Goal: Task Accomplishment & Management: Use online tool/utility

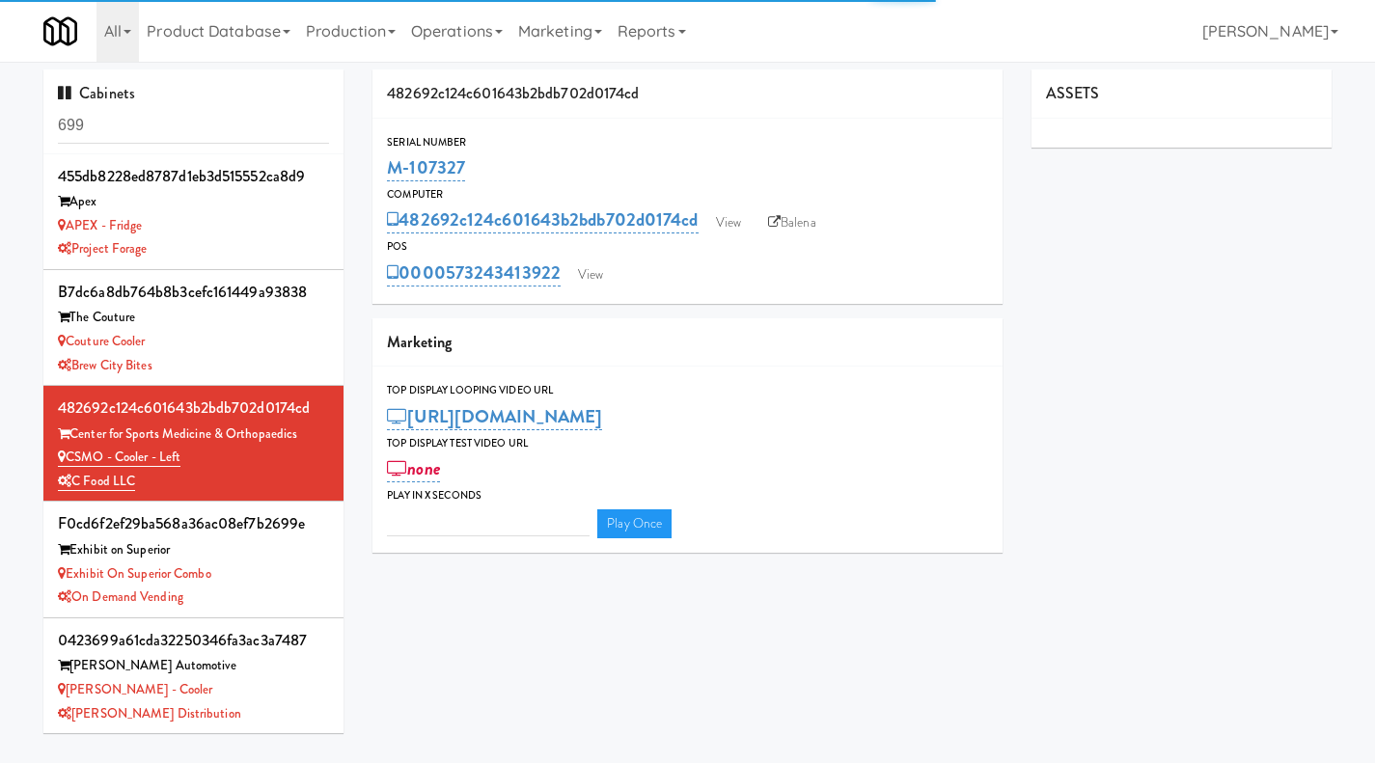
type input "3"
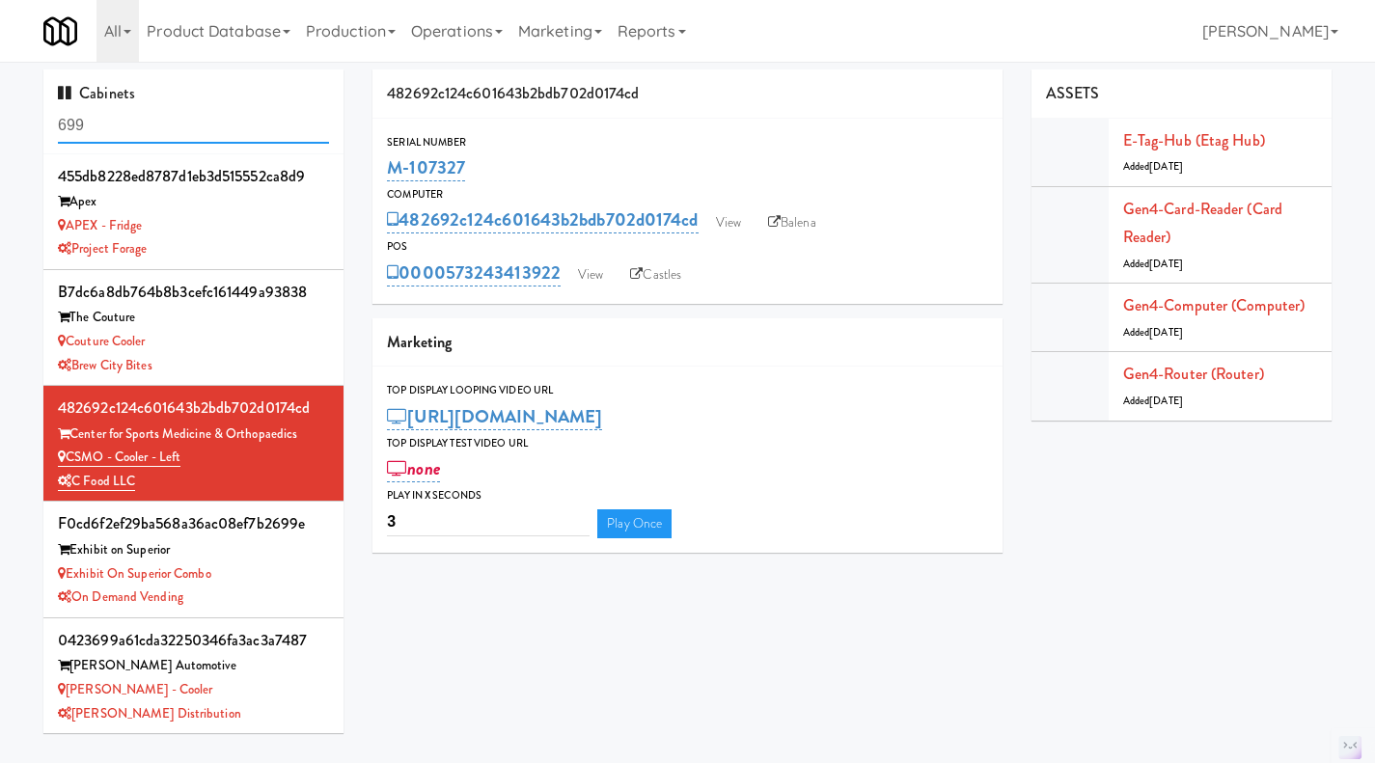
click at [180, 129] on input "699" at bounding box center [193, 126] width 271 height 36
paste input "M-150375"
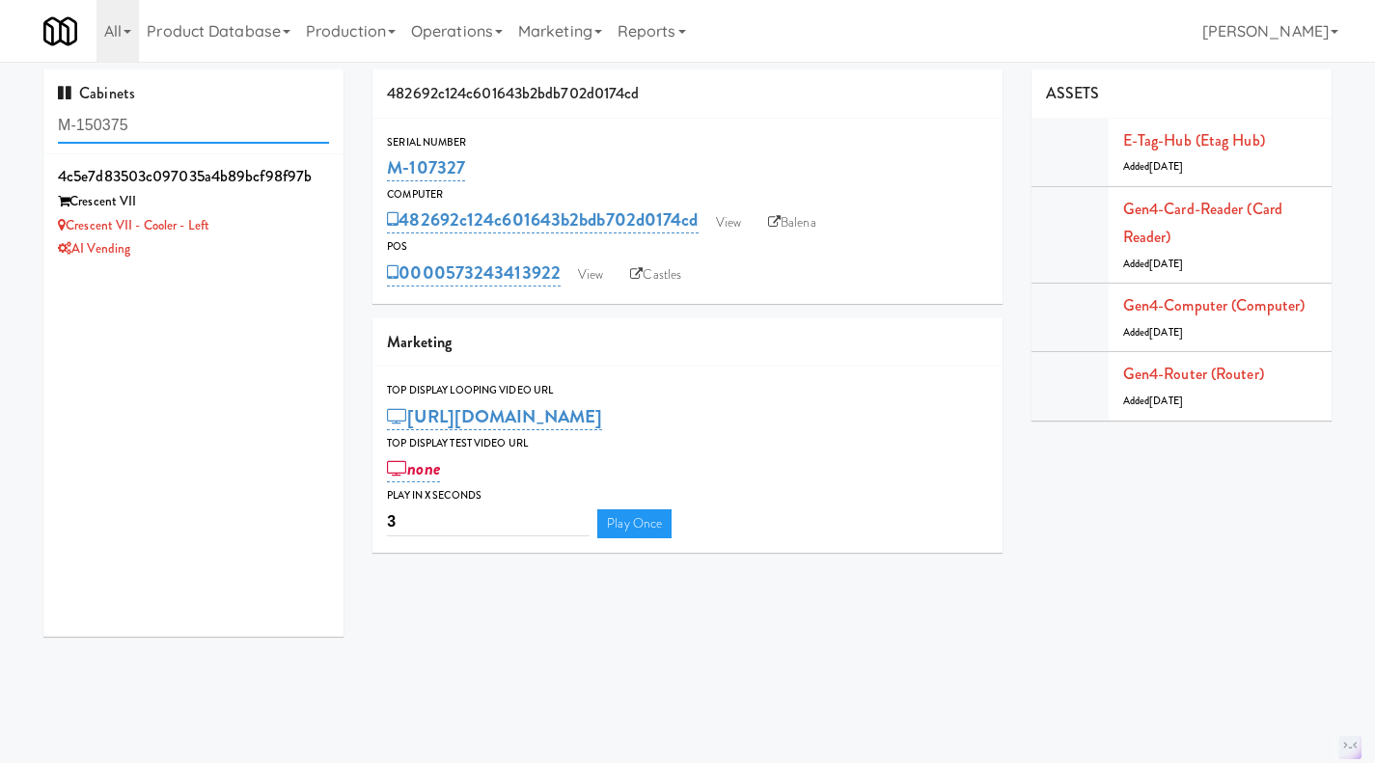
type input "M-150375"
click at [325, 168] on icon at bounding box center [330, 165] width 11 height 13
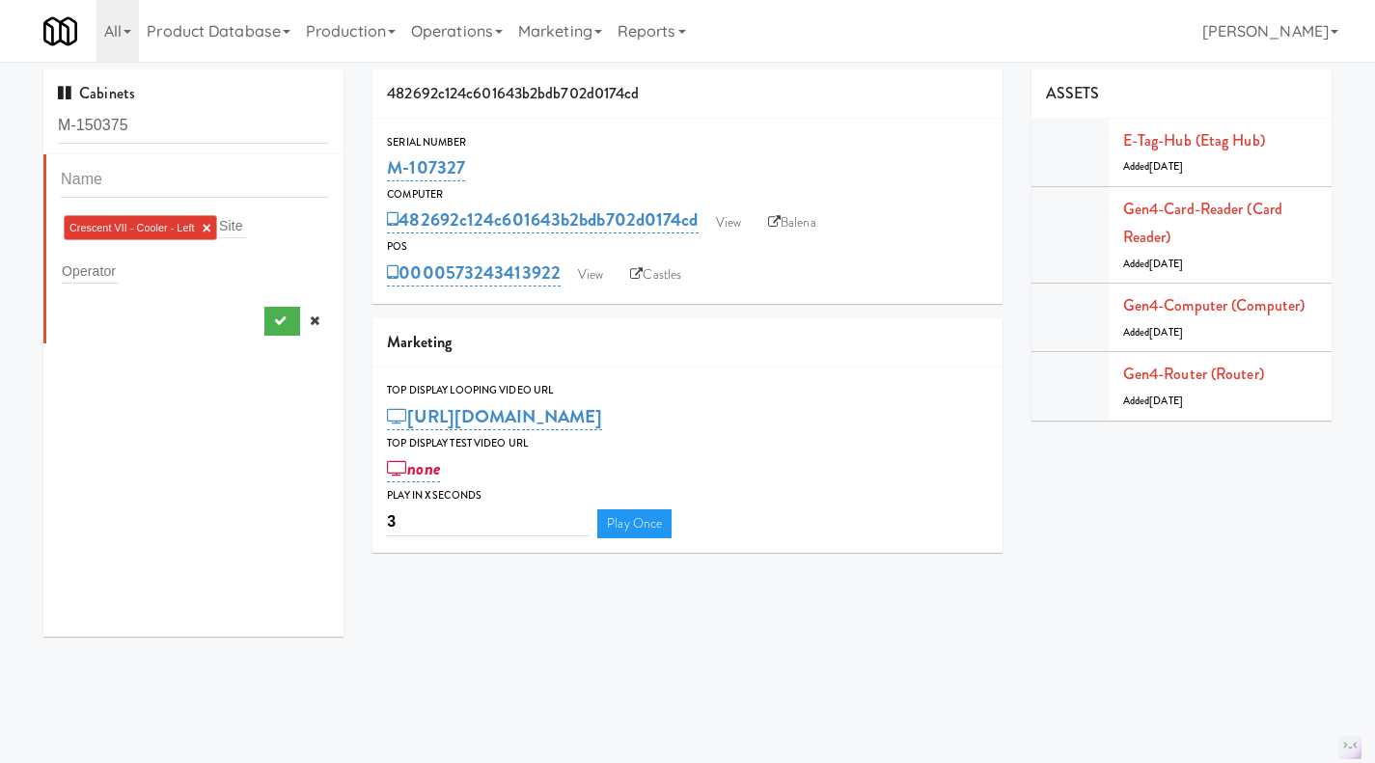
click at [209, 227] on link "×" at bounding box center [207, 228] width 9 height 16
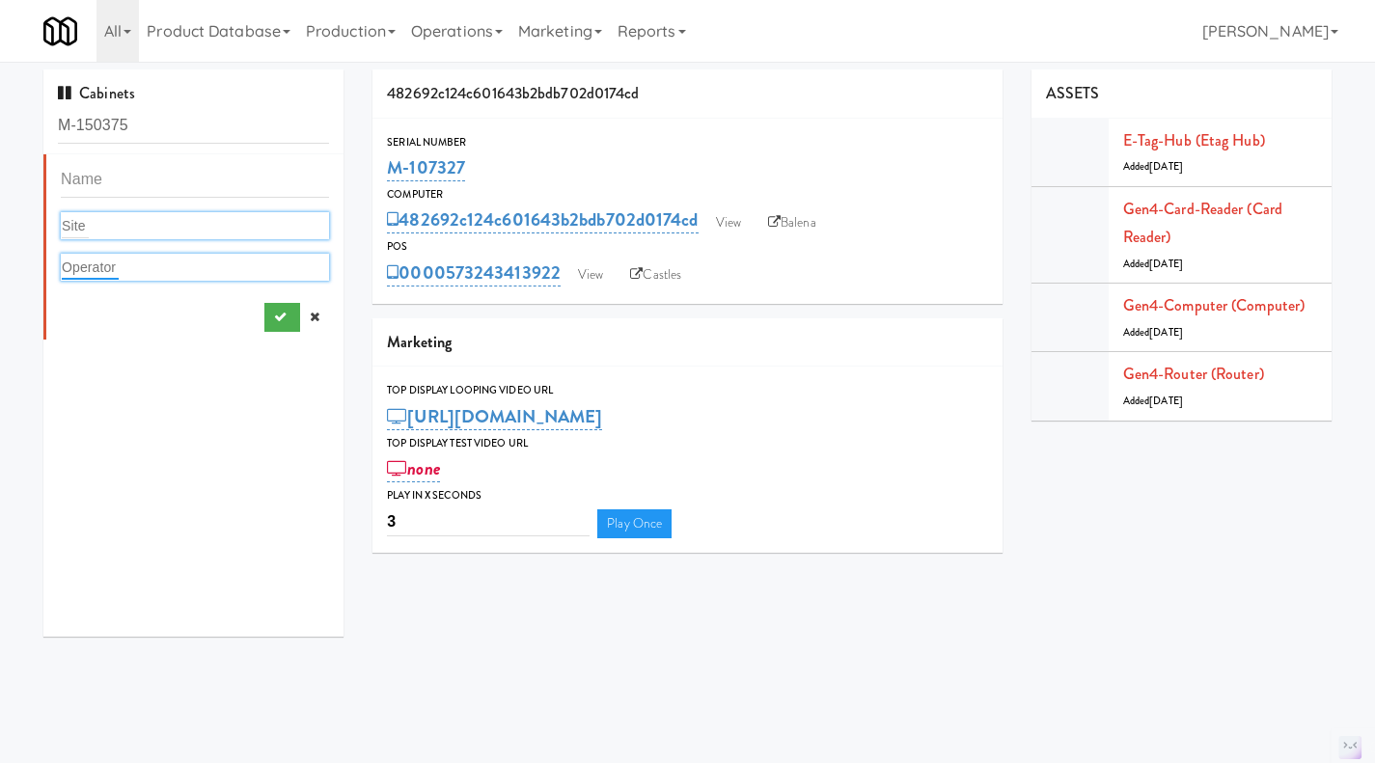
click at [98, 264] on input "text" at bounding box center [90, 267] width 57 height 25
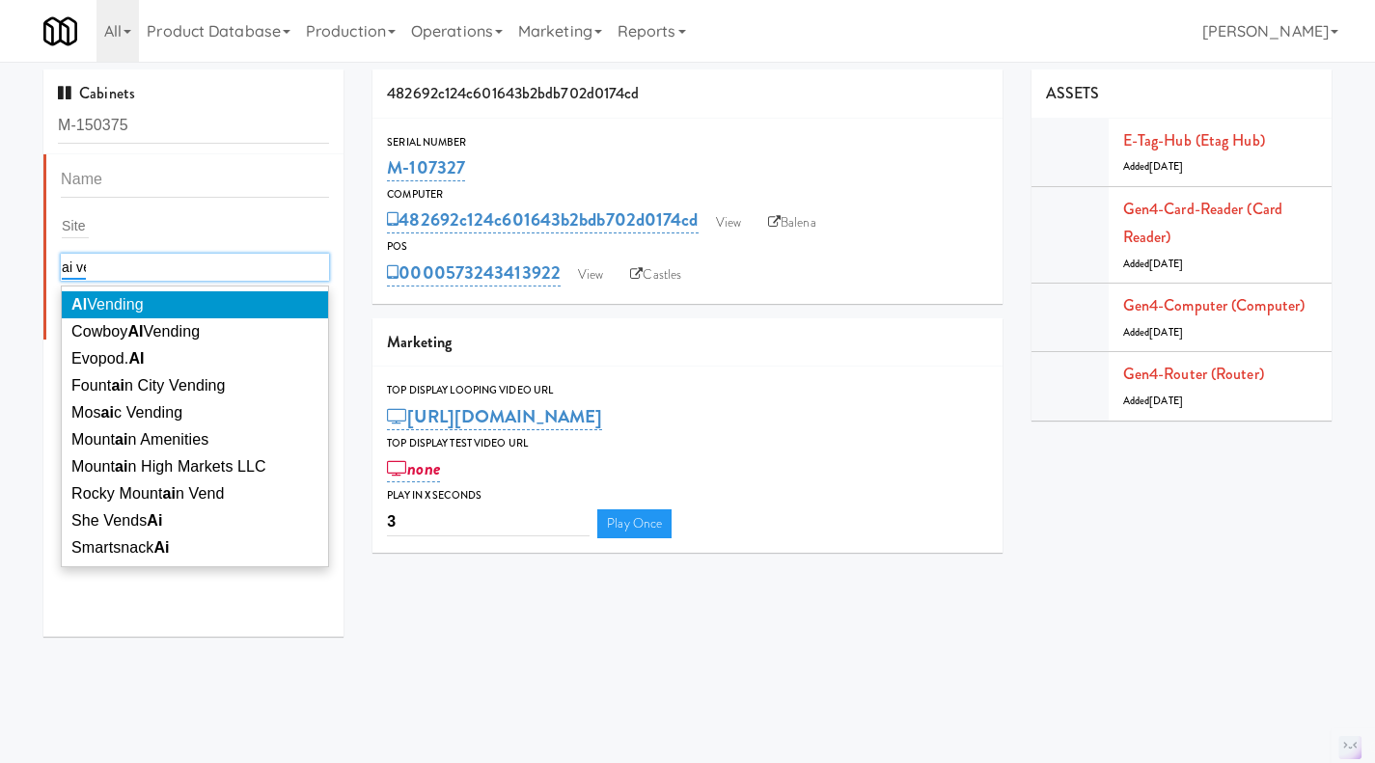
type input "ai ven"
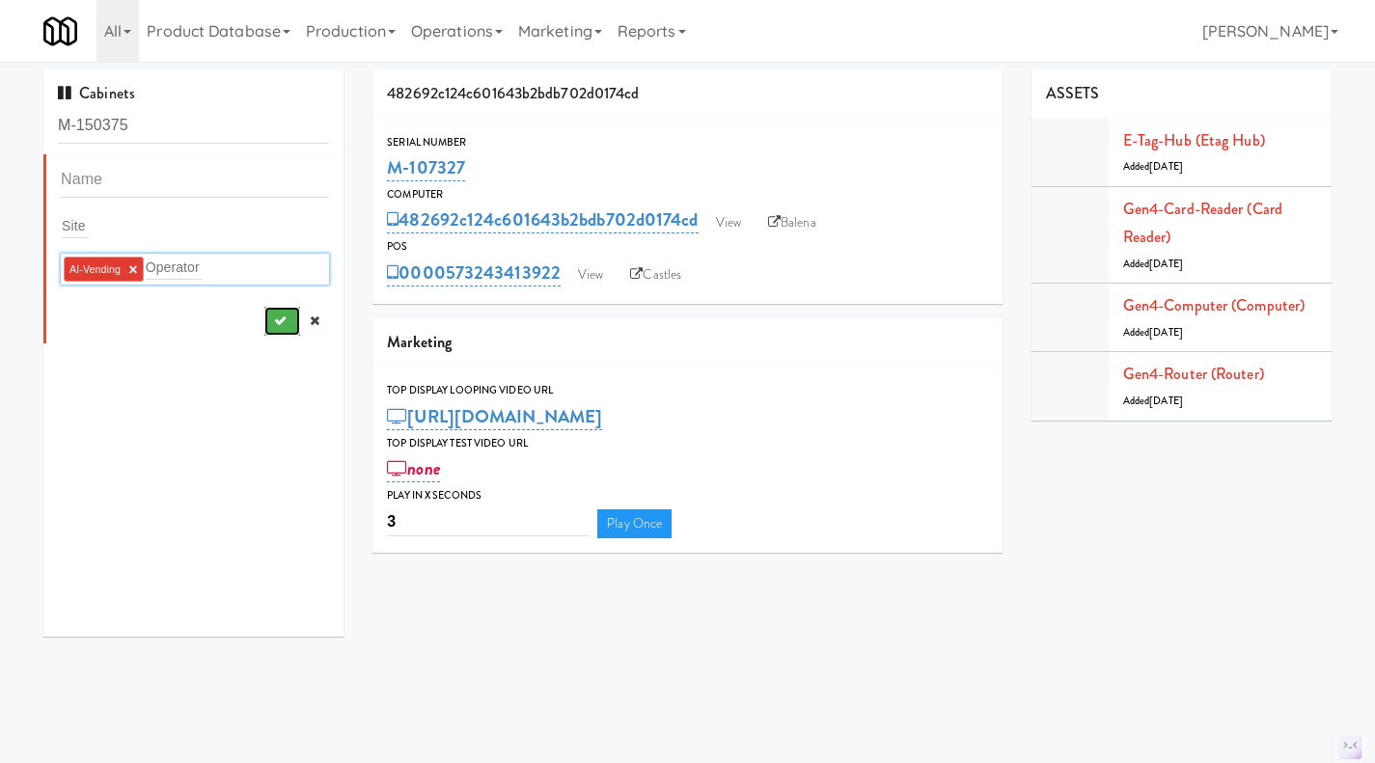
click at [274, 322] on icon "submit" at bounding box center [280, 321] width 13 height 13
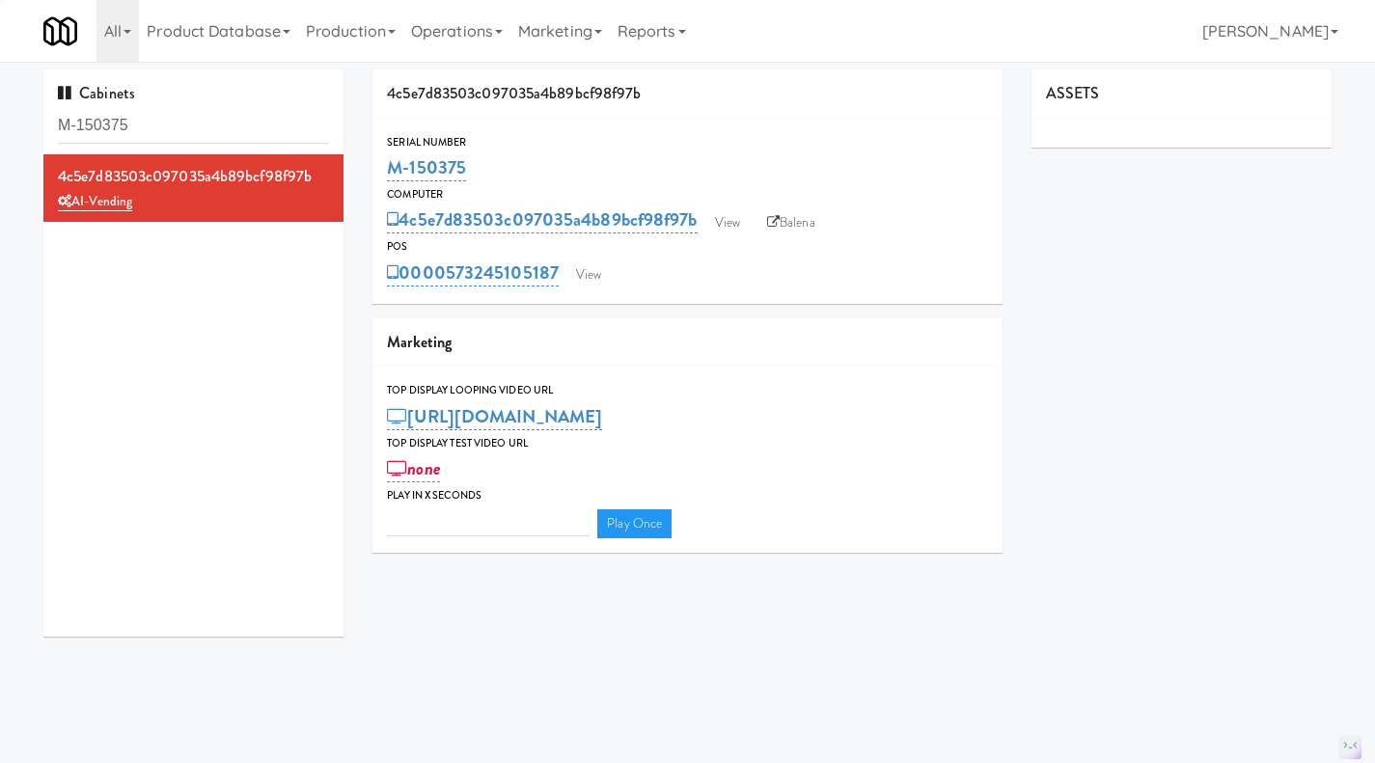
type input "3"
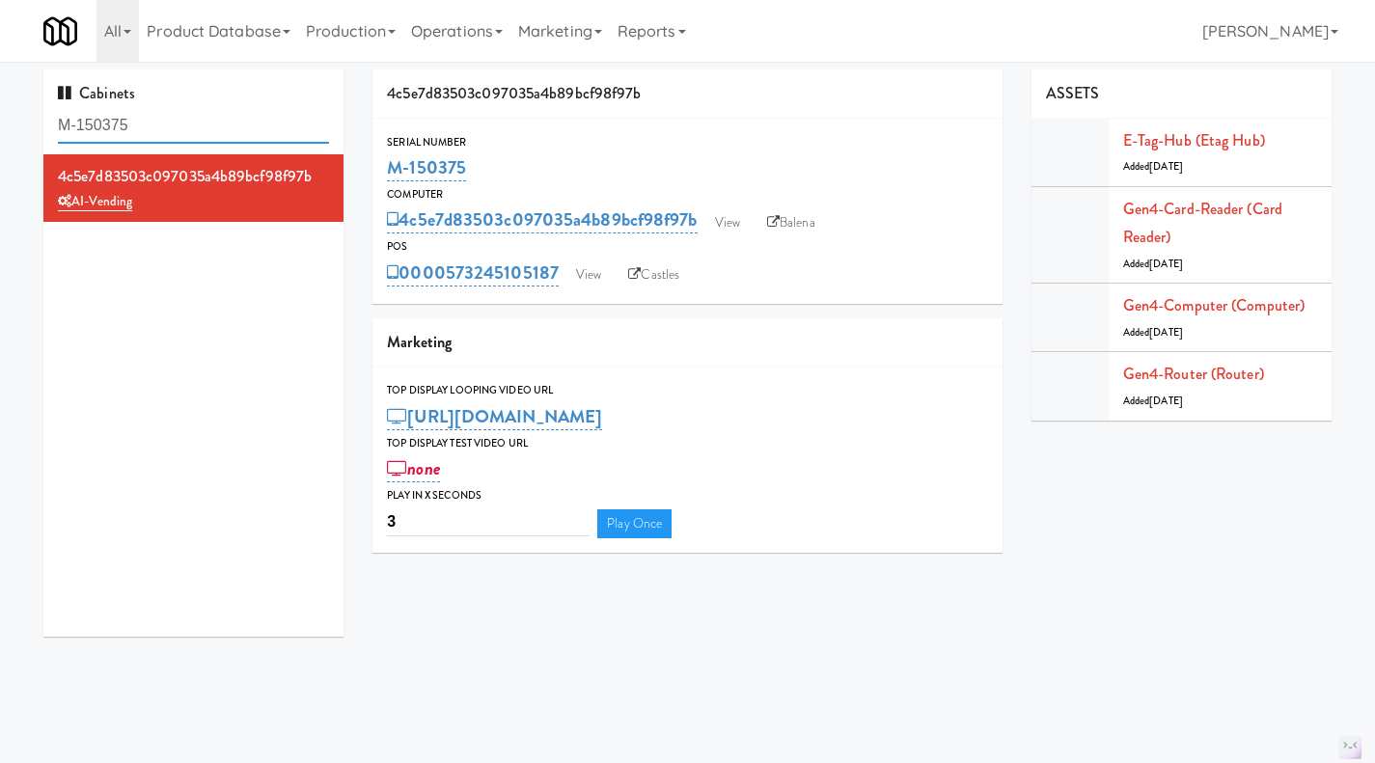
click at [178, 131] on input "M-150375" at bounding box center [193, 126] width 271 height 36
paste input "428"
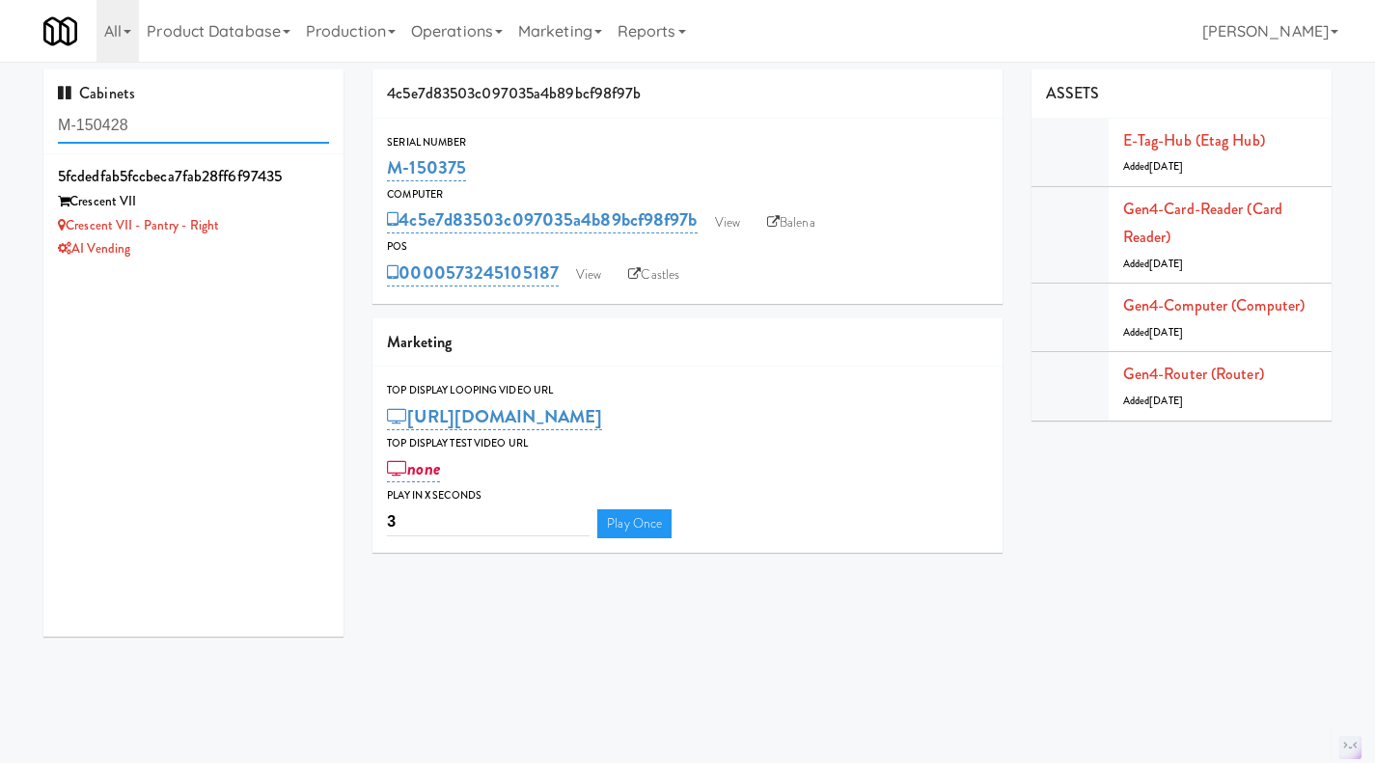
type input "M-150428"
click at [291, 217] on div "Crescent VII - Pantry - Right" at bounding box center [193, 226] width 271 height 24
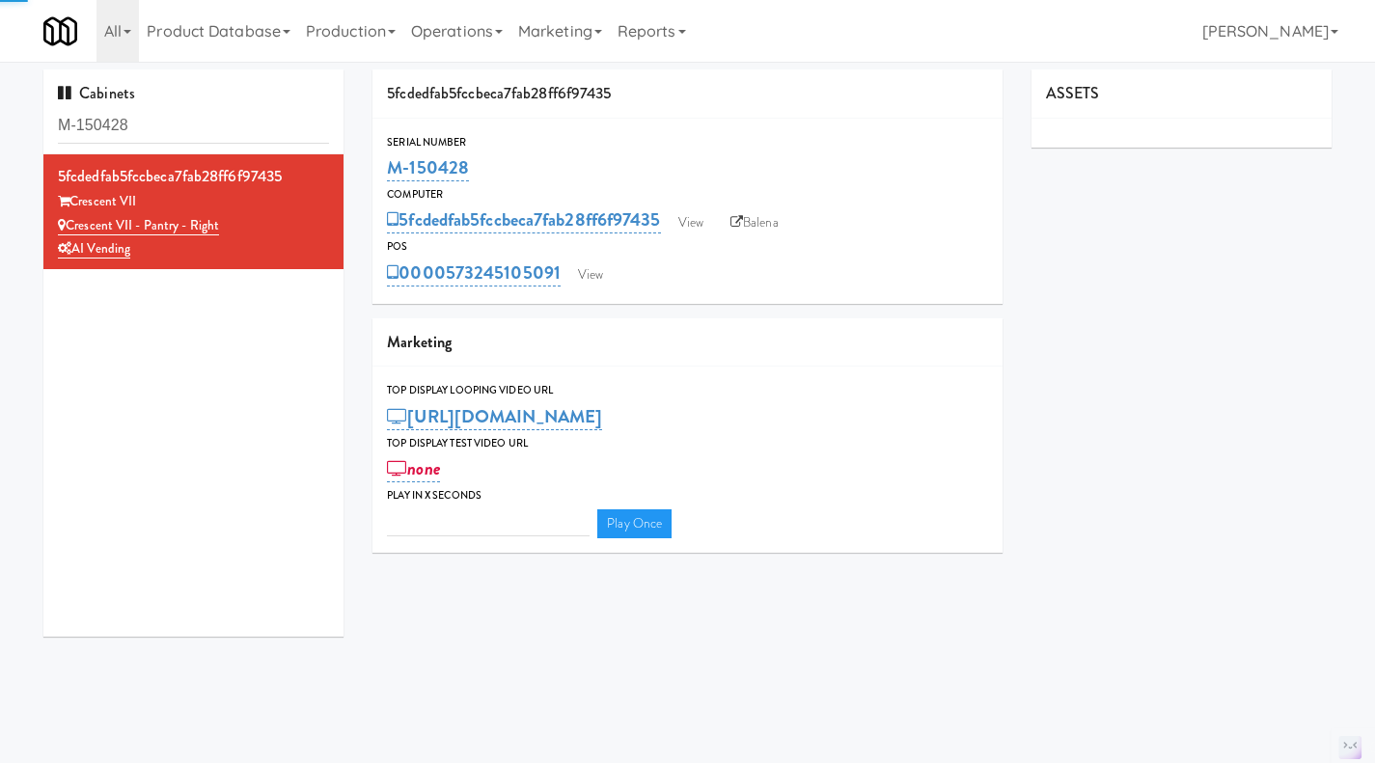
type input "3"
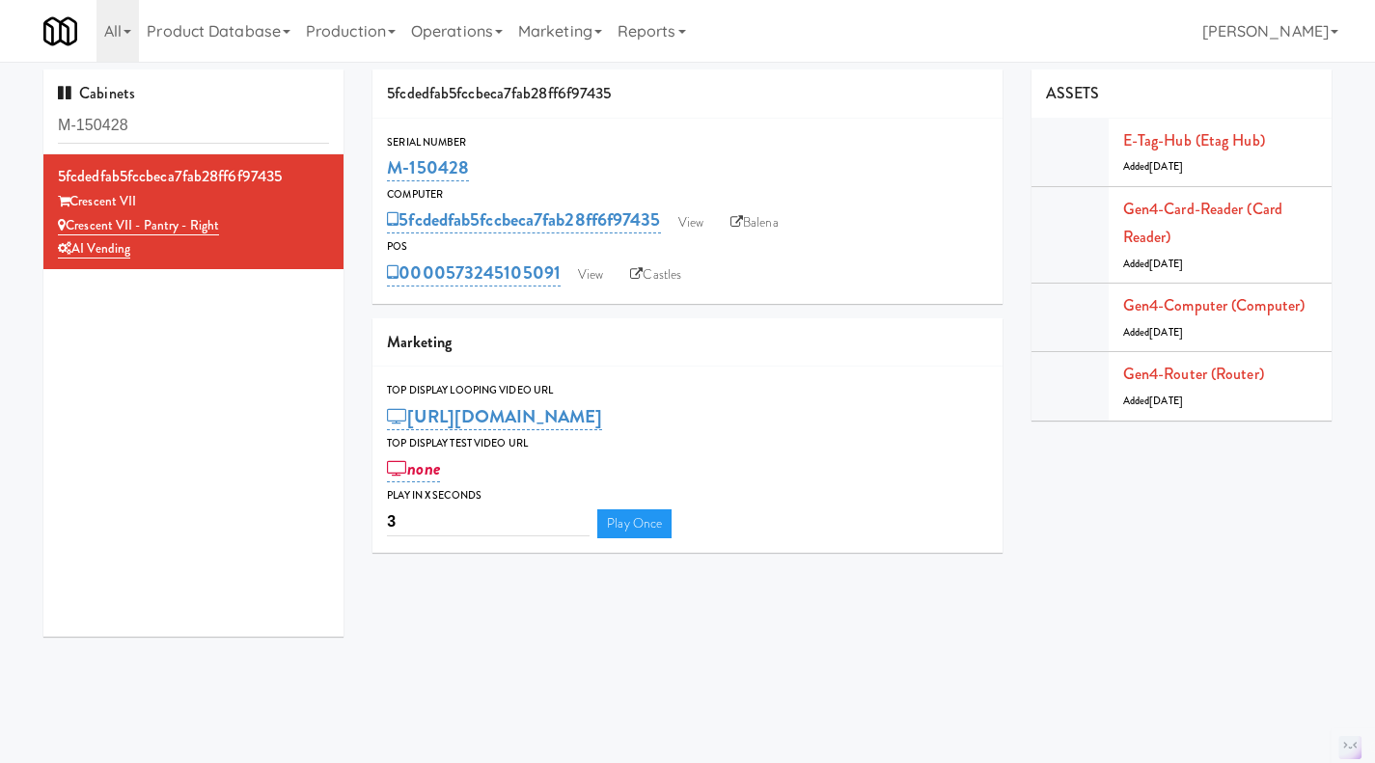
click at [325, 164] on icon at bounding box center [330, 165] width 11 height 13
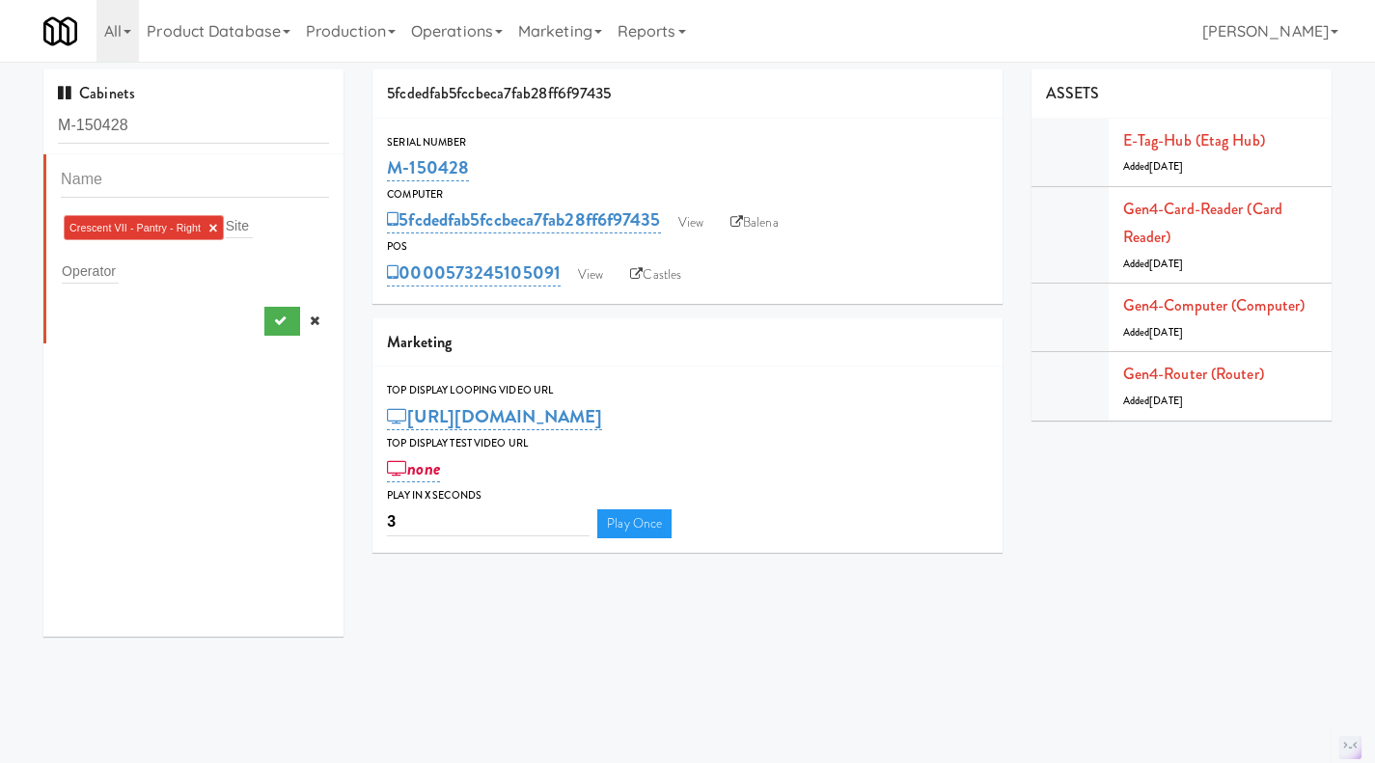
click at [209, 223] on link "×" at bounding box center [212, 228] width 9 height 16
click at [80, 269] on input "text" at bounding box center [90, 267] width 57 height 25
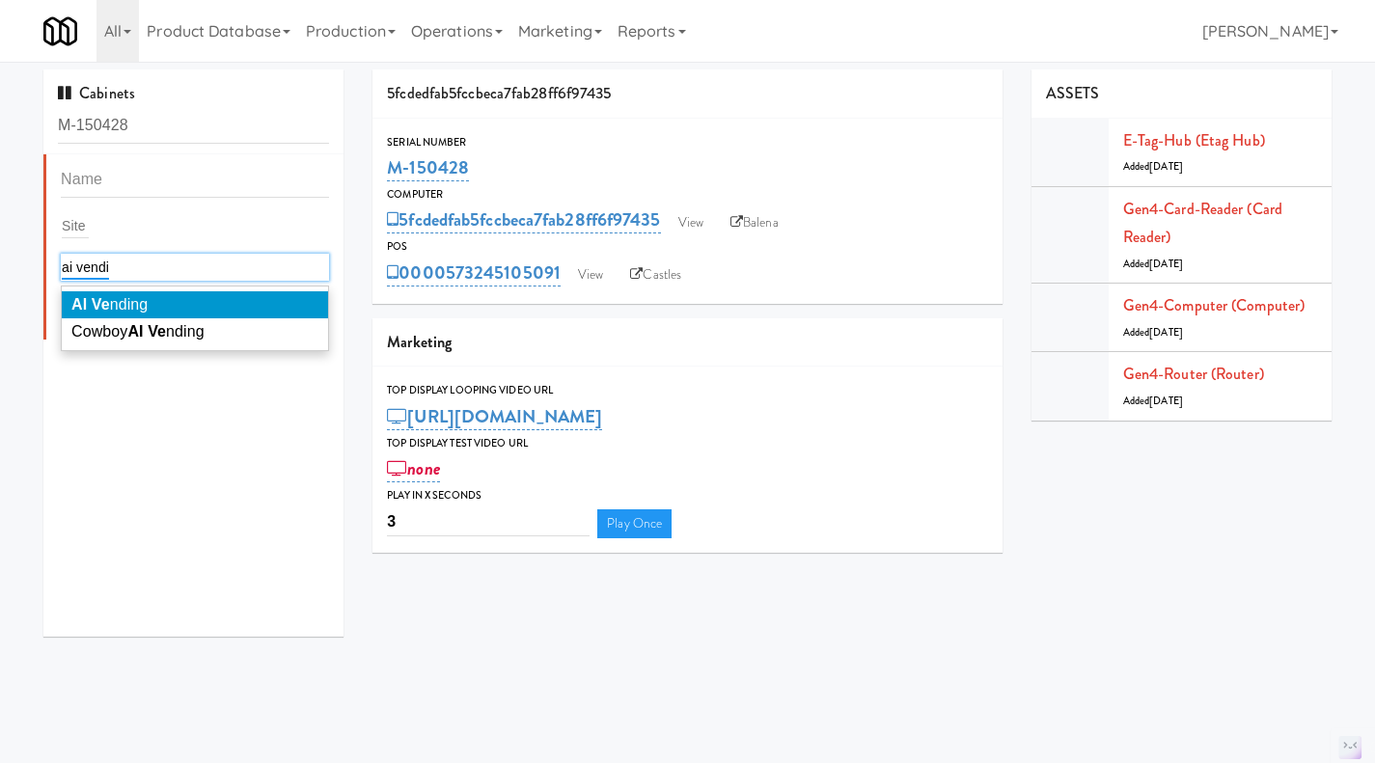
type input "ai vendin"
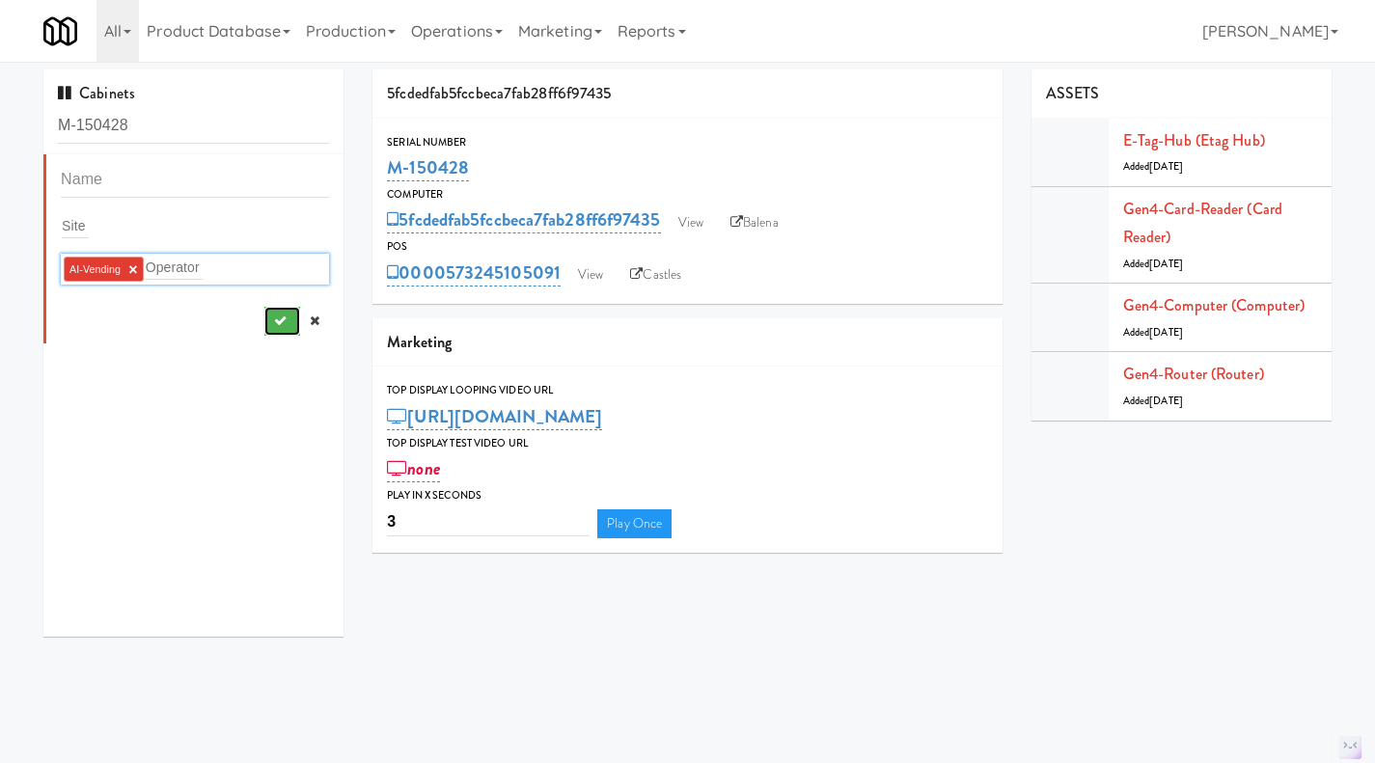
click at [264, 321] on button "submit" at bounding box center [282, 321] width 36 height 29
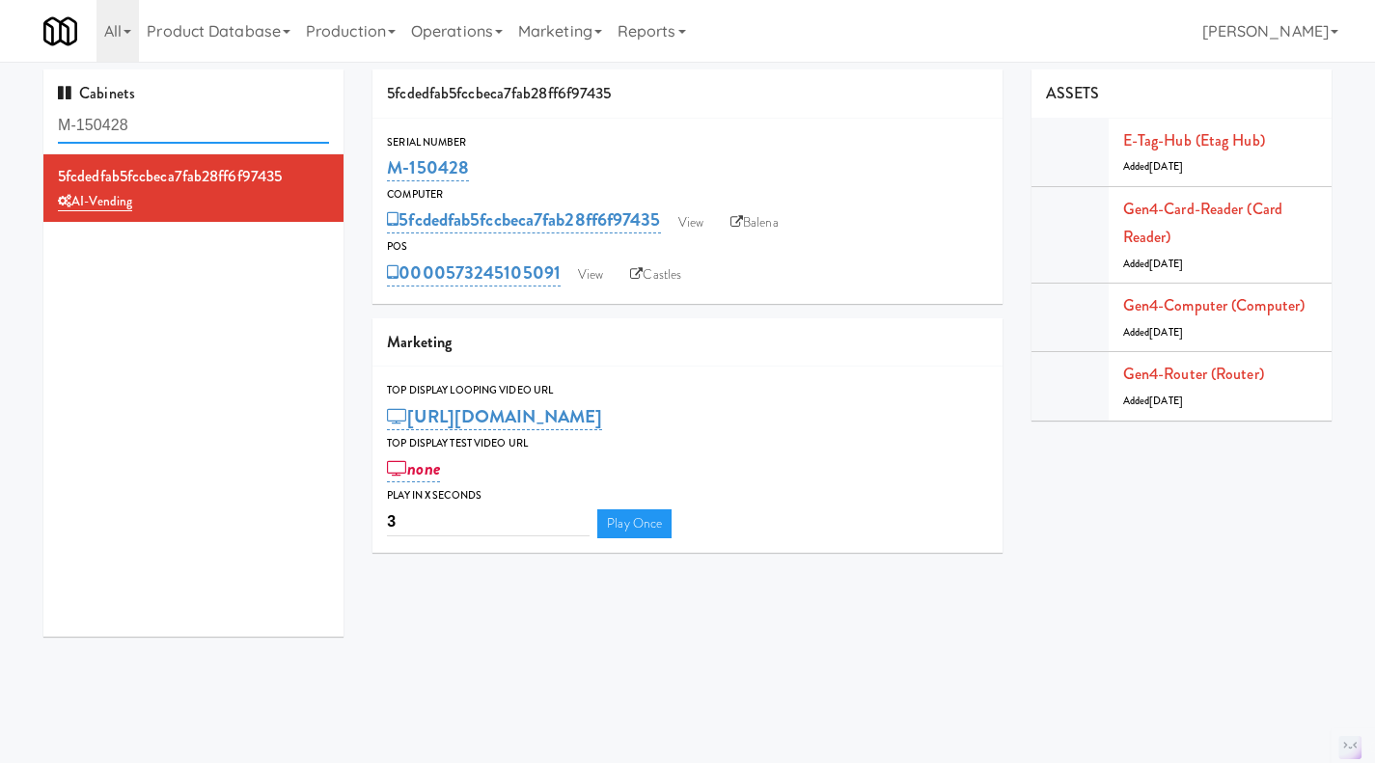
click at [222, 115] on input "M-150428" at bounding box center [193, 126] width 271 height 36
paste input "2460"
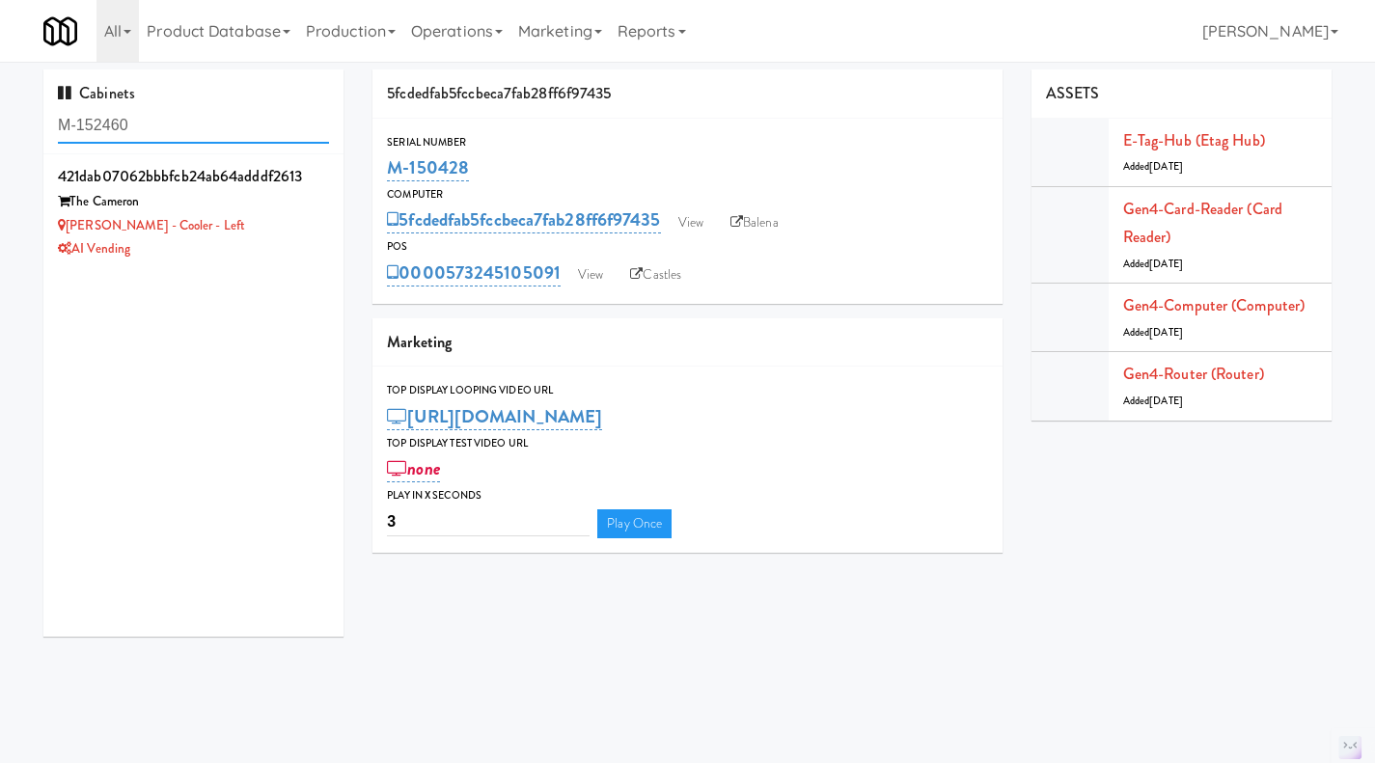
type input "M-152460"
click at [297, 212] on div "The Cameron" at bounding box center [193, 202] width 271 height 24
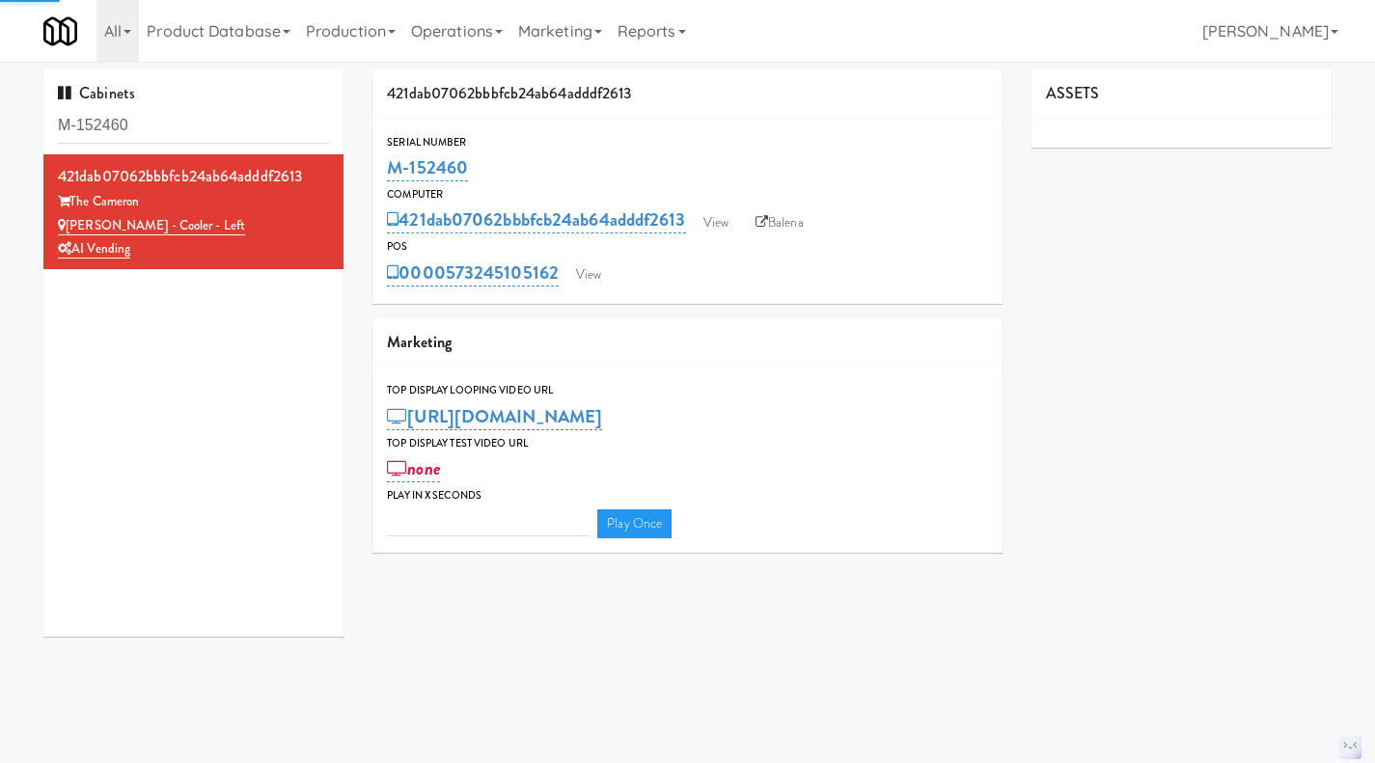
click at [325, 166] on icon at bounding box center [330, 165] width 11 height 13
type input "3"
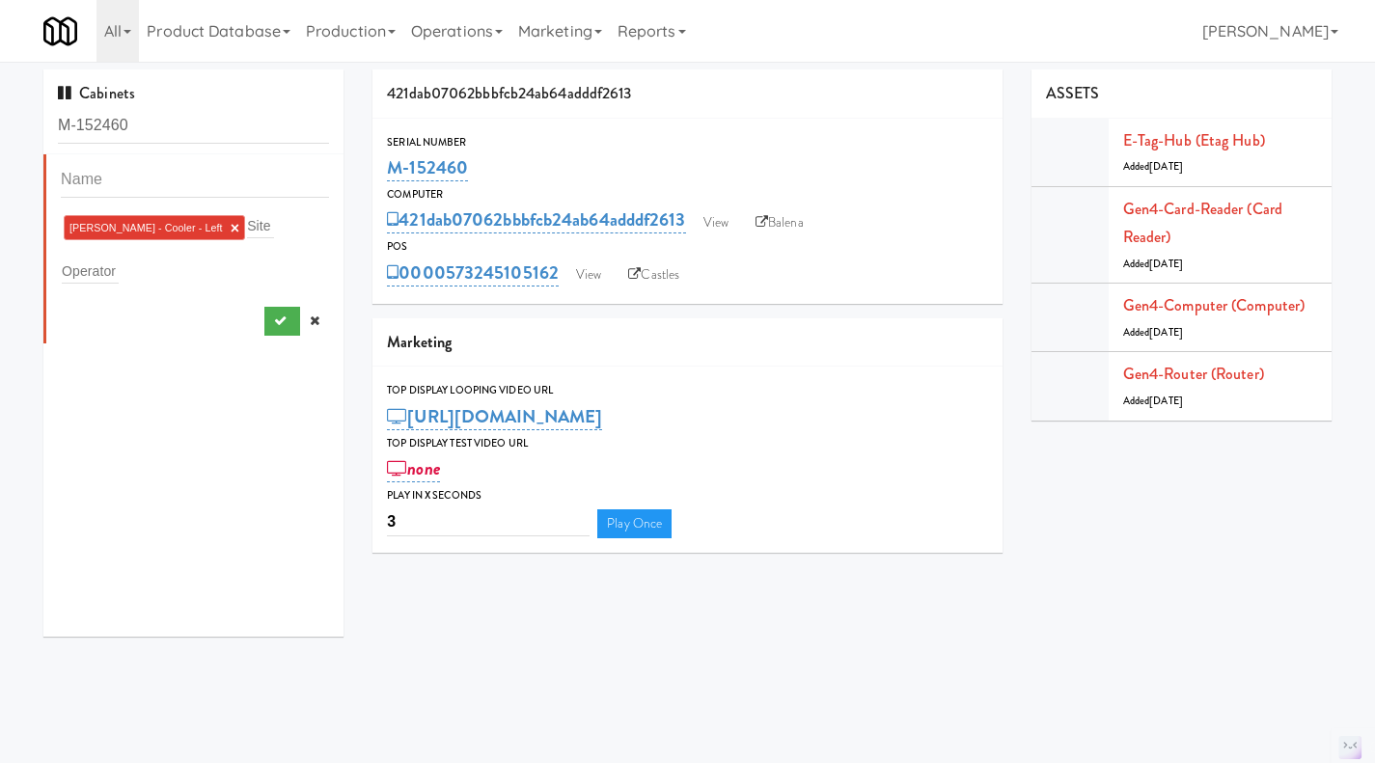
click at [231, 224] on link "×" at bounding box center [235, 228] width 9 height 16
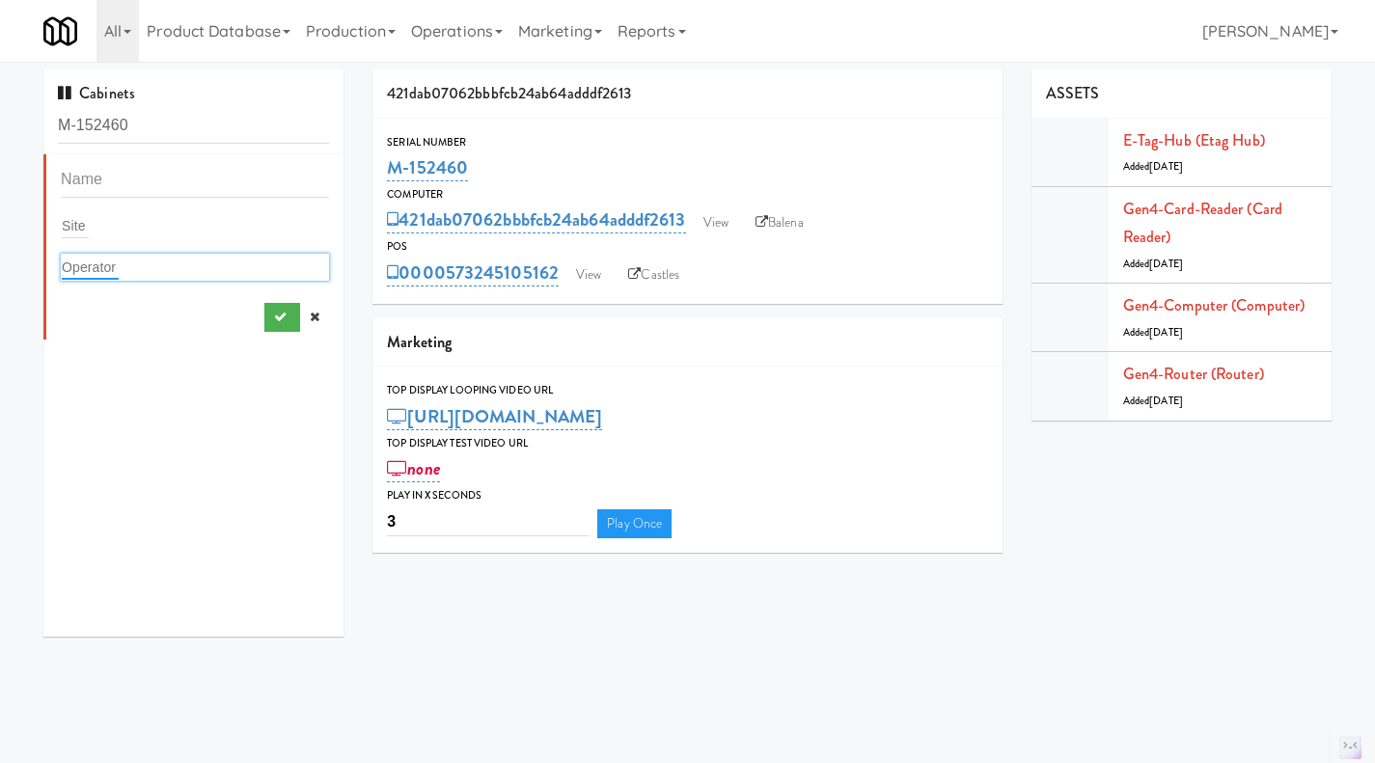
click at [96, 266] on input "text" at bounding box center [90, 267] width 57 height 25
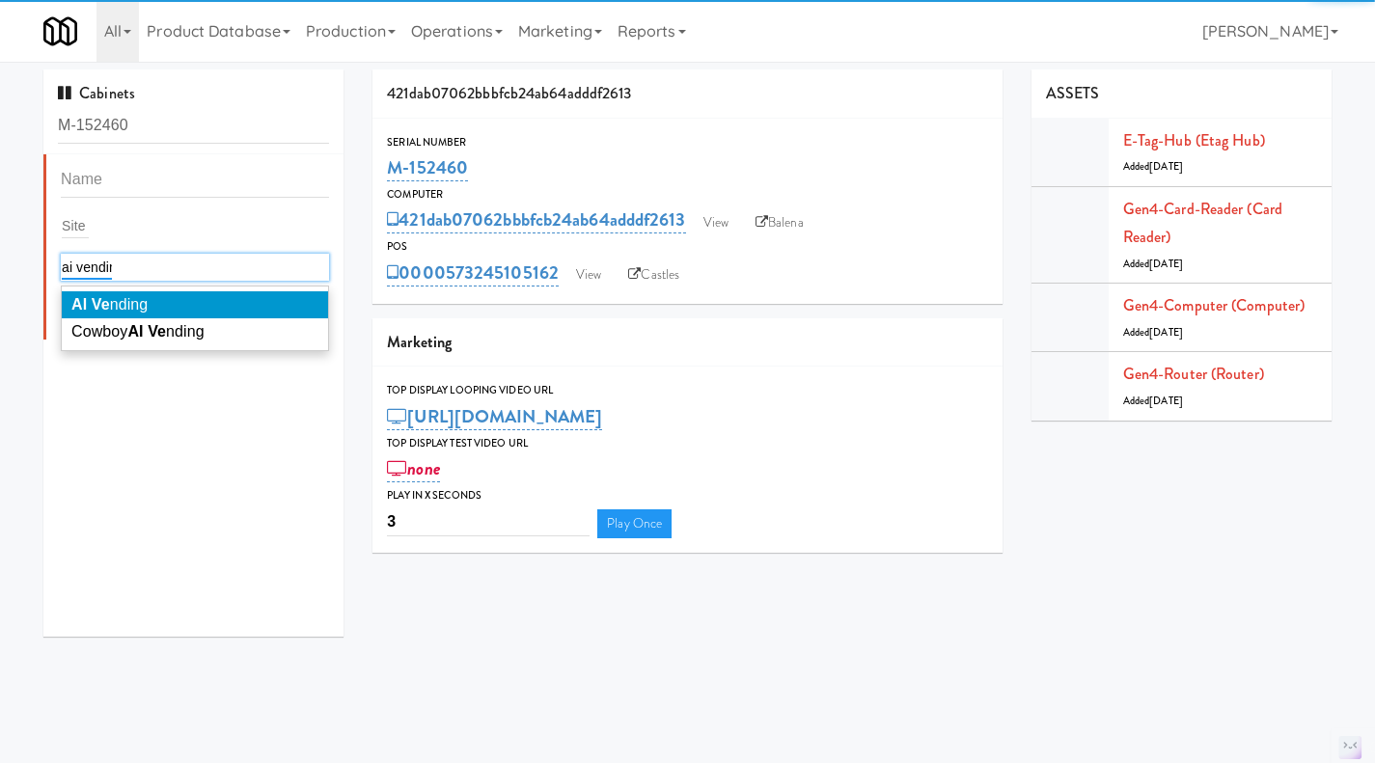
type input "ai vending"
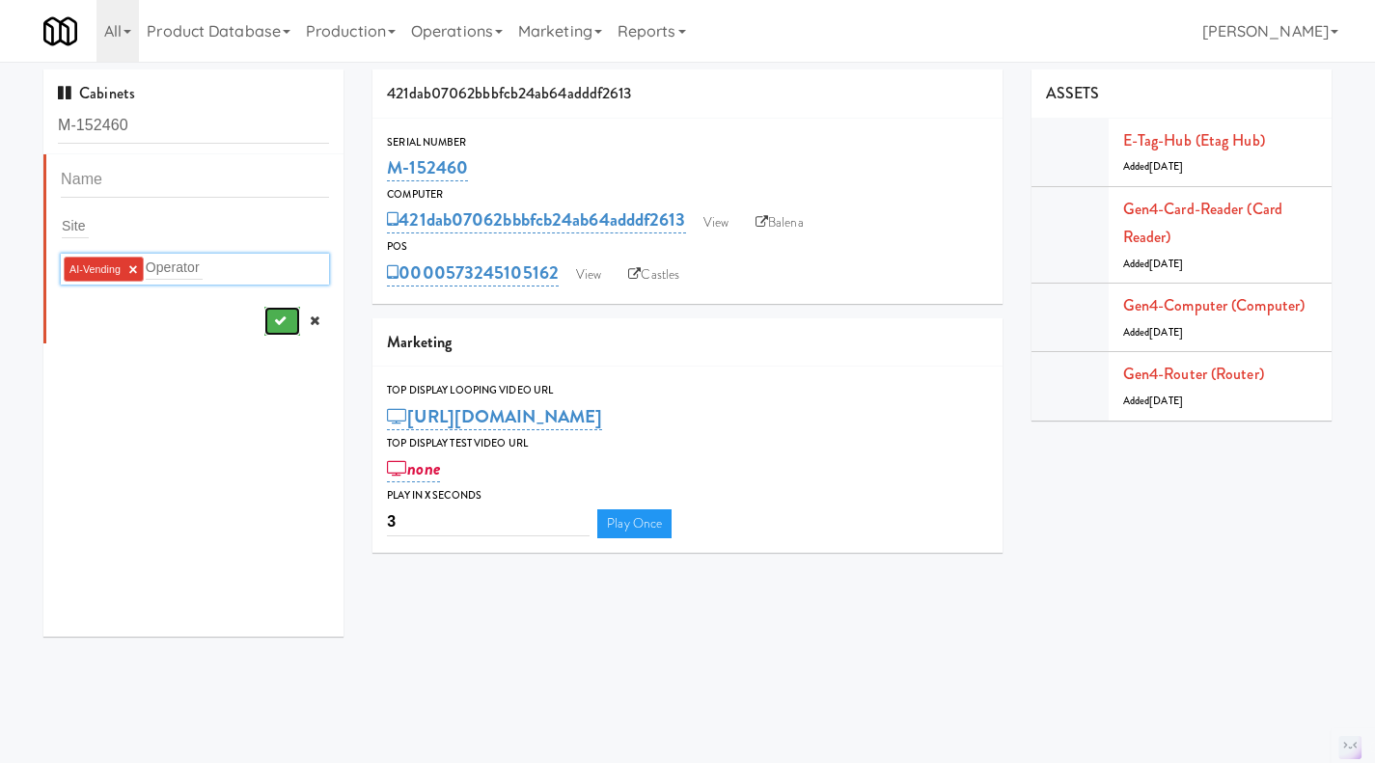
click at [271, 327] on button "submit" at bounding box center [282, 321] width 36 height 29
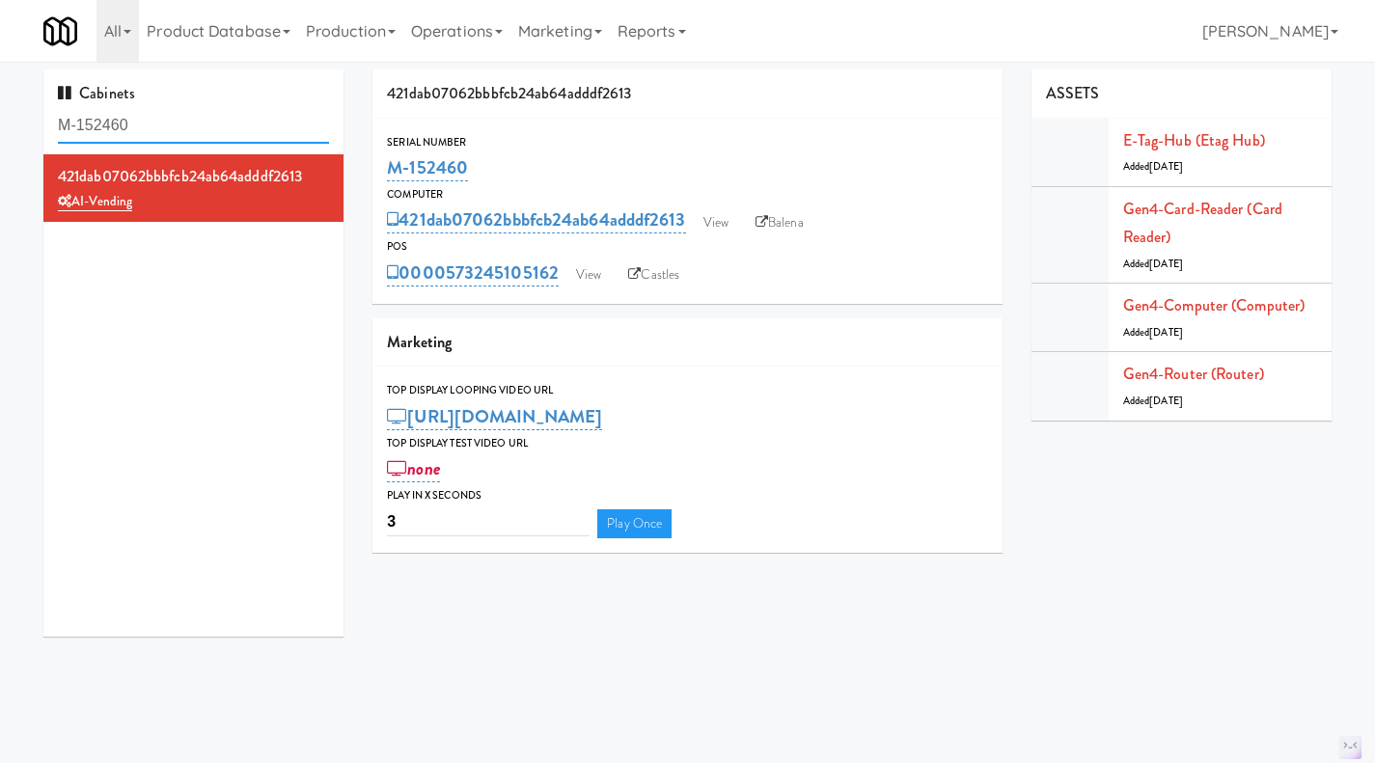
click at [157, 133] on input "M-152460" at bounding box center [193, 126] width 271 height 36
paste input "73"
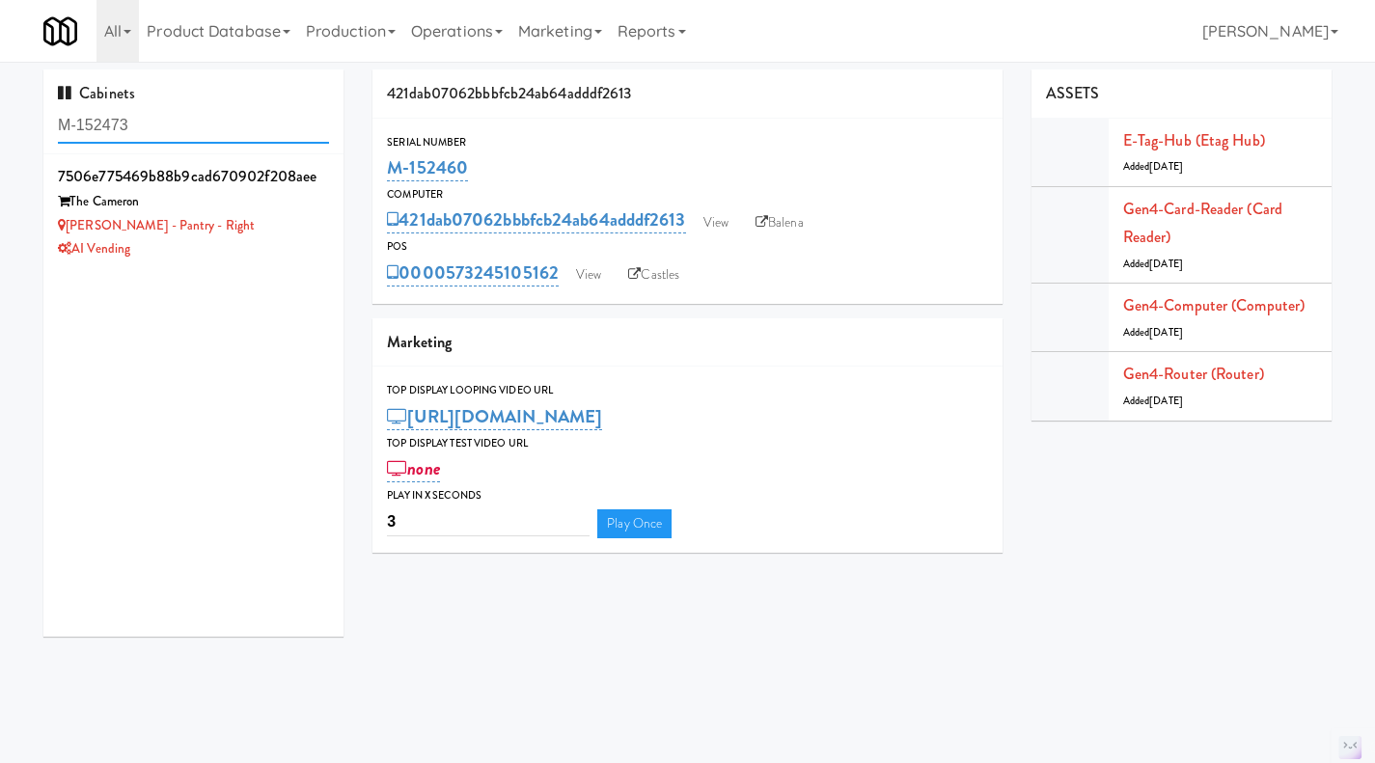
type input "M-152473"
click at [325, 159] on icon at bounding box center [330, 165] width 11 height 13
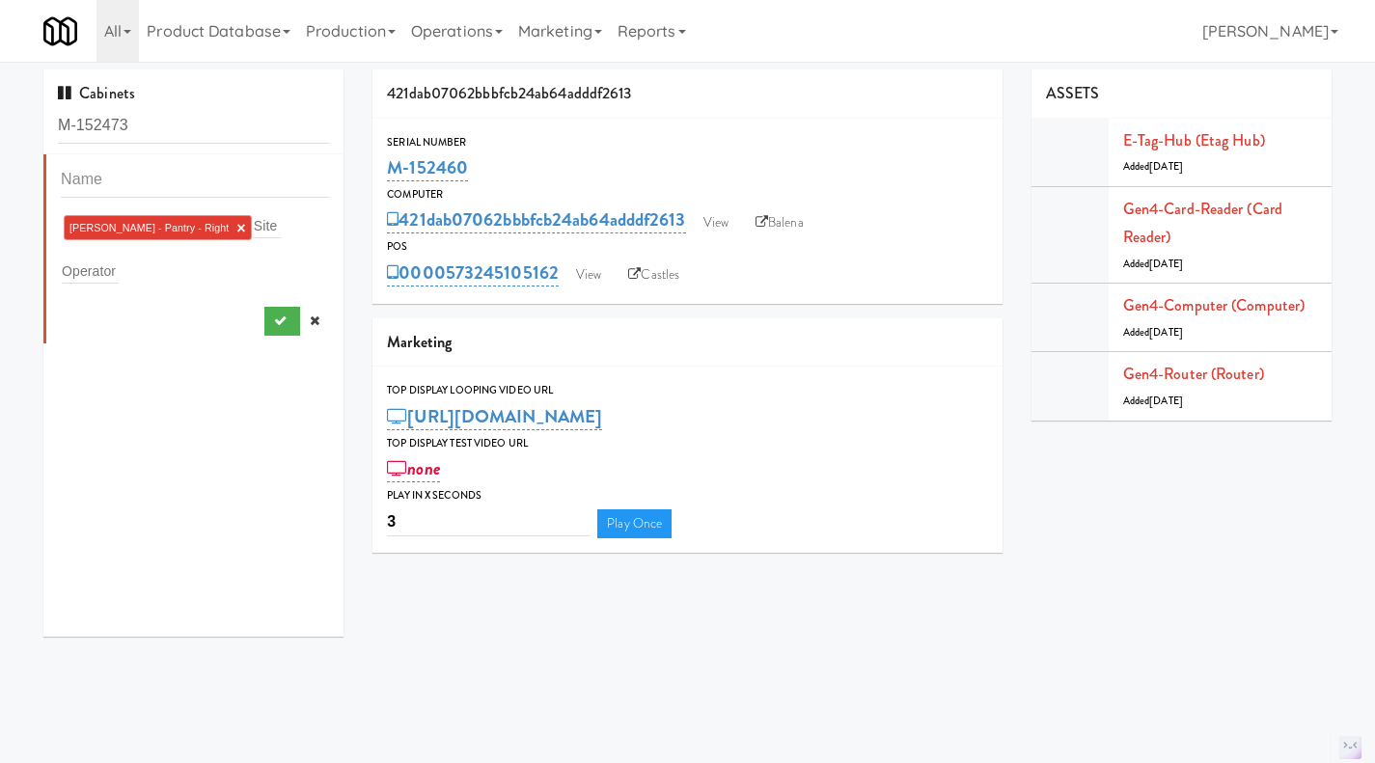
click at [236, 228] on link "×" at bounding box center [240, 228] width 9 height 16
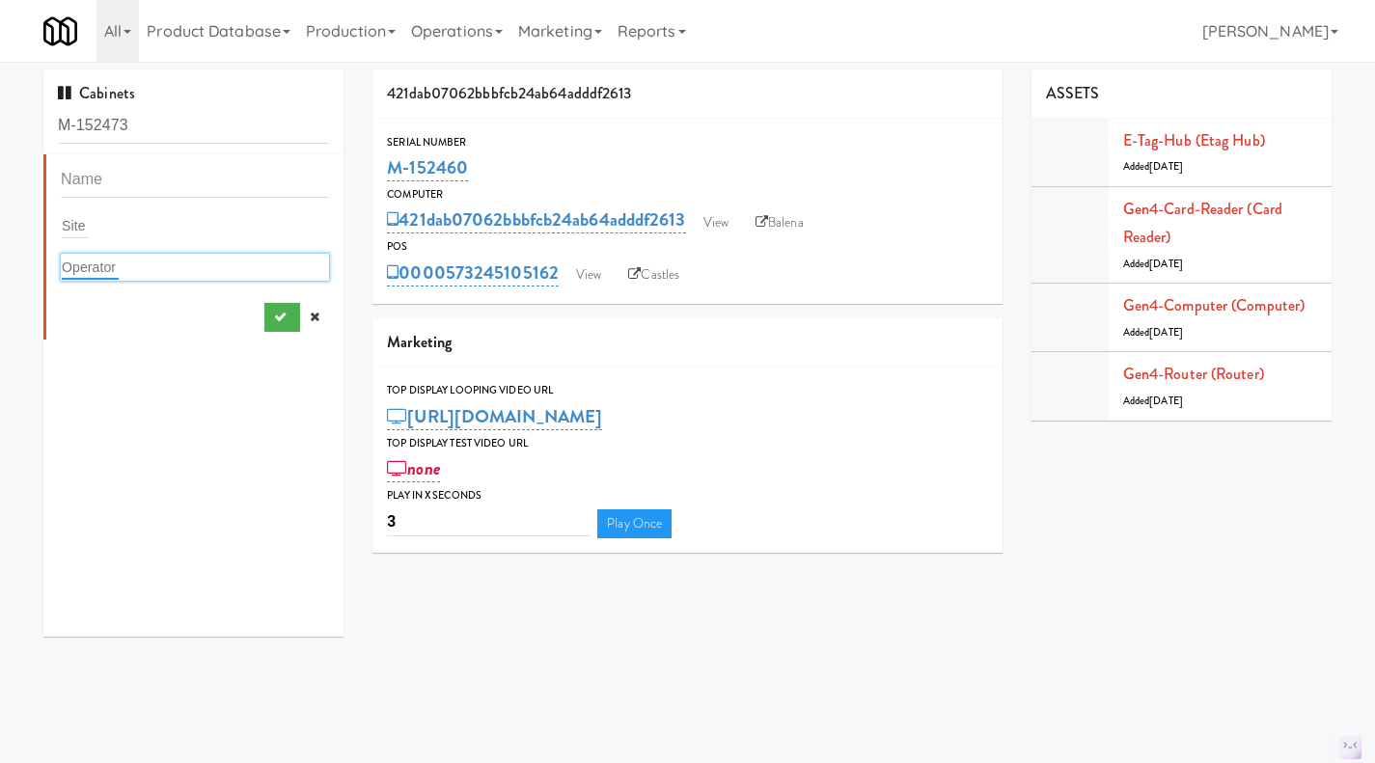
click at [110, 256] on input "text" at bounding box center [90, 267] width 57 height 25
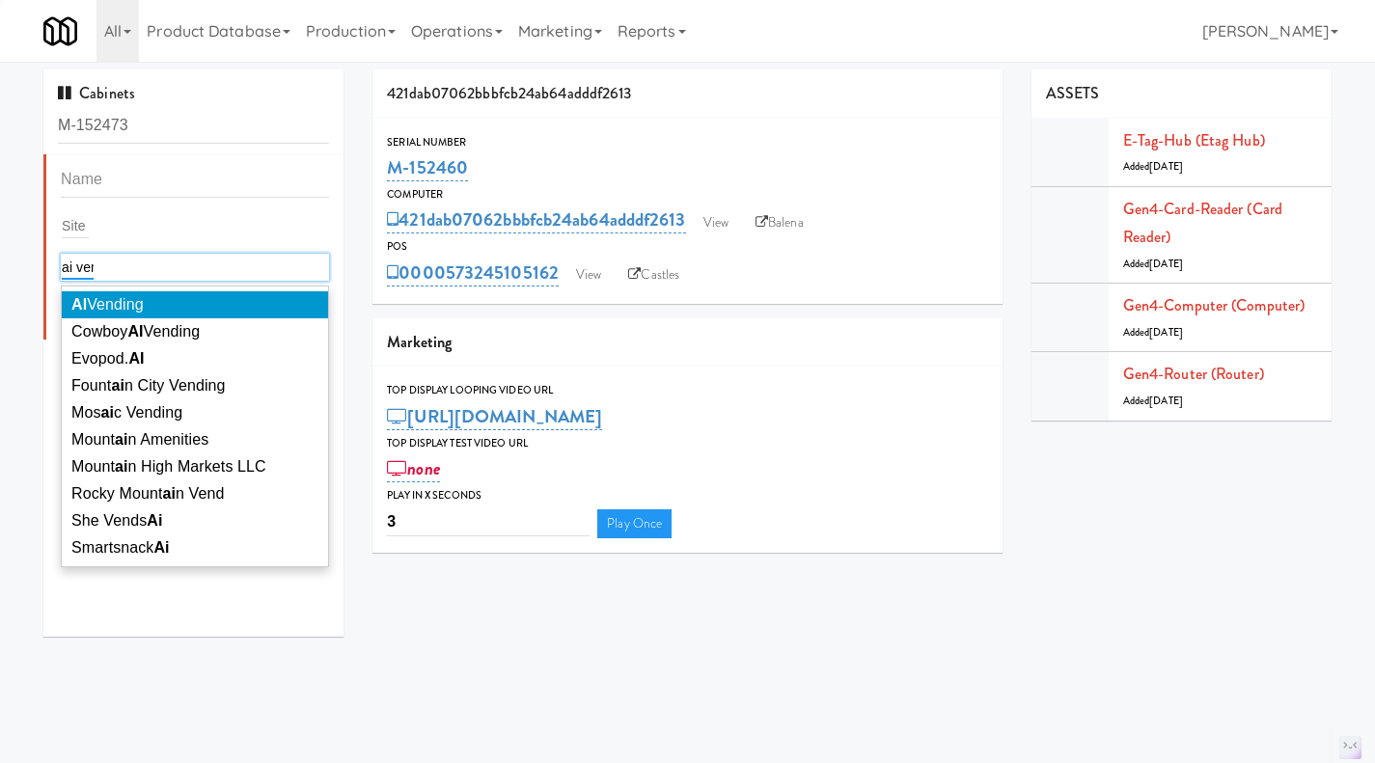
type input "ai vend"
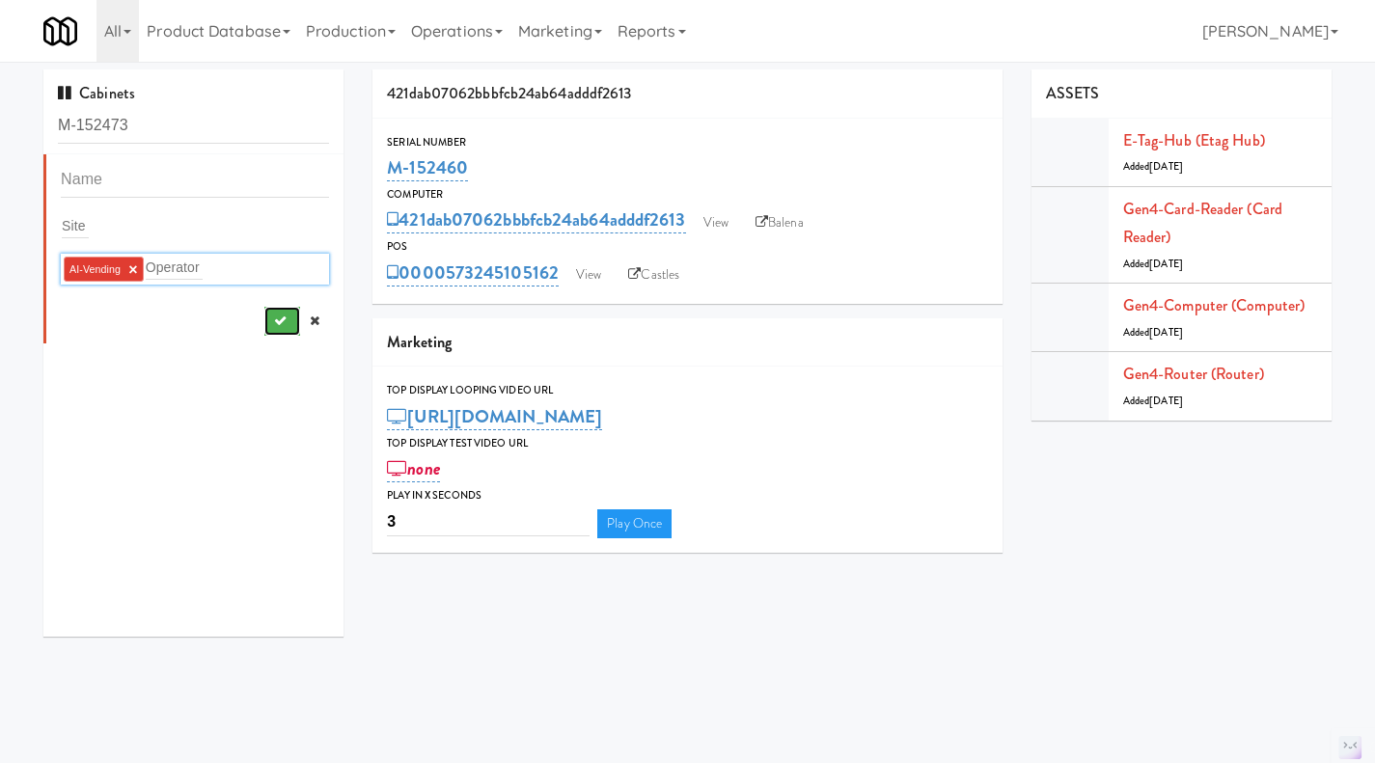
click at [264, 331] on button "submit" at bounding box center [282, 321] width 36 height 29
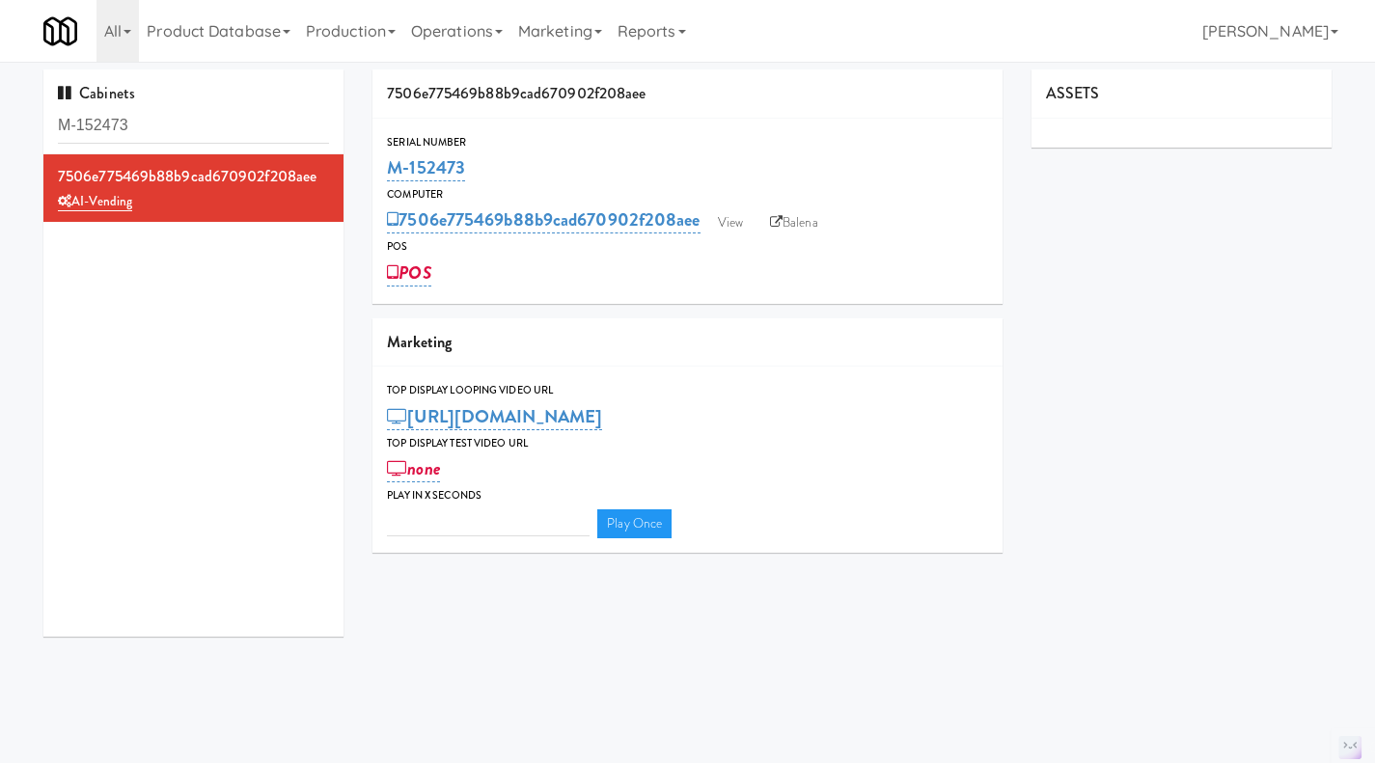
drag, startPoint x: 491, startPoint y: 156, endPoint x: 387, endPoint y: 170, distance: 105.1
click at [387, 170] on div "M-152473" at bounding box center [687, 168] width 601 height 33
copy link "M-152473"
drag, startPoint x: 237, startPoint y: 145, endPoint x: 223, endPoint y: 130, distance: 20.5
click at [237, 145] on div "Cabinets M-152473" at bounding box center [193, 111] width 300 height 85
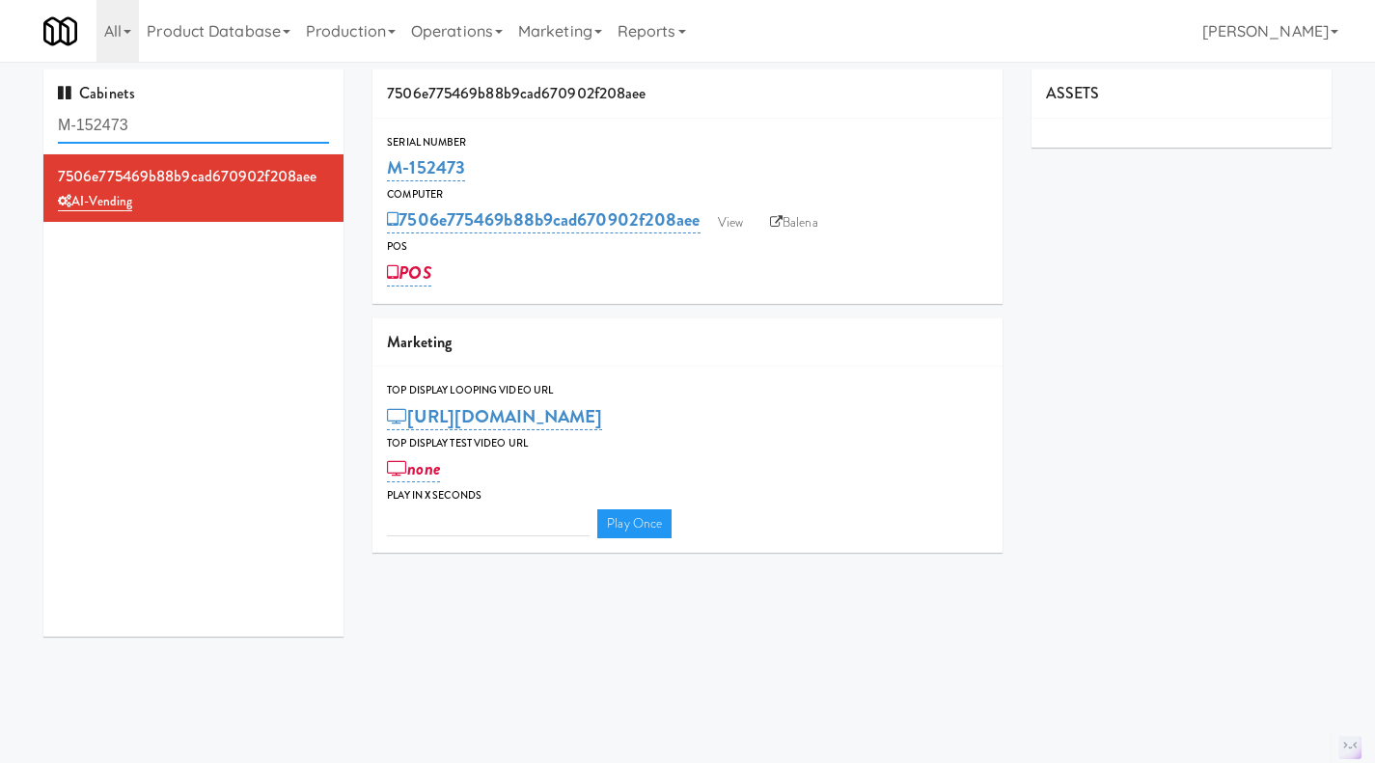
click at [220, 125] on input "M-152473" at bounding box center [193, 126] width 271 height 36
paste input "0375"
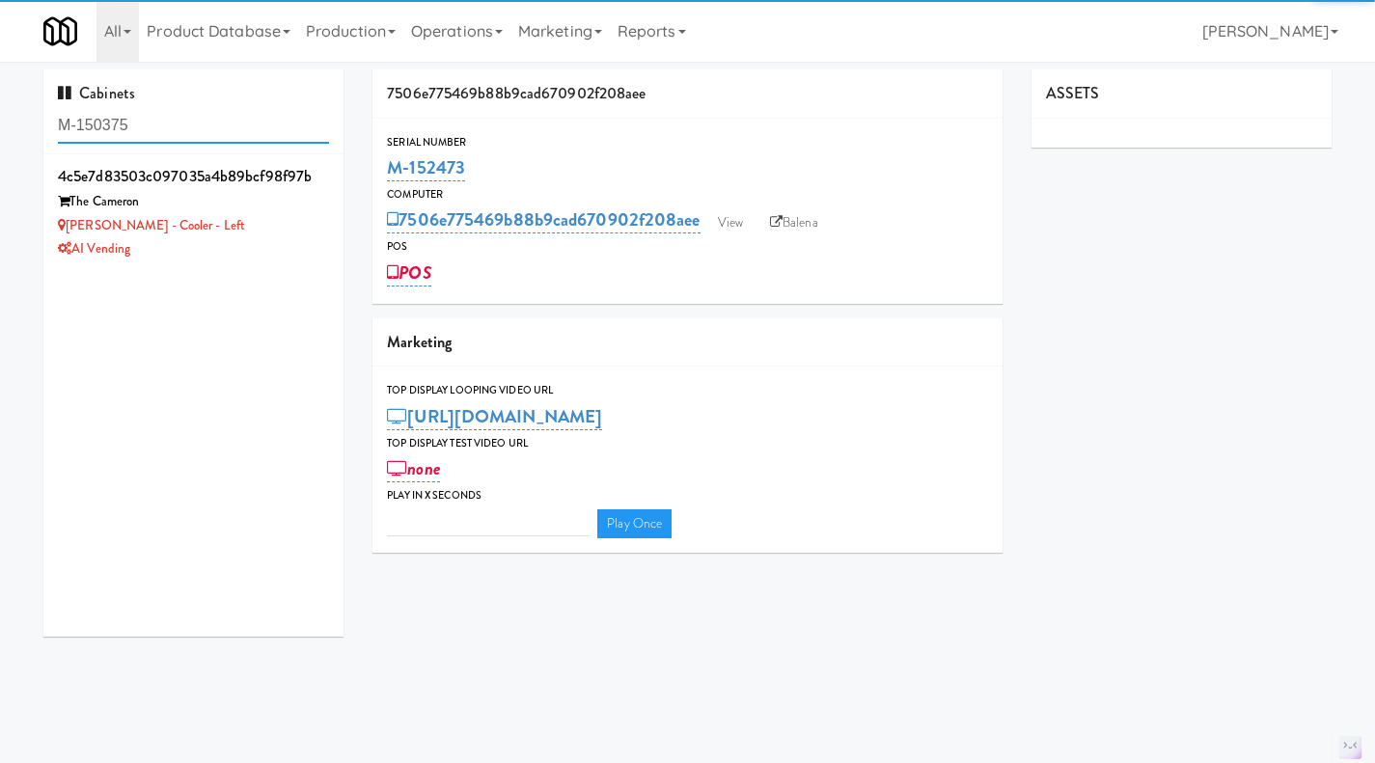
type input "M-150375"
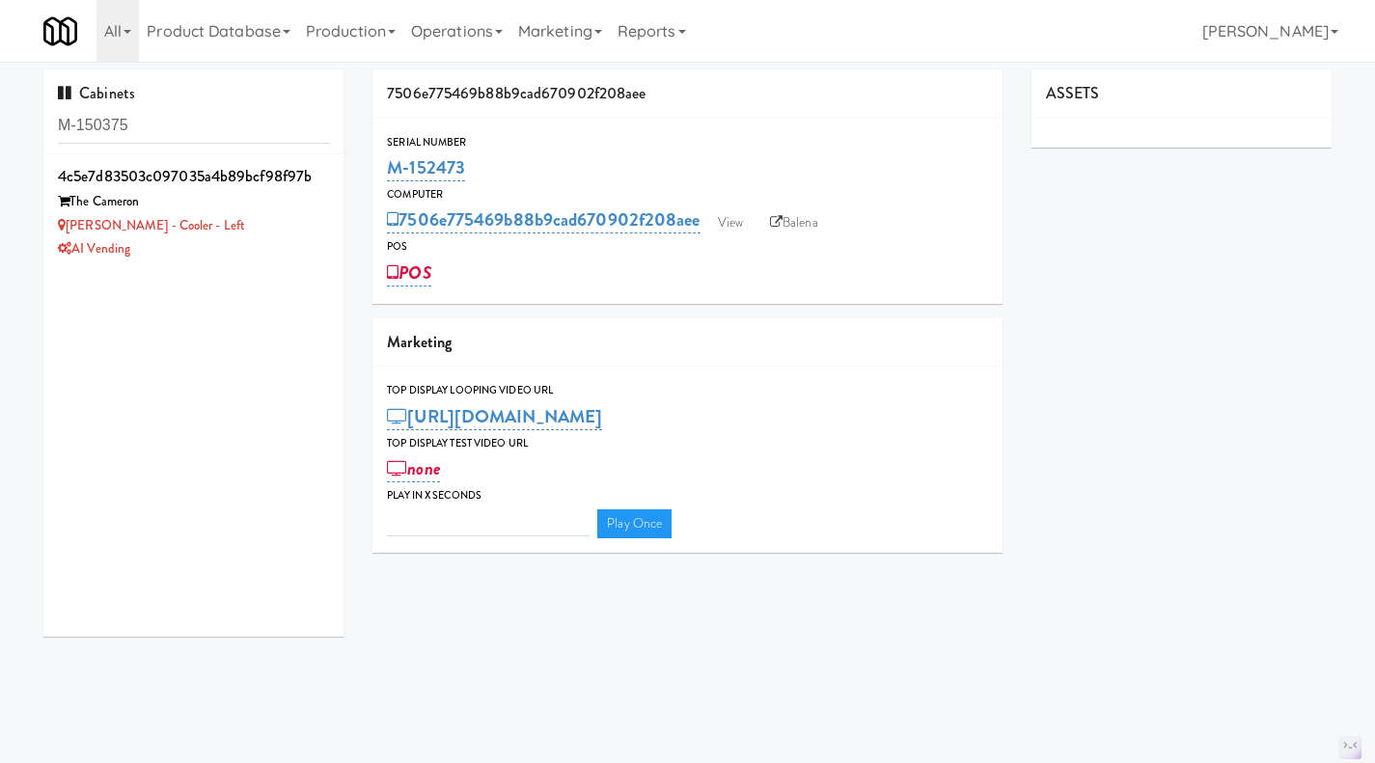
click at [287, 231] on div "[PERSON_NAME] - Cooler - Left" at bounding box center [193, 226] width 271 height 24
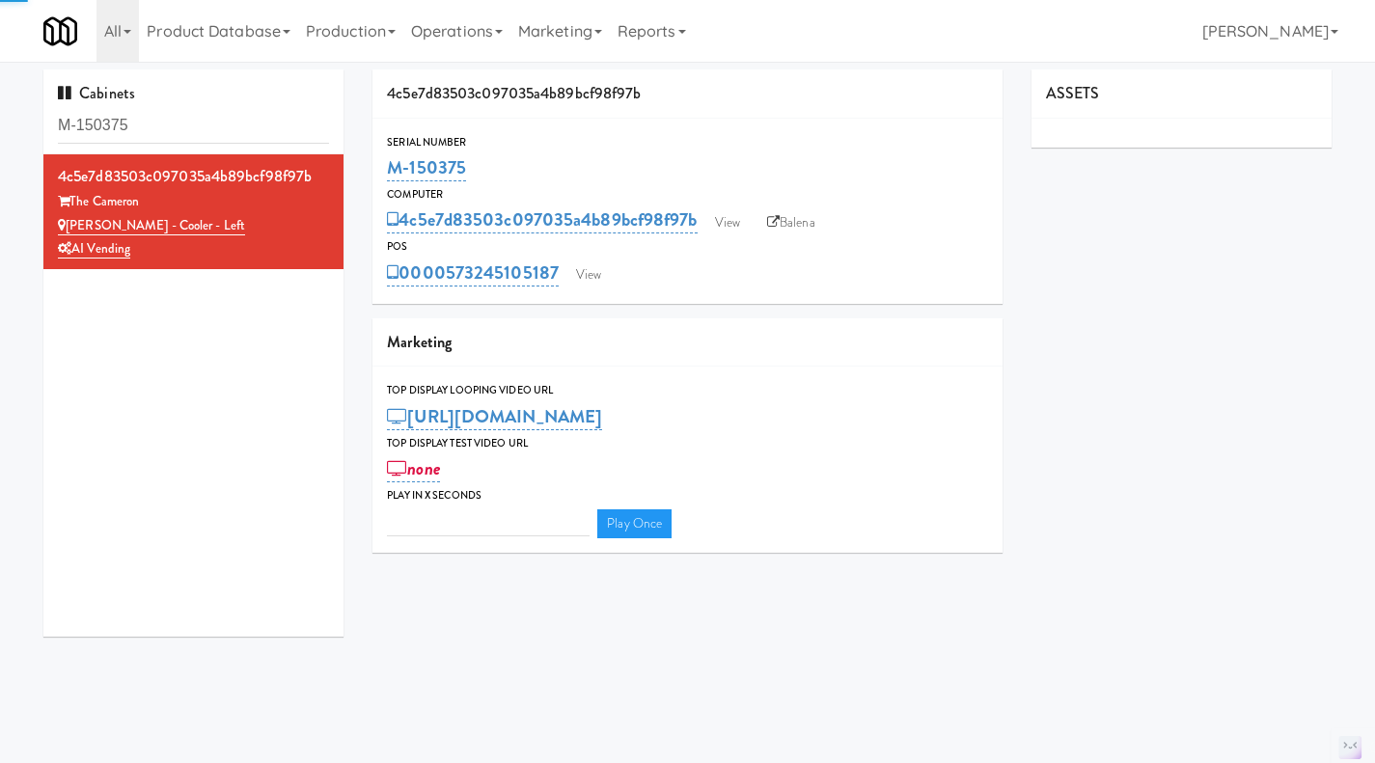
type input "3"
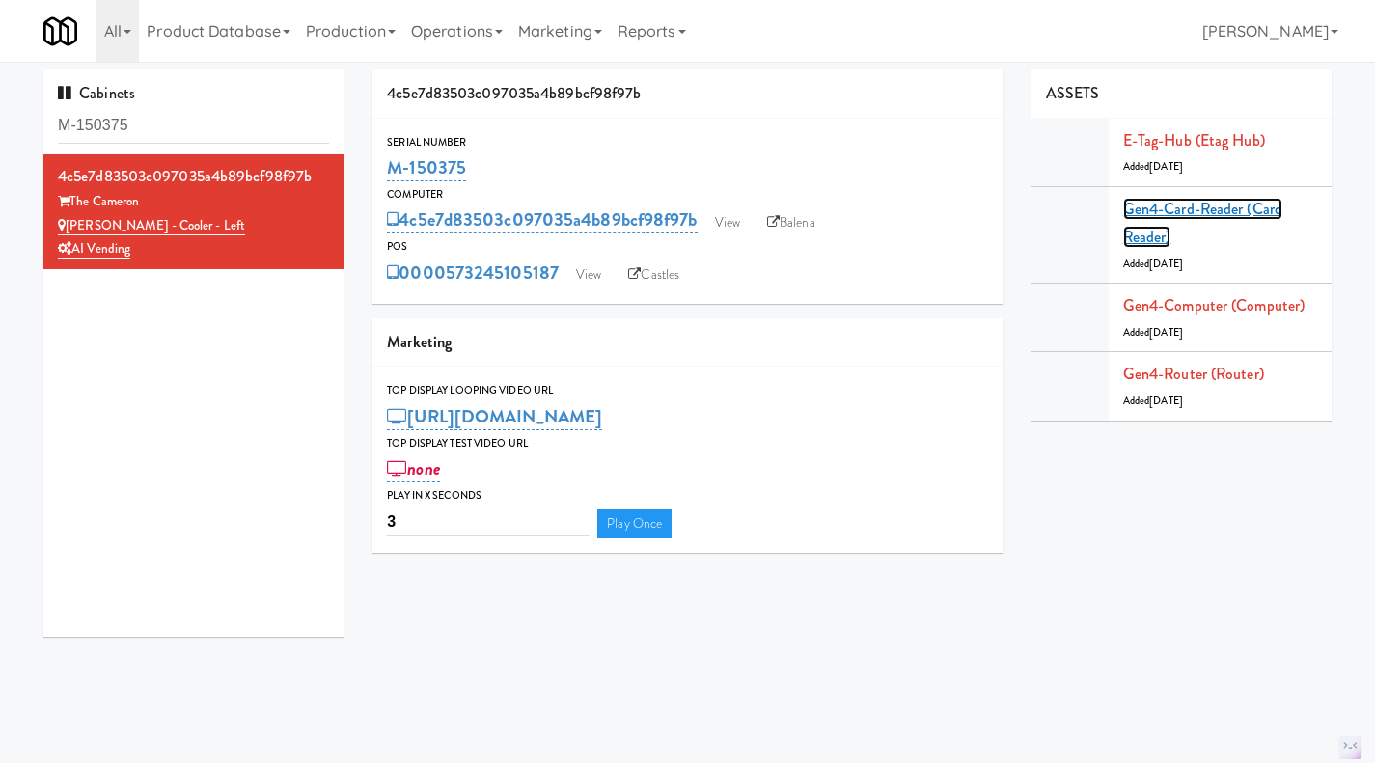
click at [1155, 210] on link "Gen4-card-reader (Card Reader)" at bounding box center [1202, 223] width 159 height 51
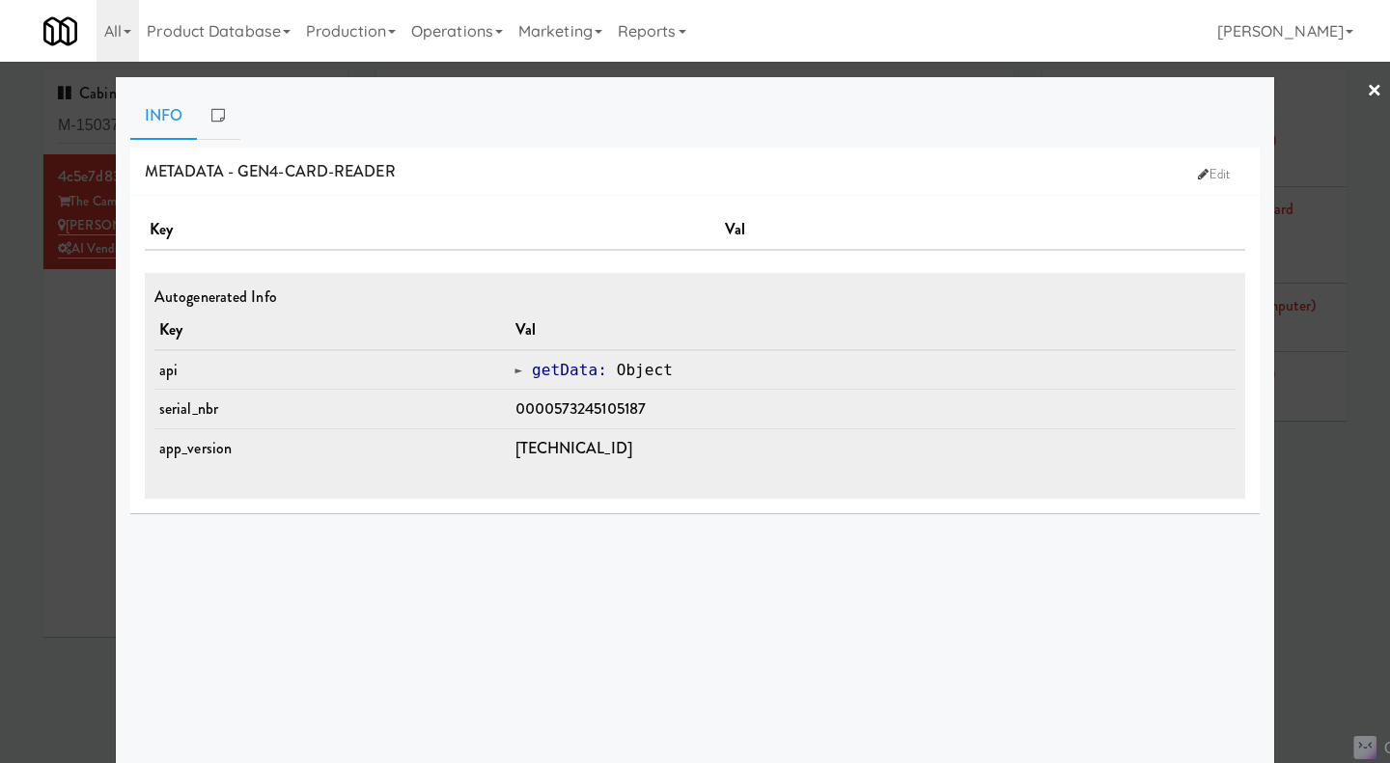
click at [1335, 506] on div at bounding box center [695, 381] width 1390 height 763
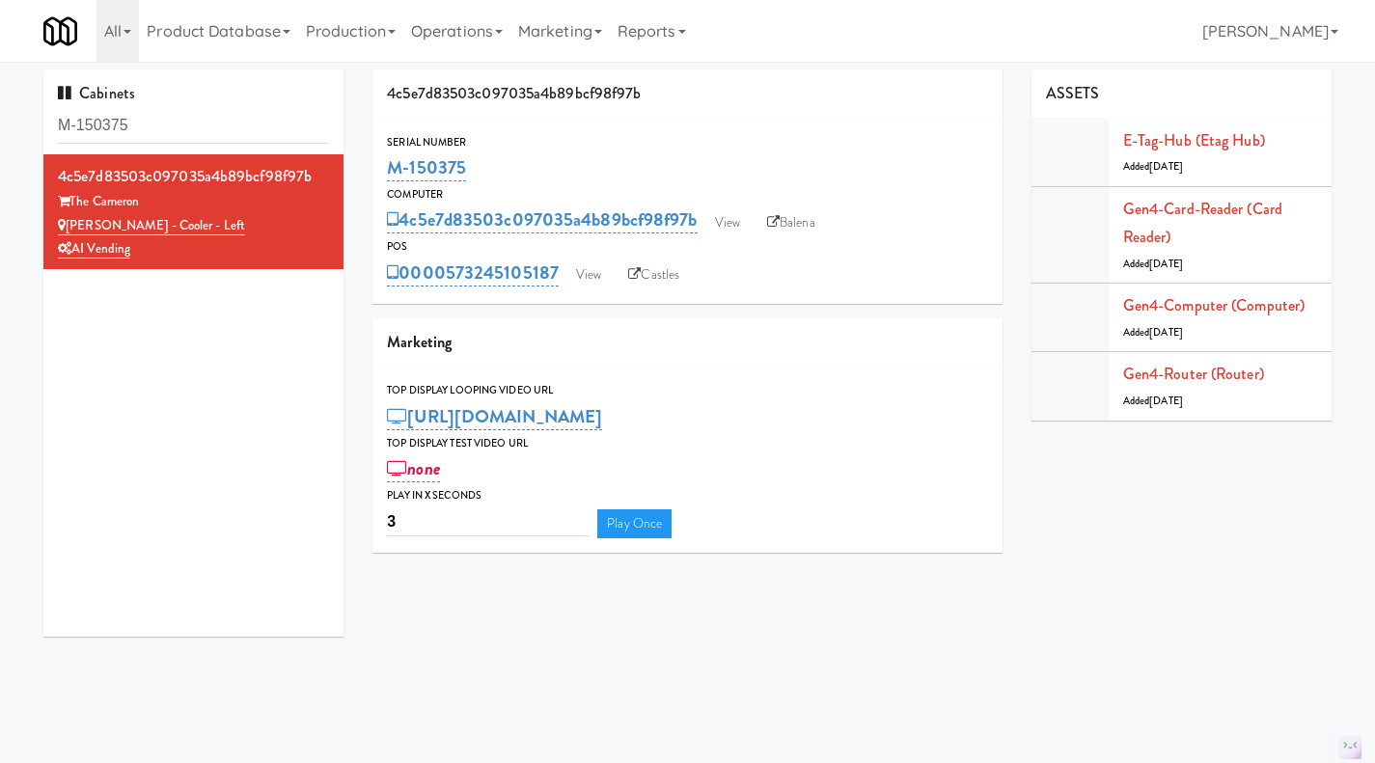
click at [805, 221] on link "Balena" at bounding box center [792, 222] width 68 height 29
drag, startPoint x: 519, startPoint y: 163, endPoint x: 383, endPoint y: 175, distance: 136.6
click at [383, 175] on div "Serial Number M-150375" at bounding box center [688, 159] width 630 height 52
copy link "M-150375"
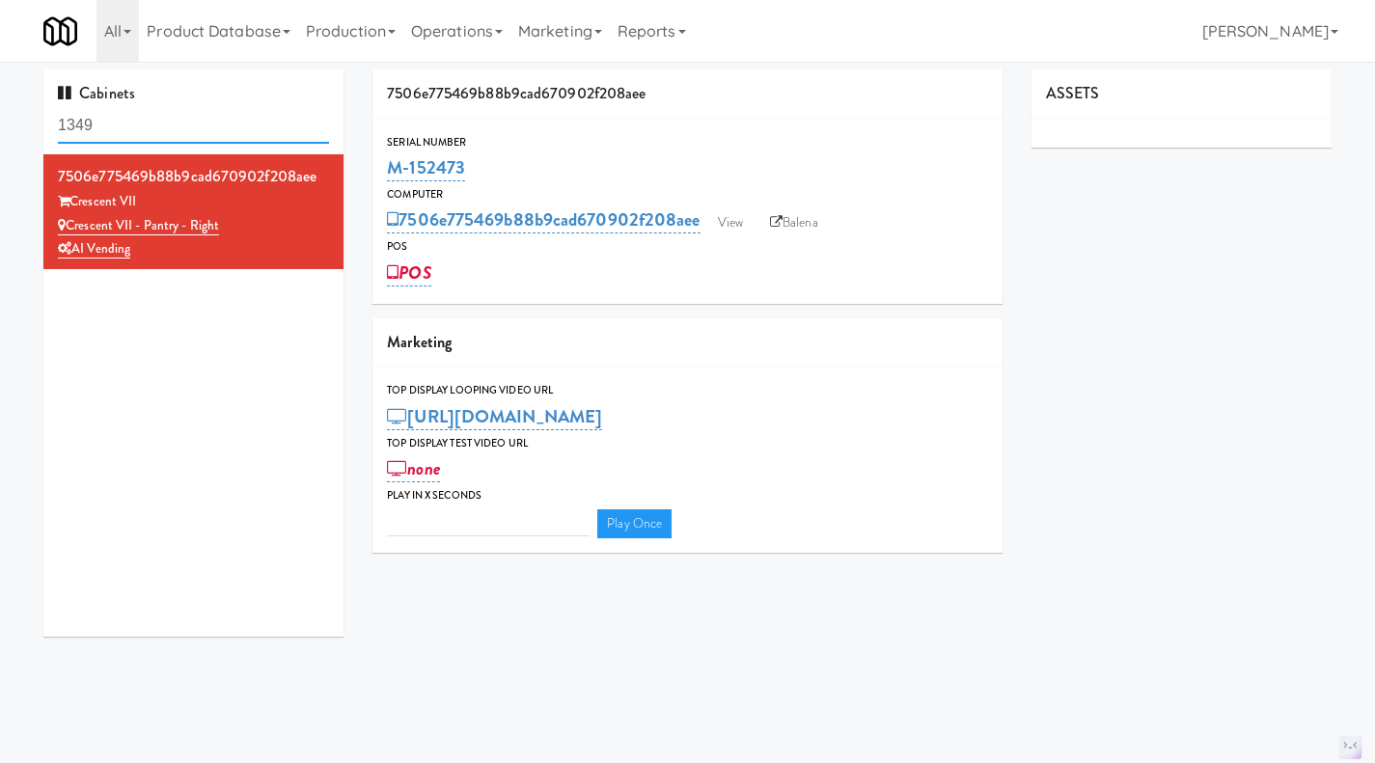
click at [185, 125] on input "1349" at bounding box center [193, 126] width 271 height 36
paste input "M-150428"
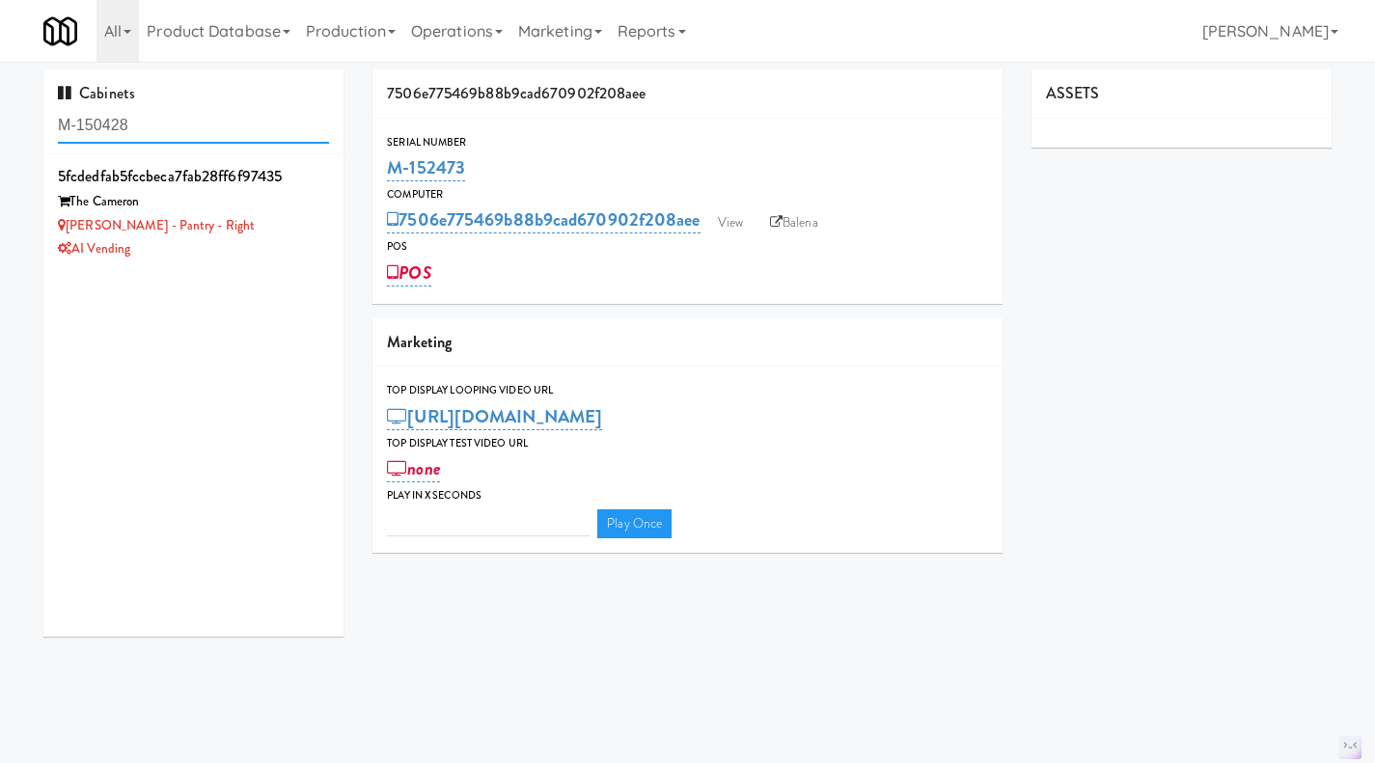
type input "M-150428"
click at [272, 231] on div "[PERSON_NAME] - Pantry - Right" at bounding box center [193, 226] width 271 height 24
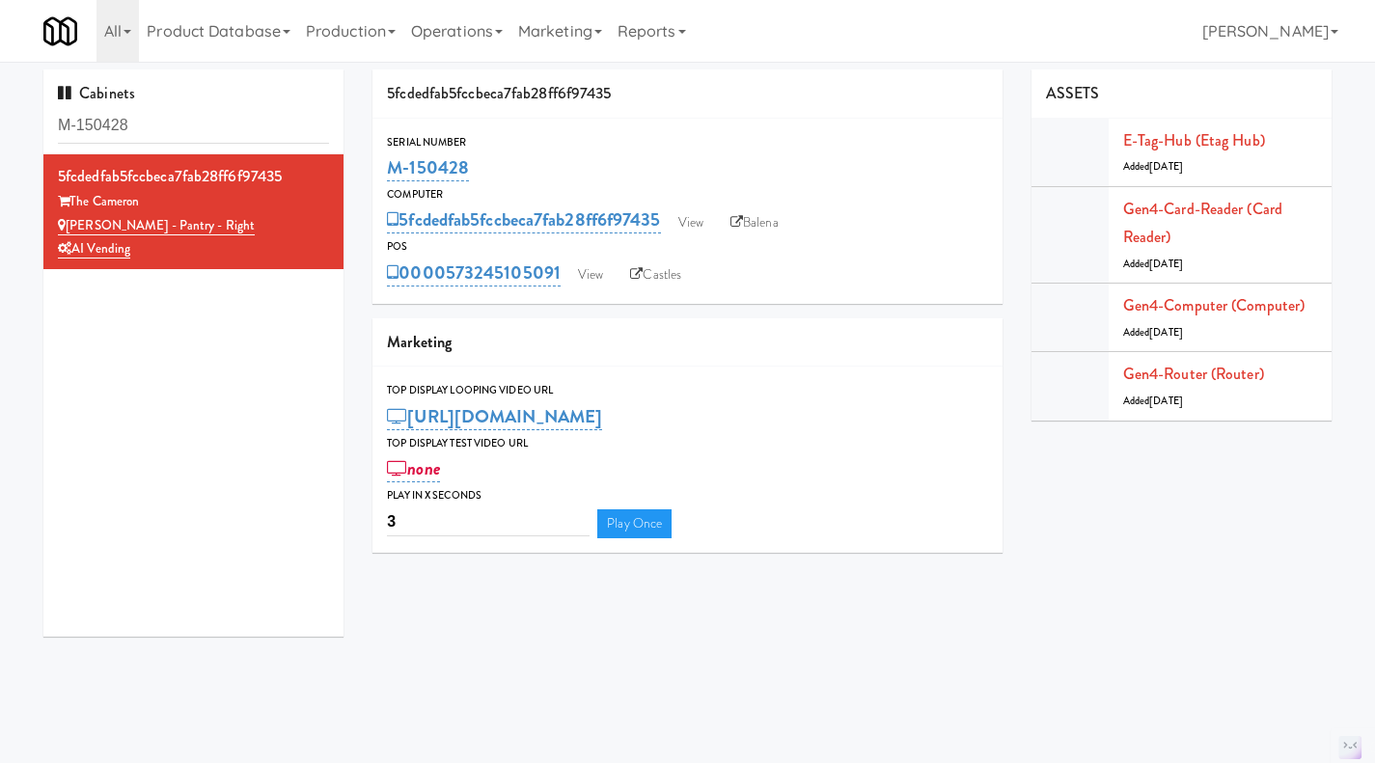
click at [772, 218] on link "Balena" at bounding box center [755, 222] width 68 height 29
drag, startPoint x: 502, startPoint y: 161, endPoint x: 392, endPoint y: 169, distance: 110.3
click at [392, 169] on div "M-150428" at bounding box center [687, 168] width 601 height 33
copy link "M-150428"
click at [577, 270] on link "View" at bounding box center [590, 275] width 44 height 29
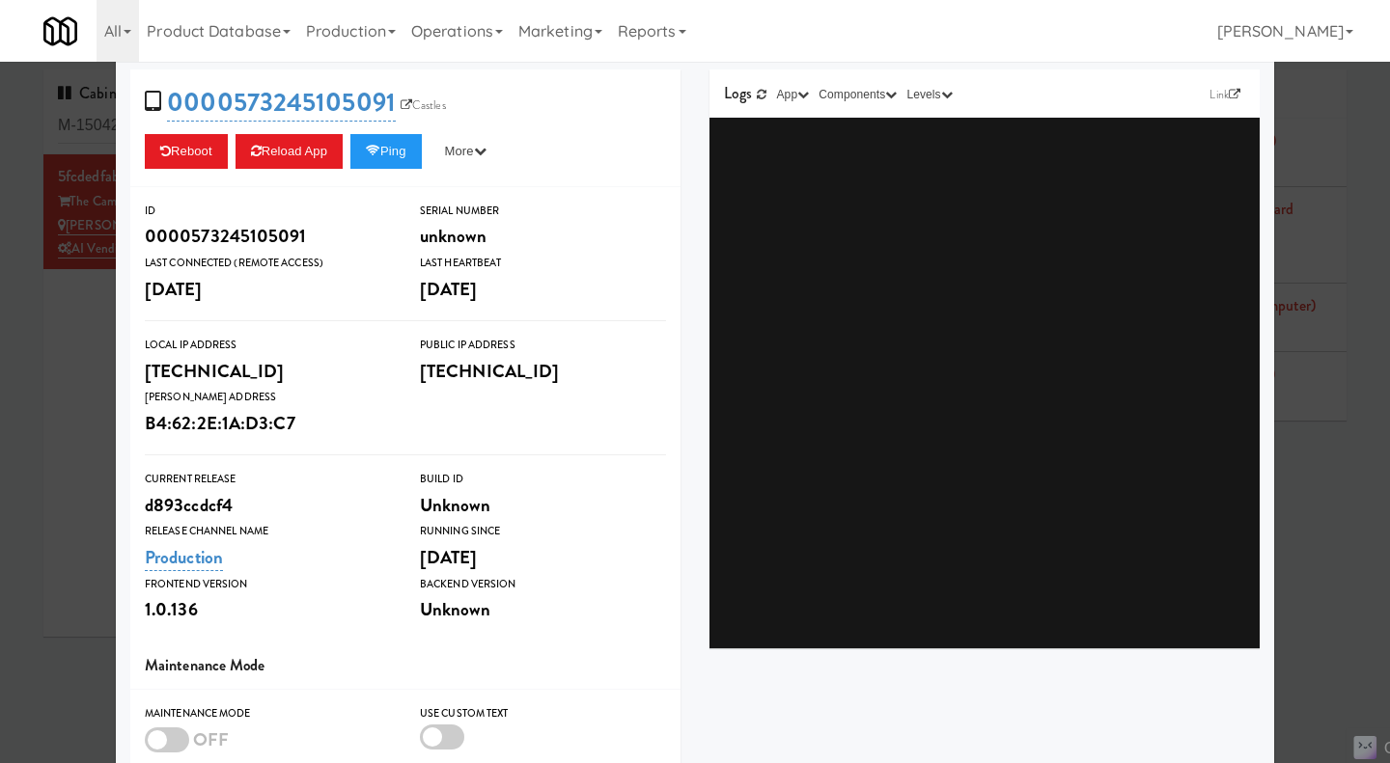
scroll to position [288, 0]
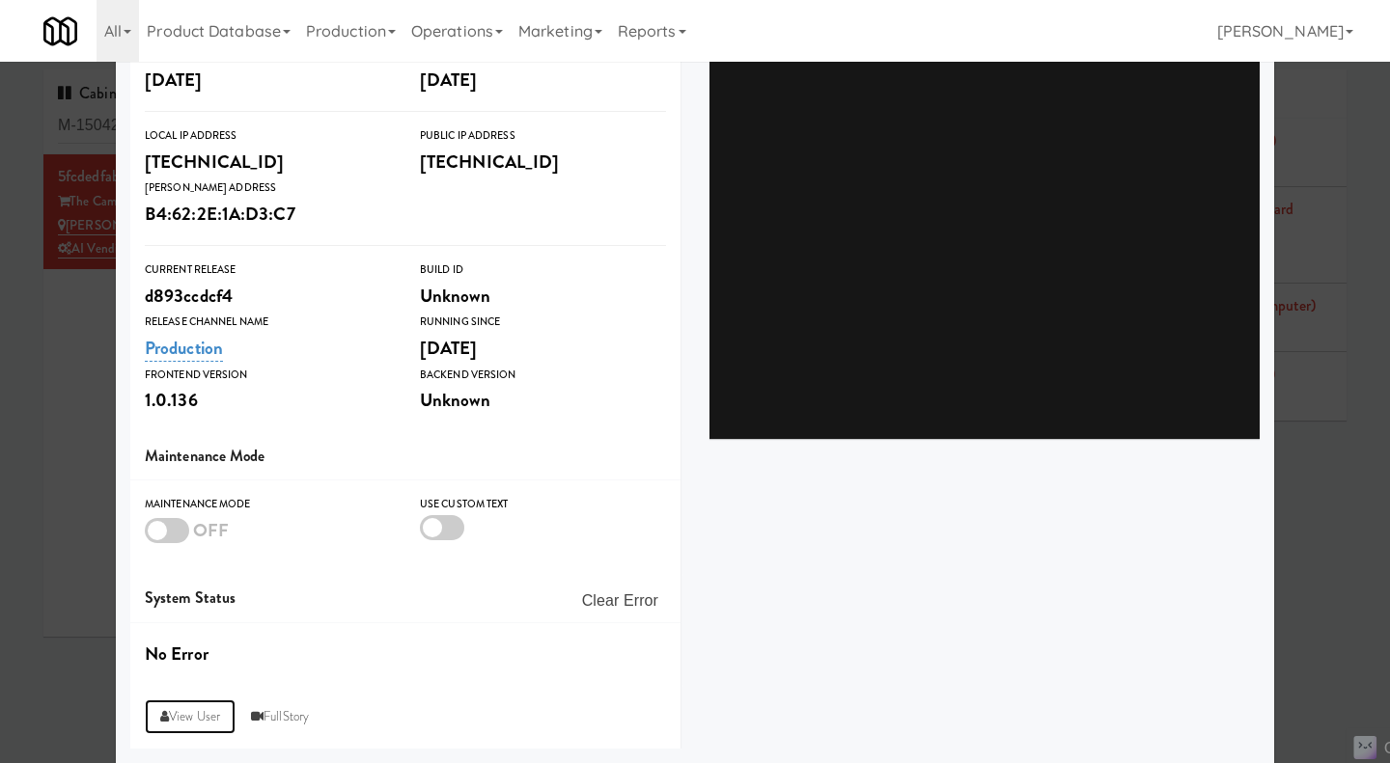
click at [174, 718] on link "View User" at bounding box center [190, 717] width 91 height 35
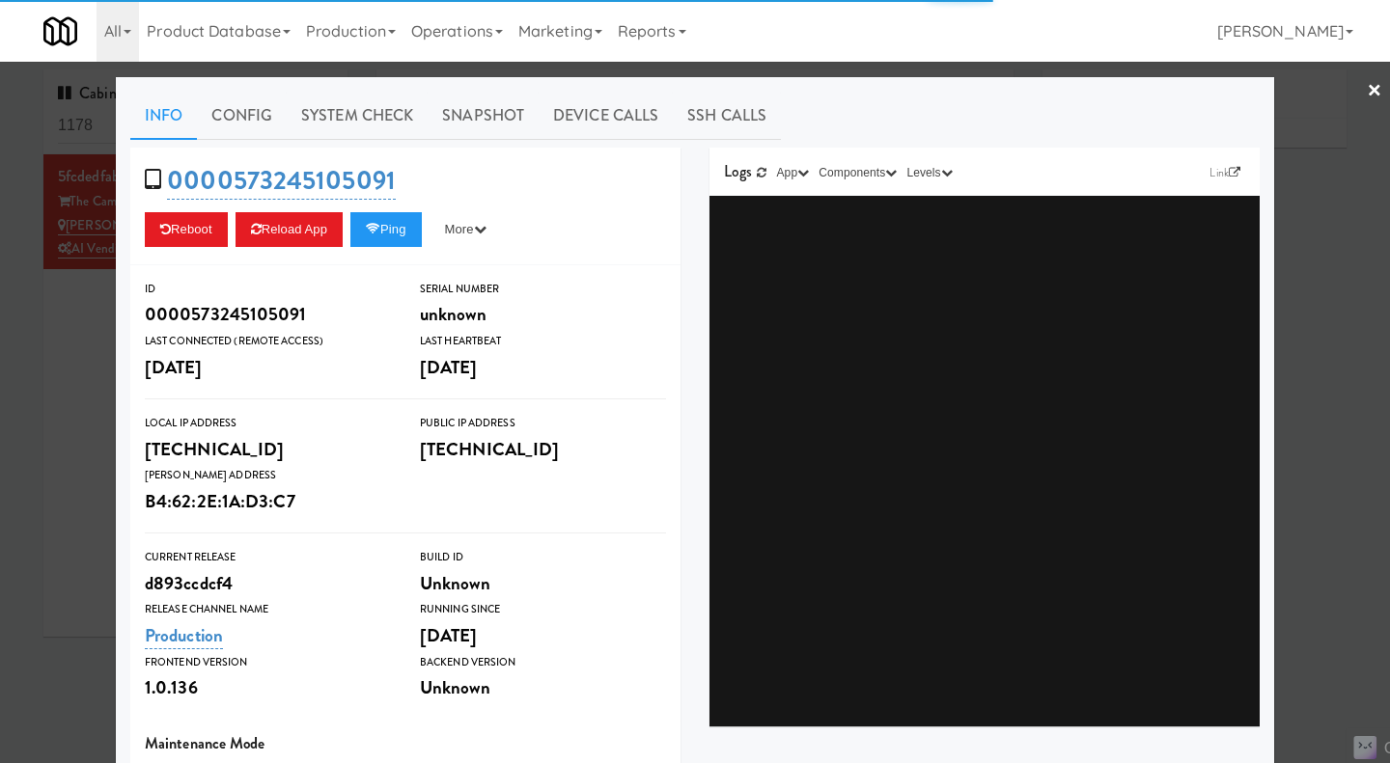
type input "3"
click at [90, 367] on div at bounding box center [695, 381] width 1390 height 763
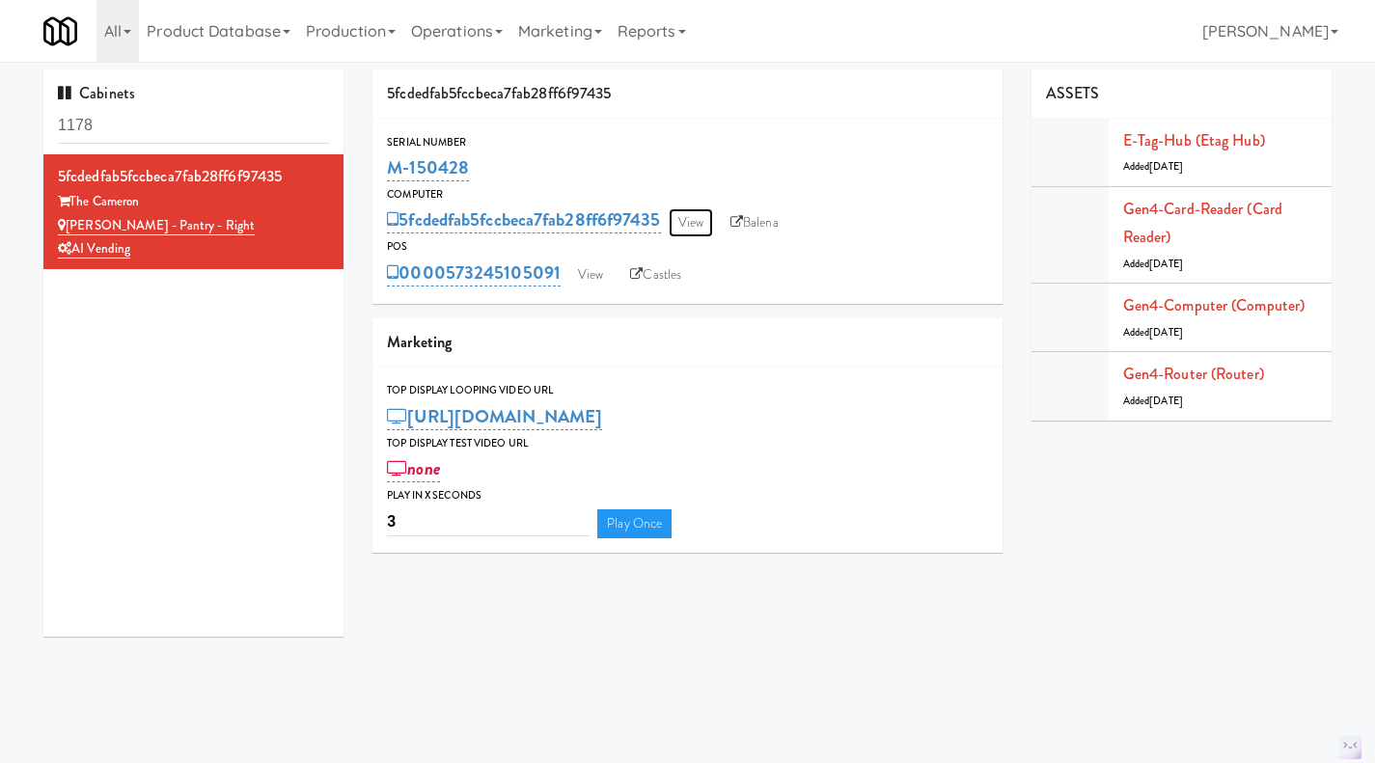
click at [698, 212] on link "View" at bounding box center [691, 222] width 44 height 29
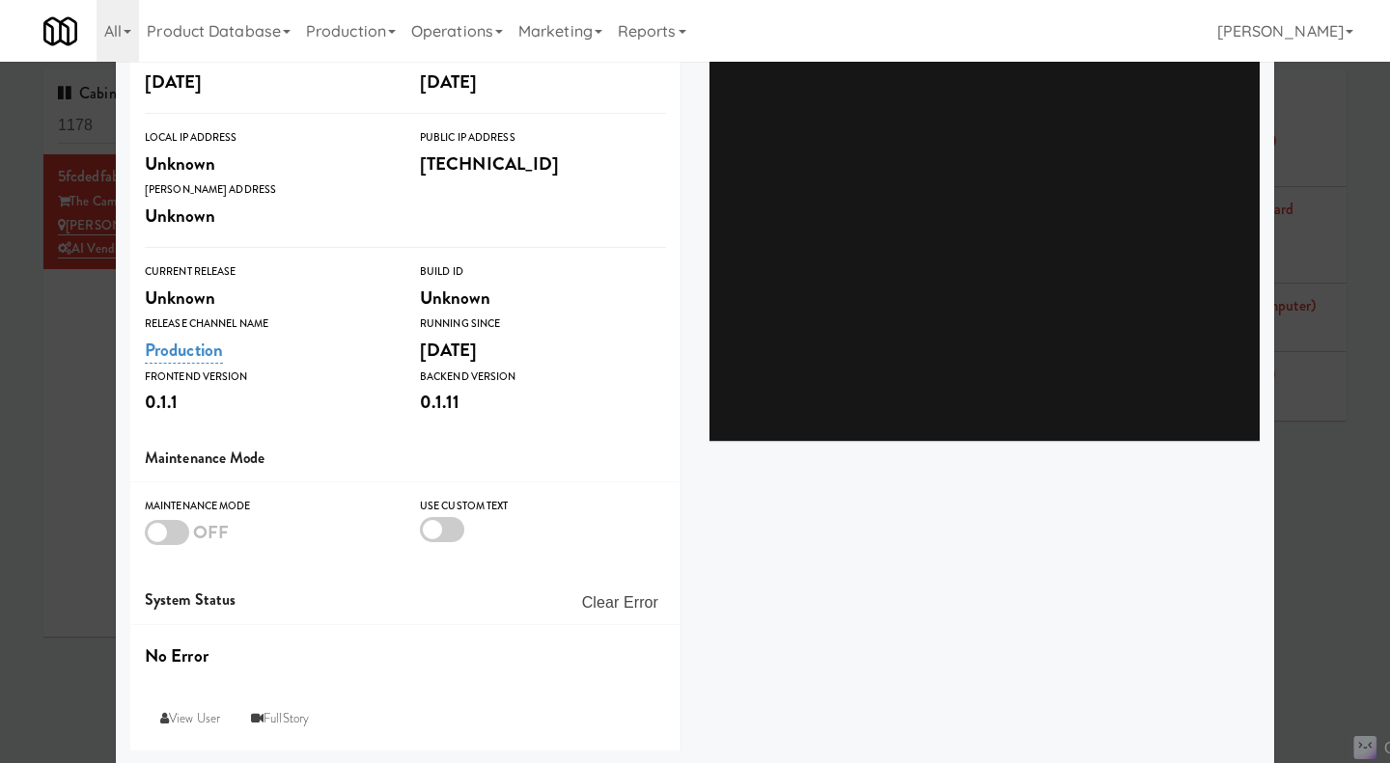
scroll to position [288, 0]
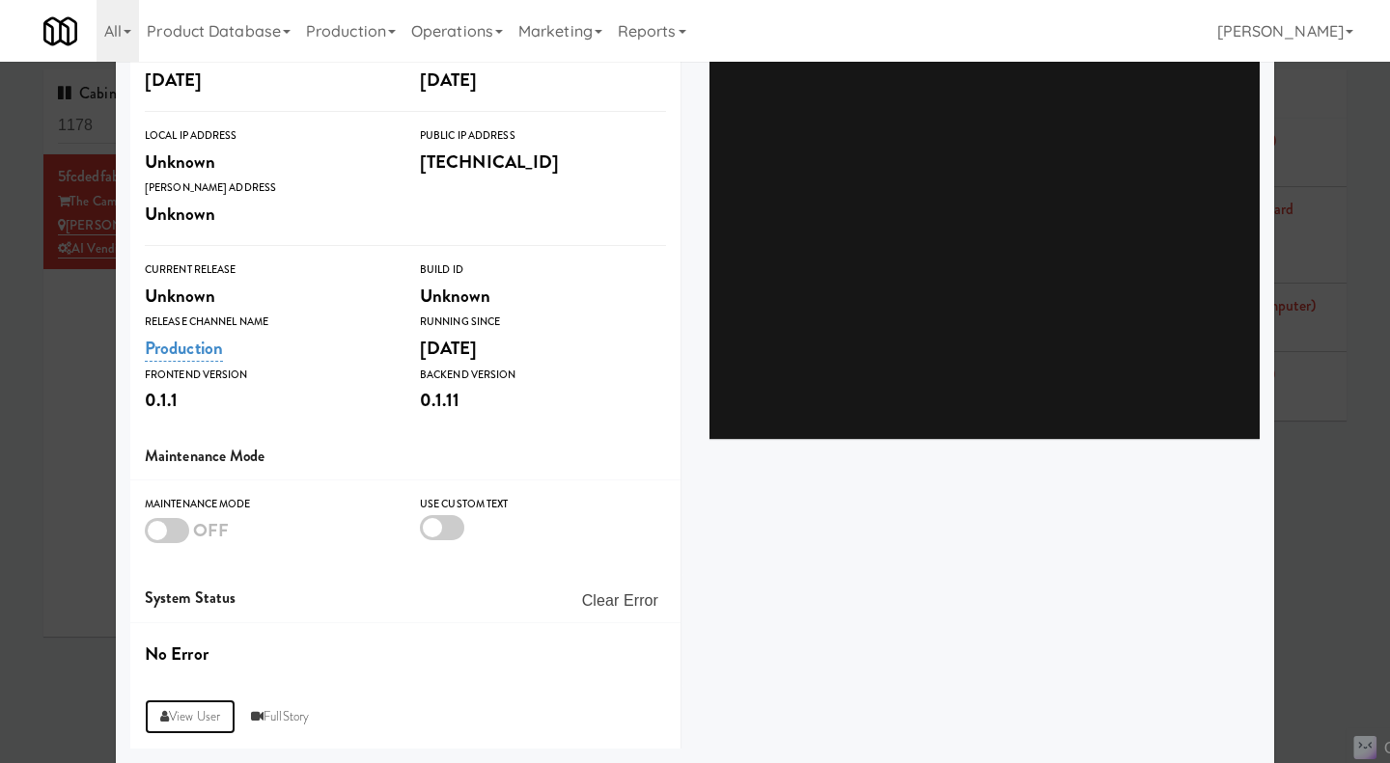
click at [166, 700] on link "View User" at bounding box center [190, 717] width 91 height 35
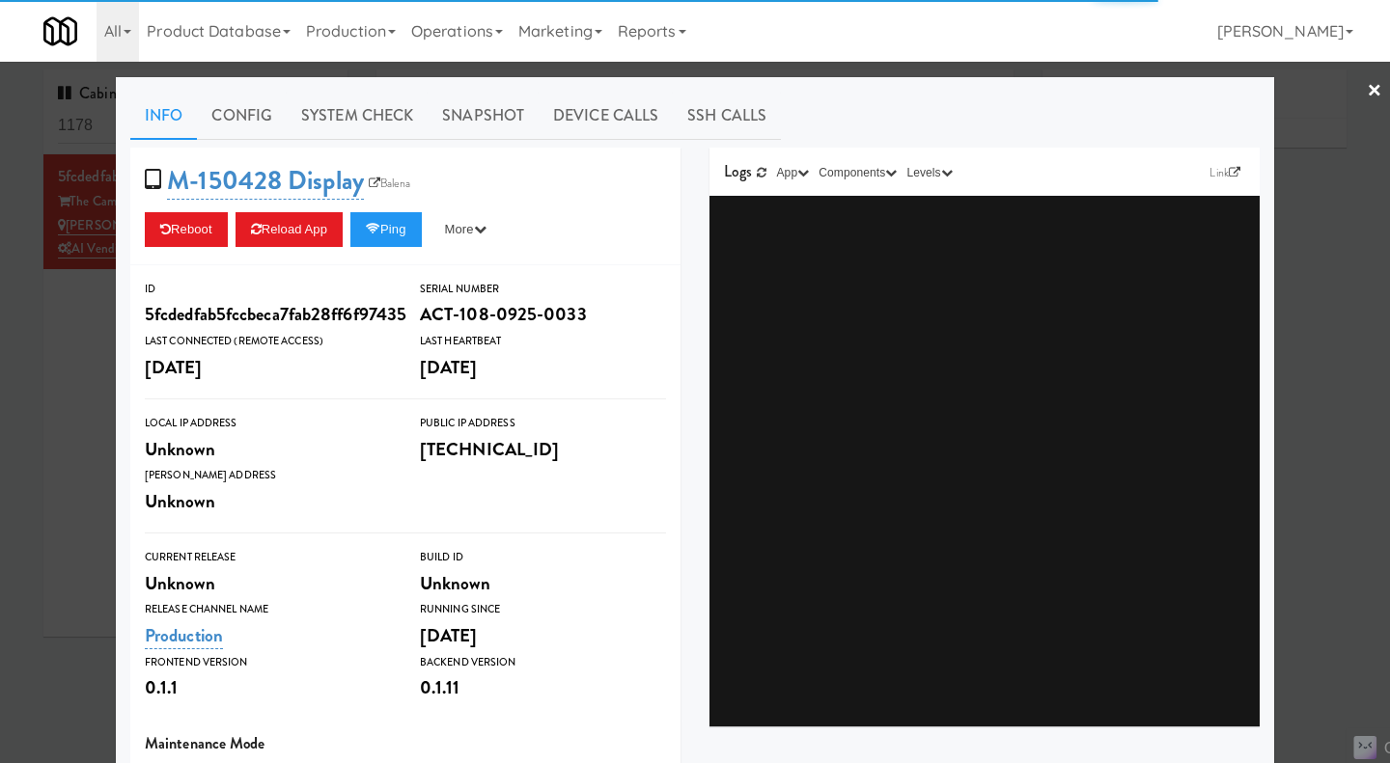
type input "3"
click at [52, 346] on div at bounding box center [695, 381] width 1390 height 763
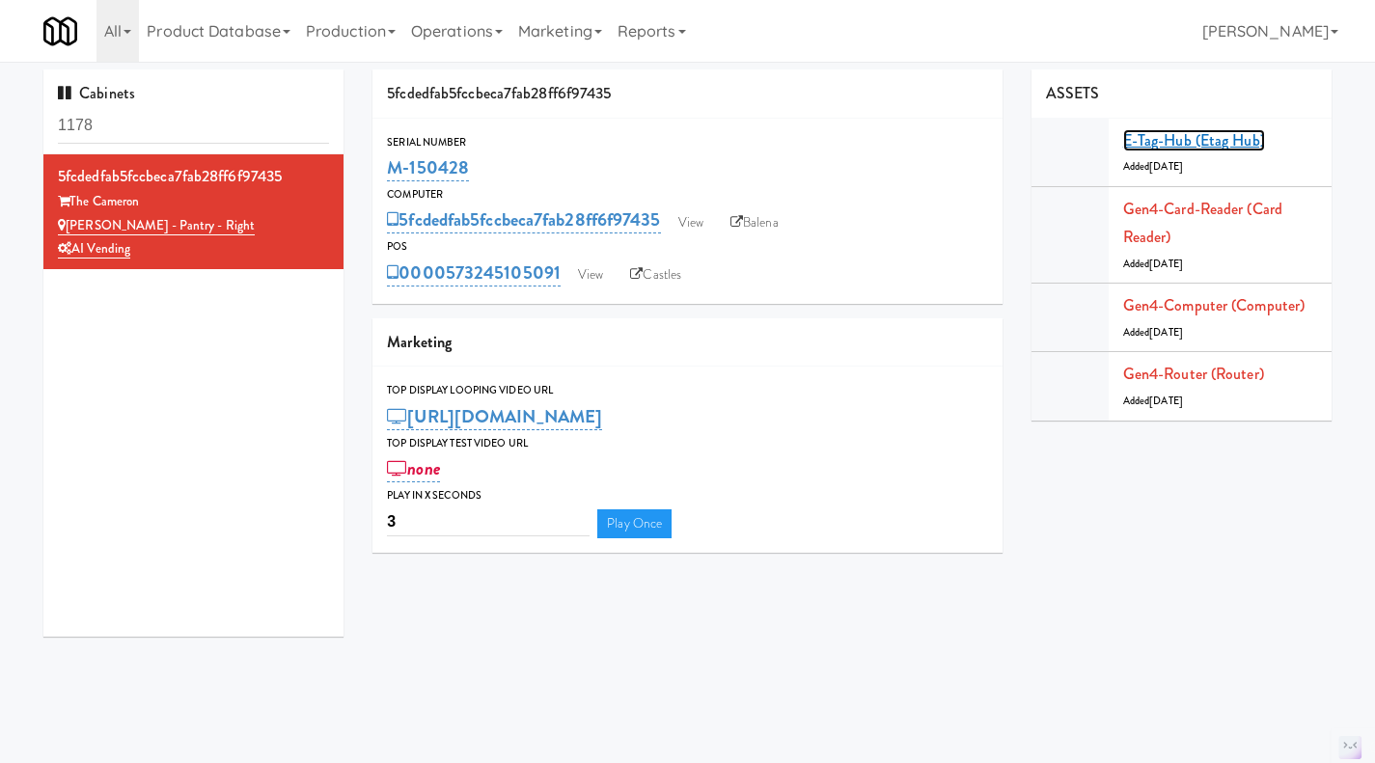
click at [1212, 129] on link "E-tag-hub (Etag Hub)" at bounding box center [1194, 140] width 142 height 22
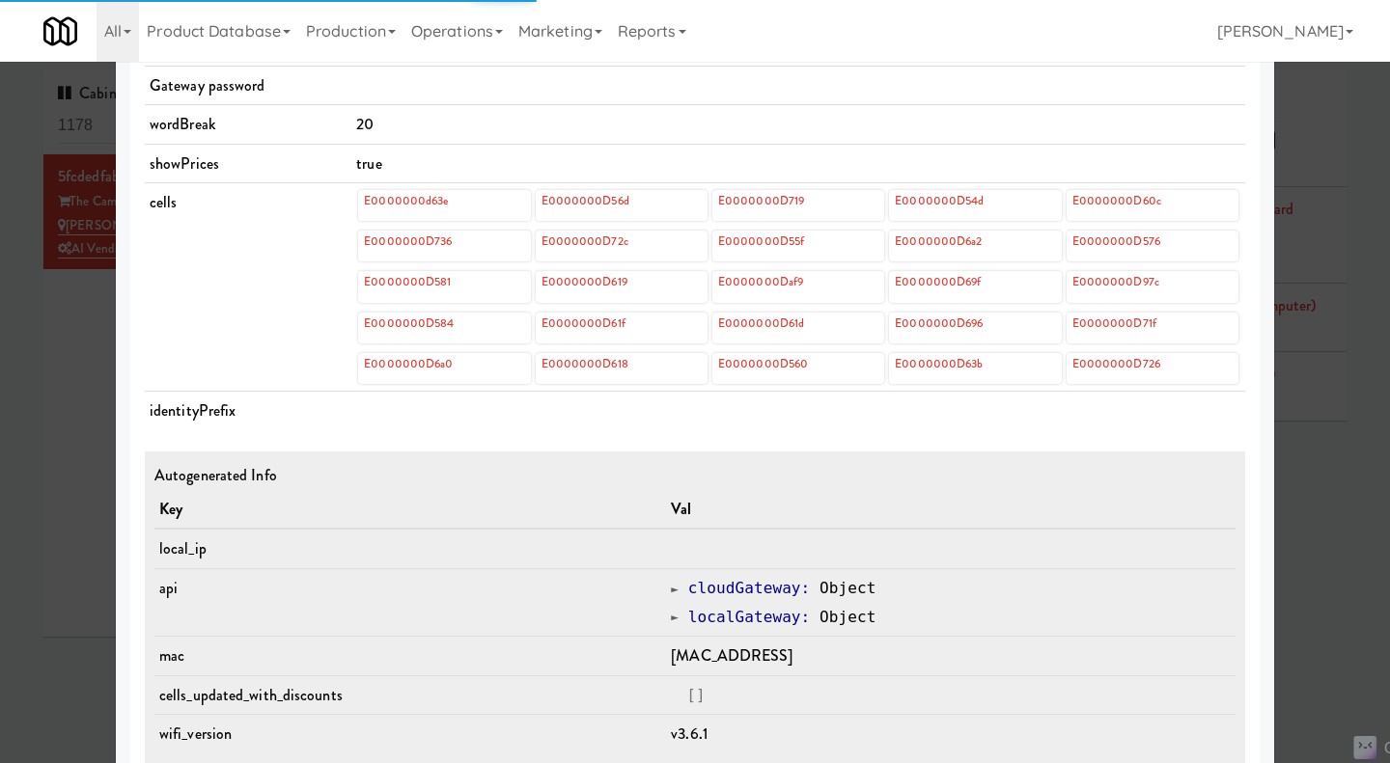
scroll to position [772, 0]
click at [1342, 521] on div at bounding box center [695, 381] width 1390 height 763
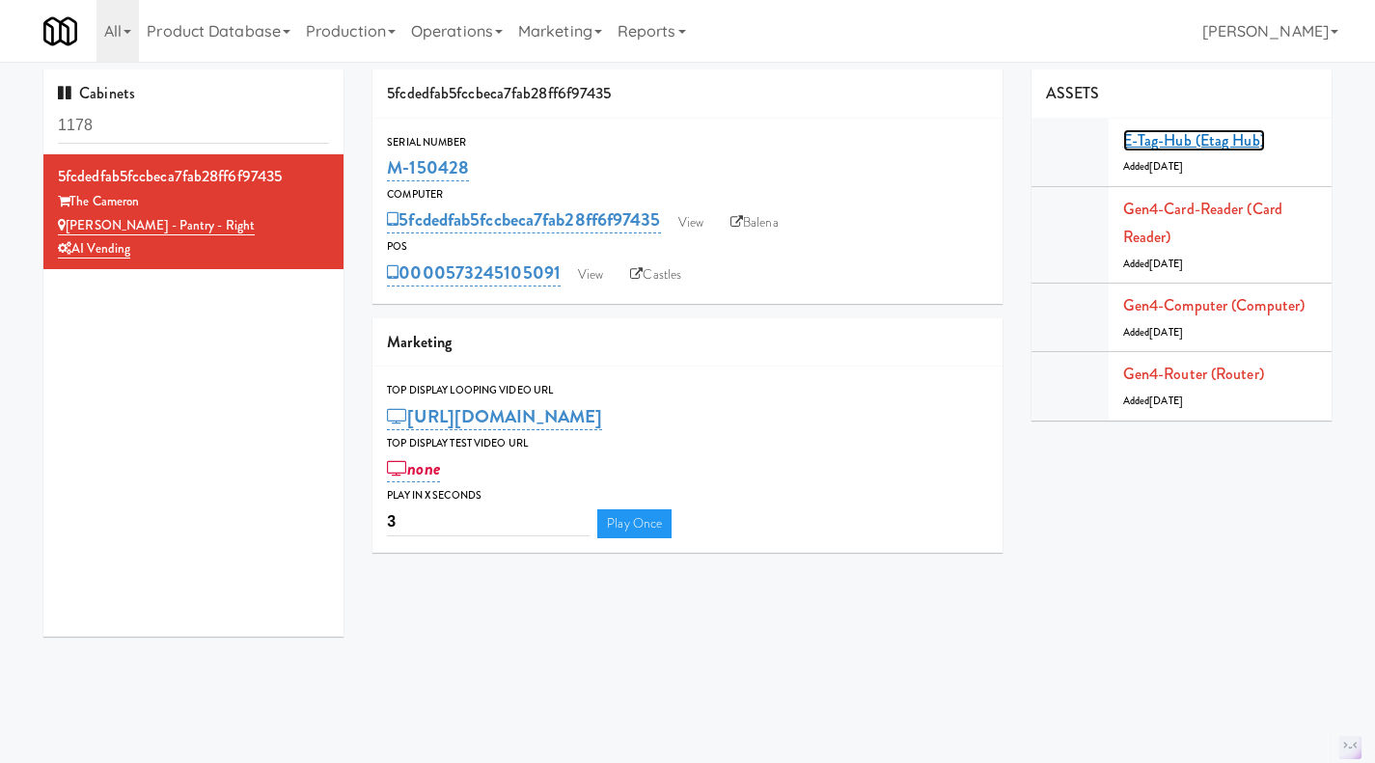
click at [1195, 135] on link "E-tag-hub (Etag Hub)" at bounding box center [1194, 140] width 142 height 22
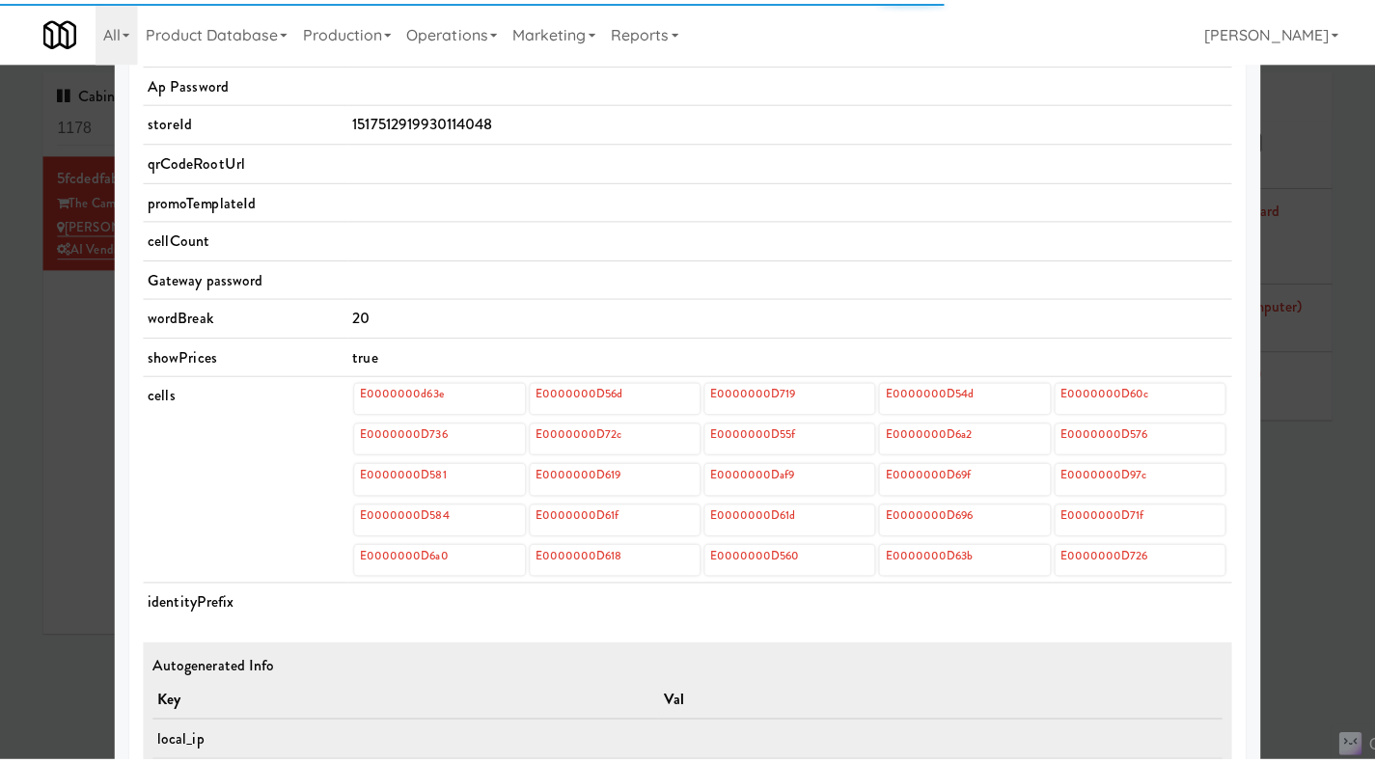
scroll to position [578, 0]
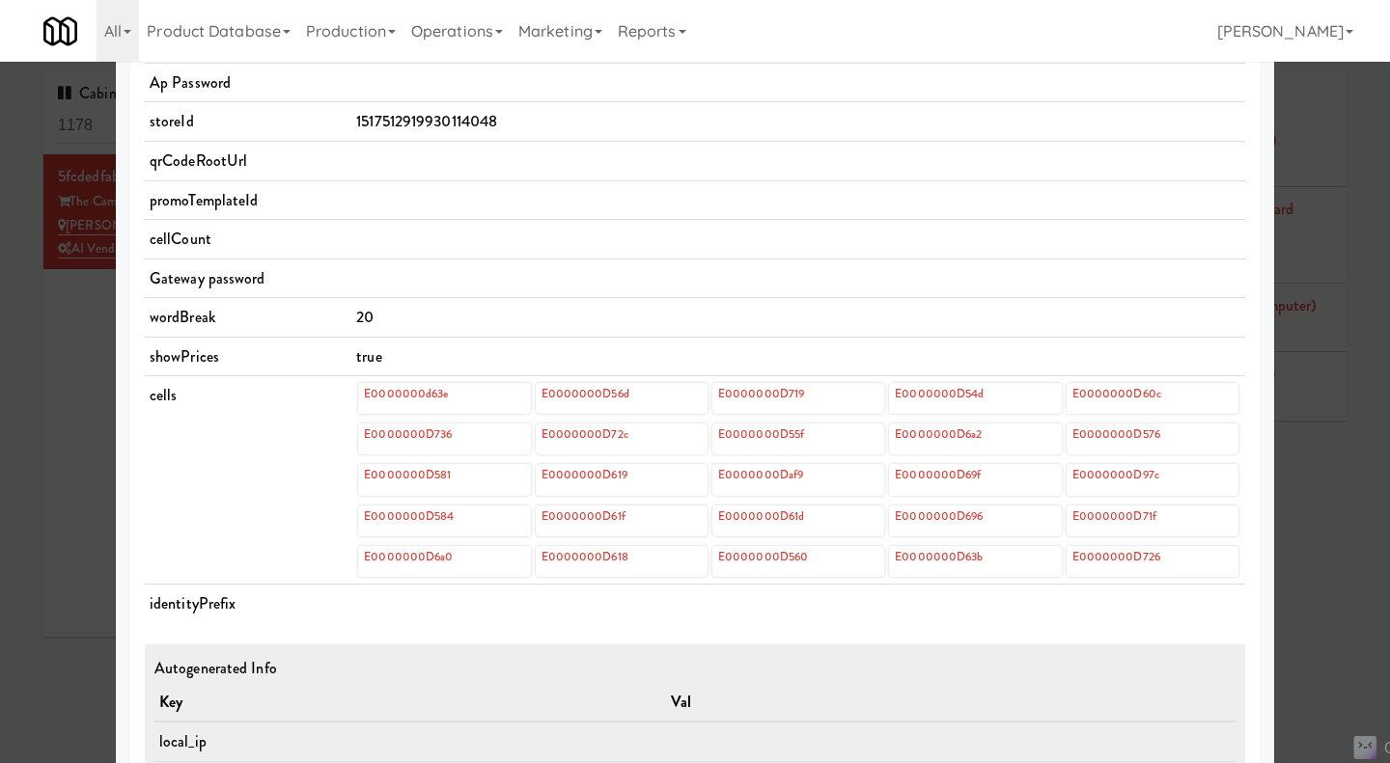
click at [1312, 491] on div at bounding box center [695, 381] width 1390 height 763
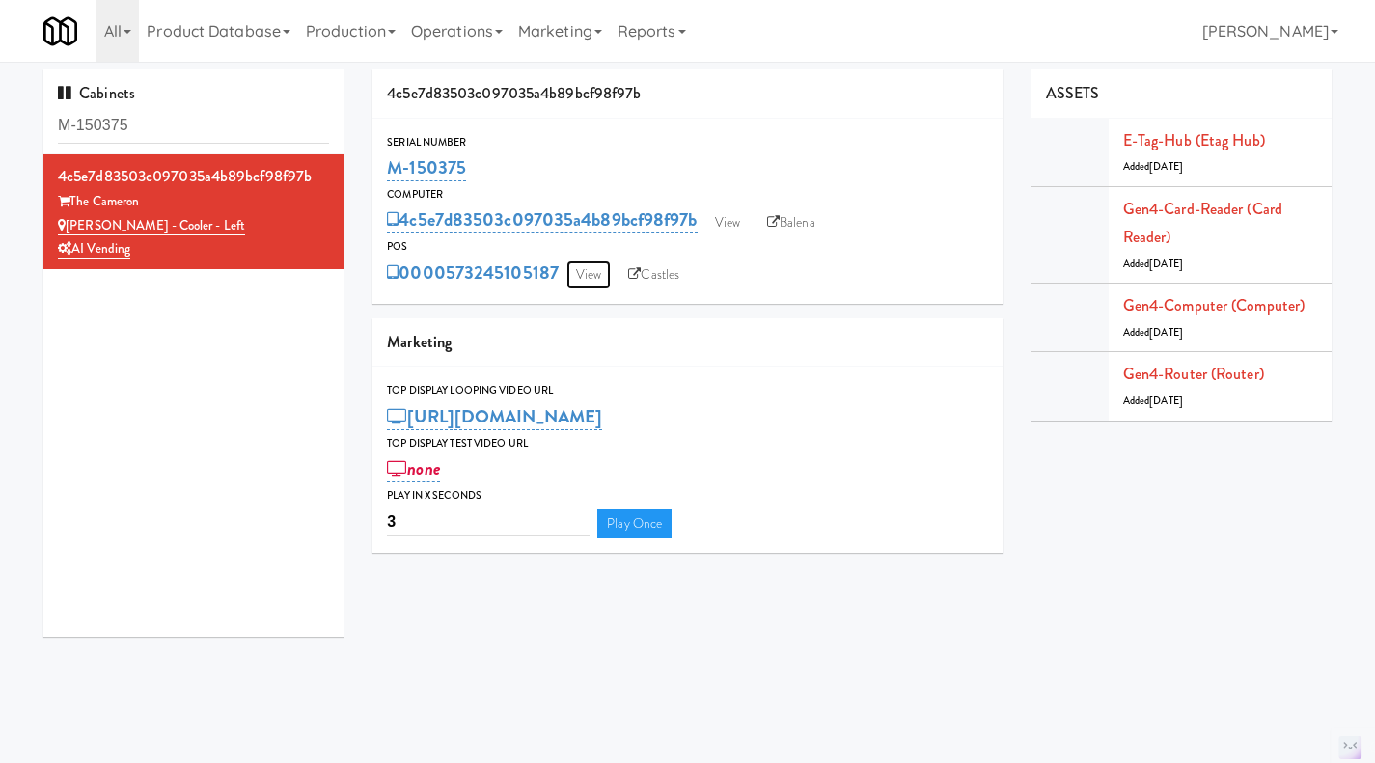
click at [585, 279] on link "View" at bounding box center [589, 275] width 44 height 29
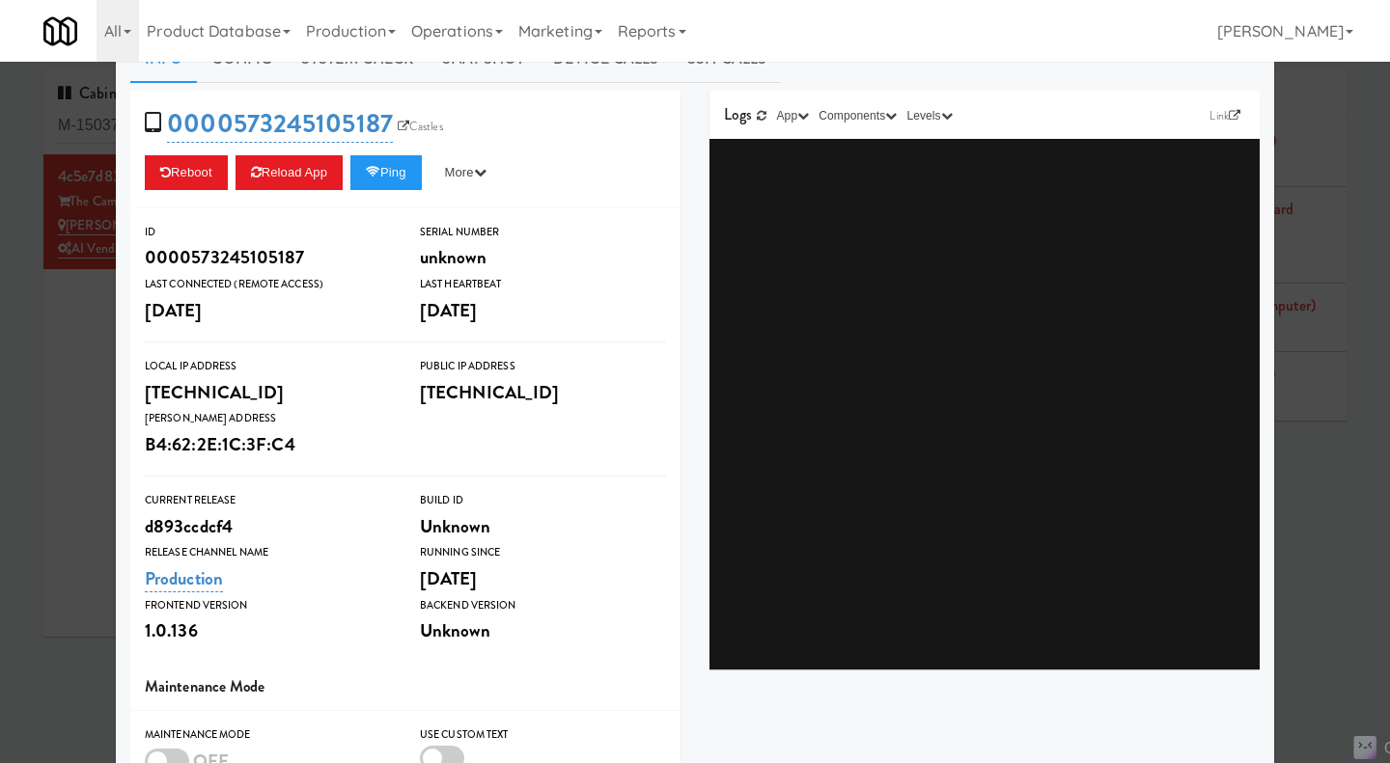
scroll to position [288, 0]
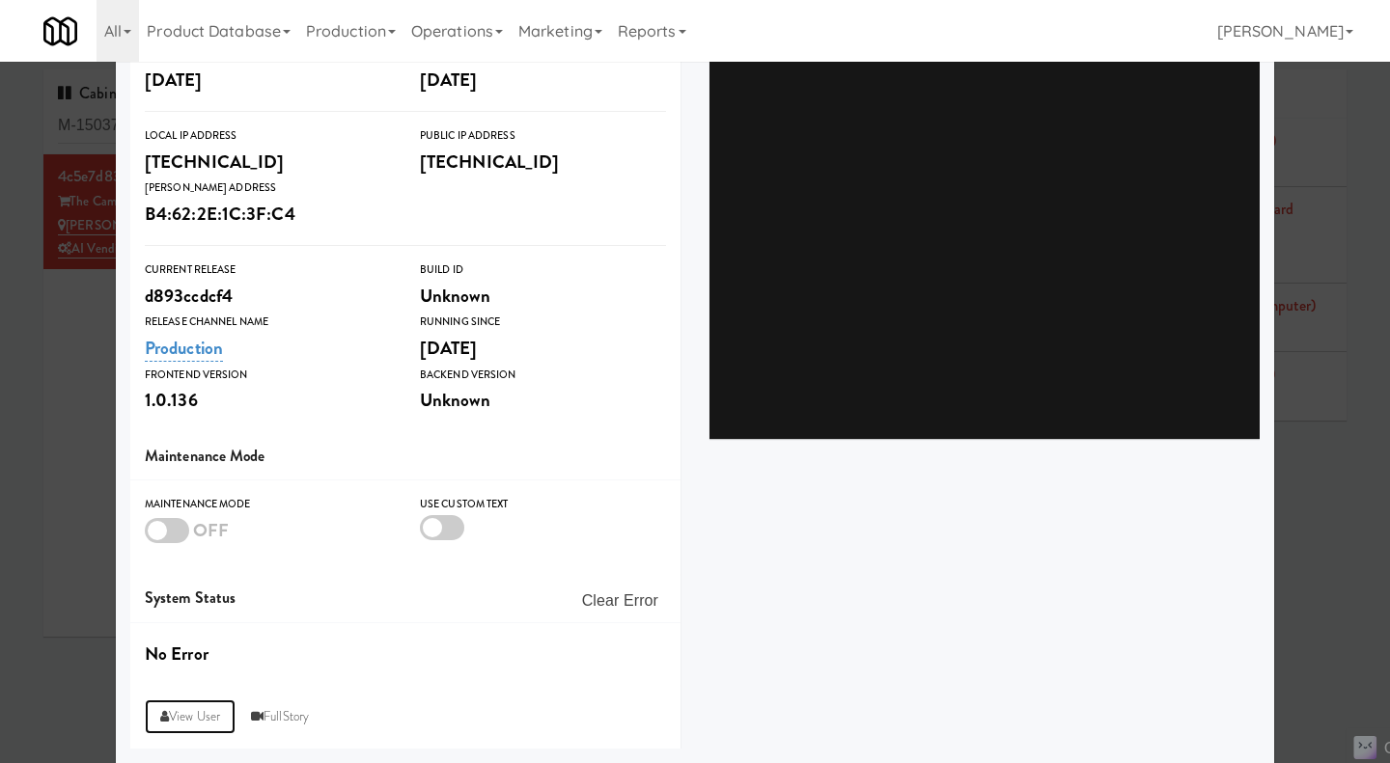
click at [197, 703] on link "View User" at bounding box center [190, 717] width 91 height 35
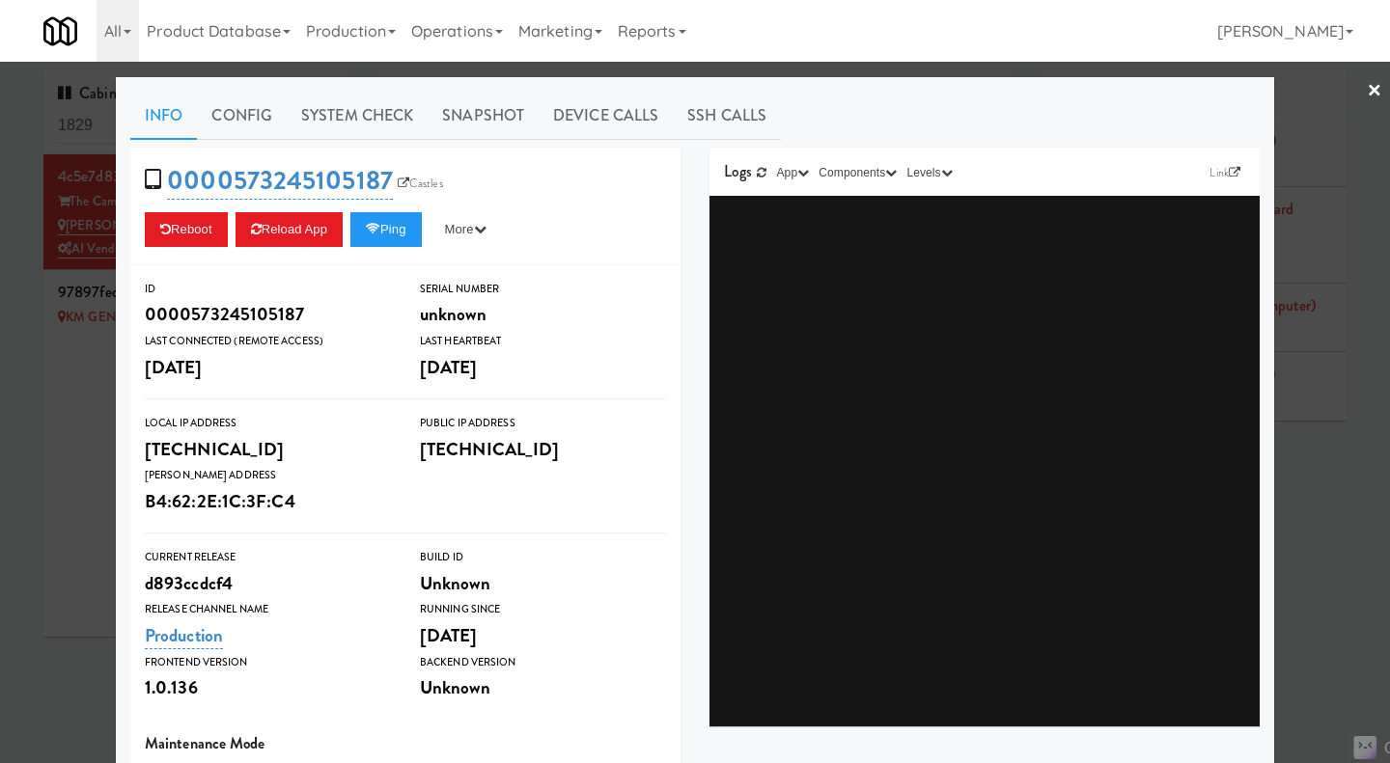
click at [82, 412] on div at bounding box center [695, 381] width 1390 height 763
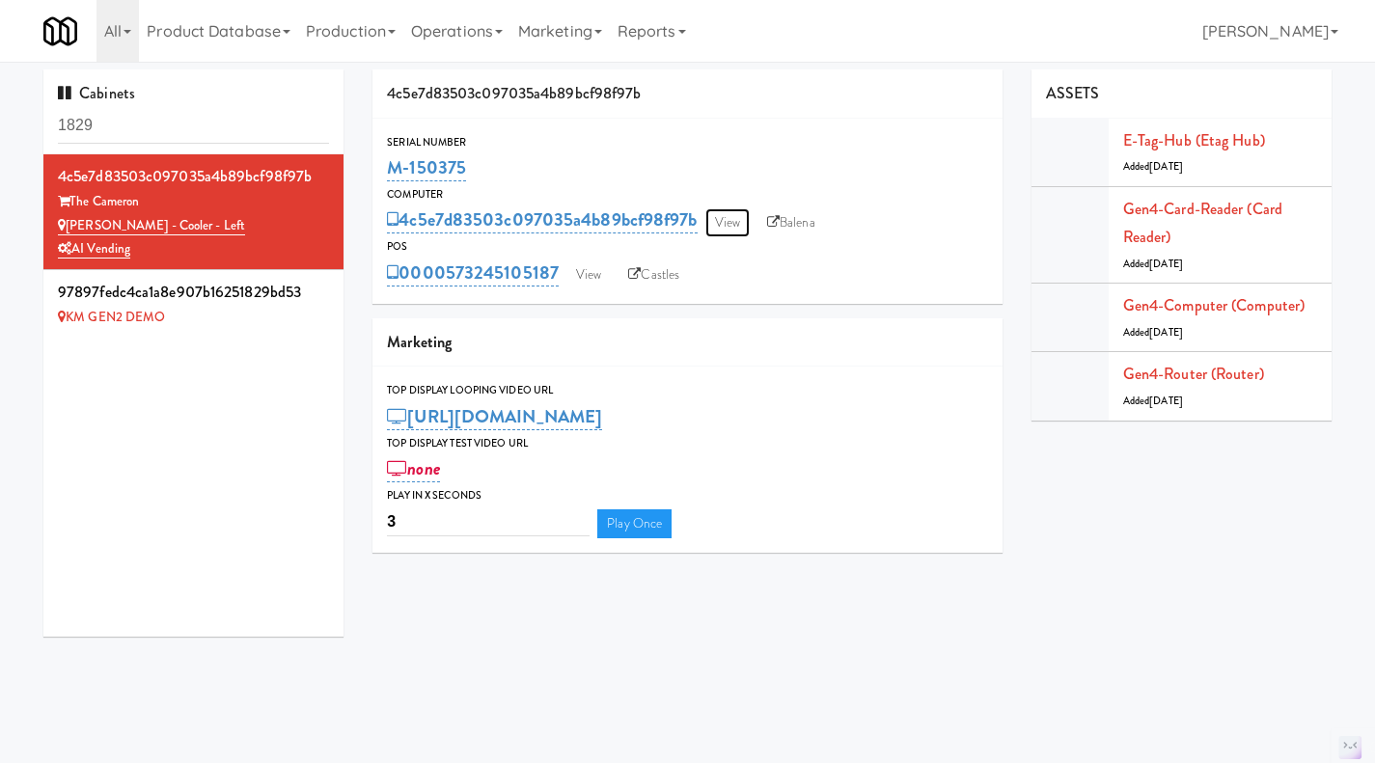
click at [734, 225] on link "View" at bounding box center [728, 222] width 44 height 29
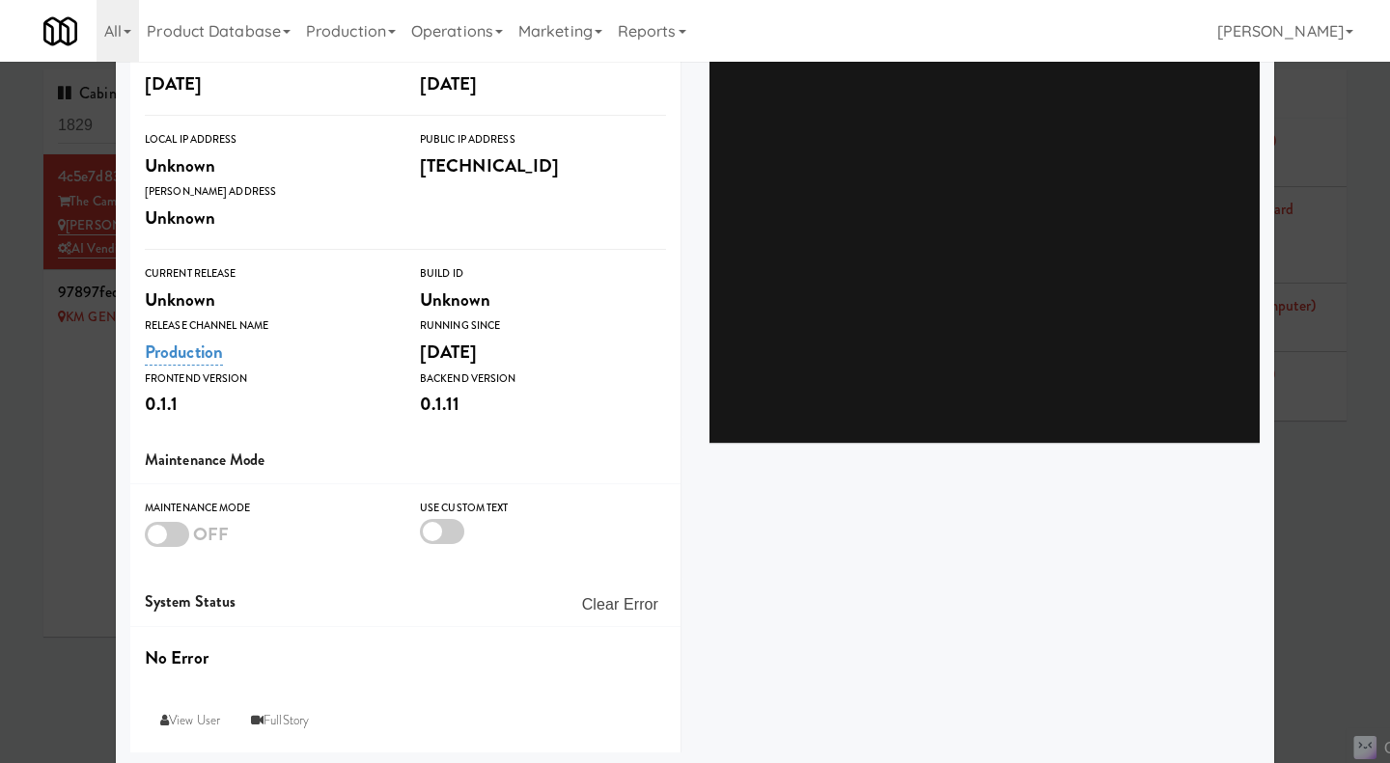
scroll to position [288, 0]
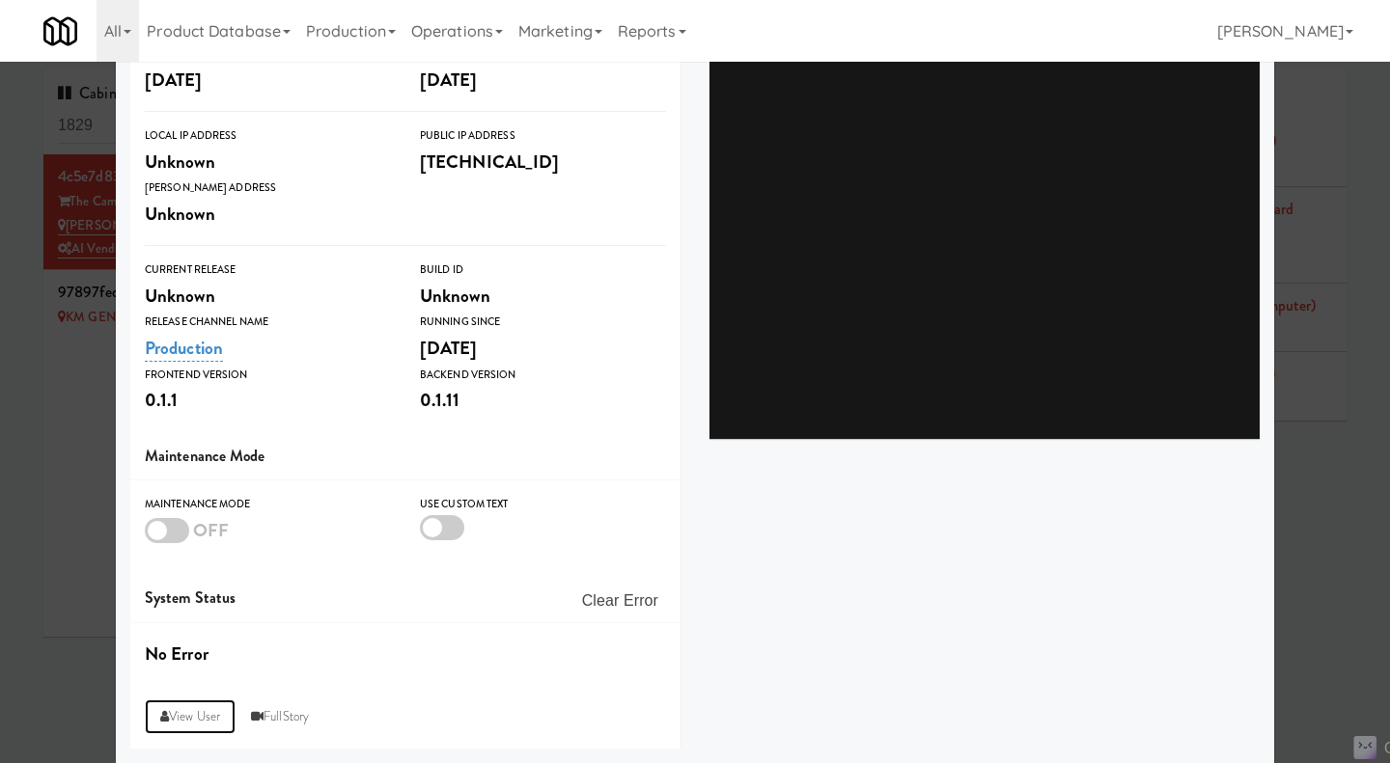
click at [180, 719] on link "View User" at bounding box center [190, 717] width 91 height 35
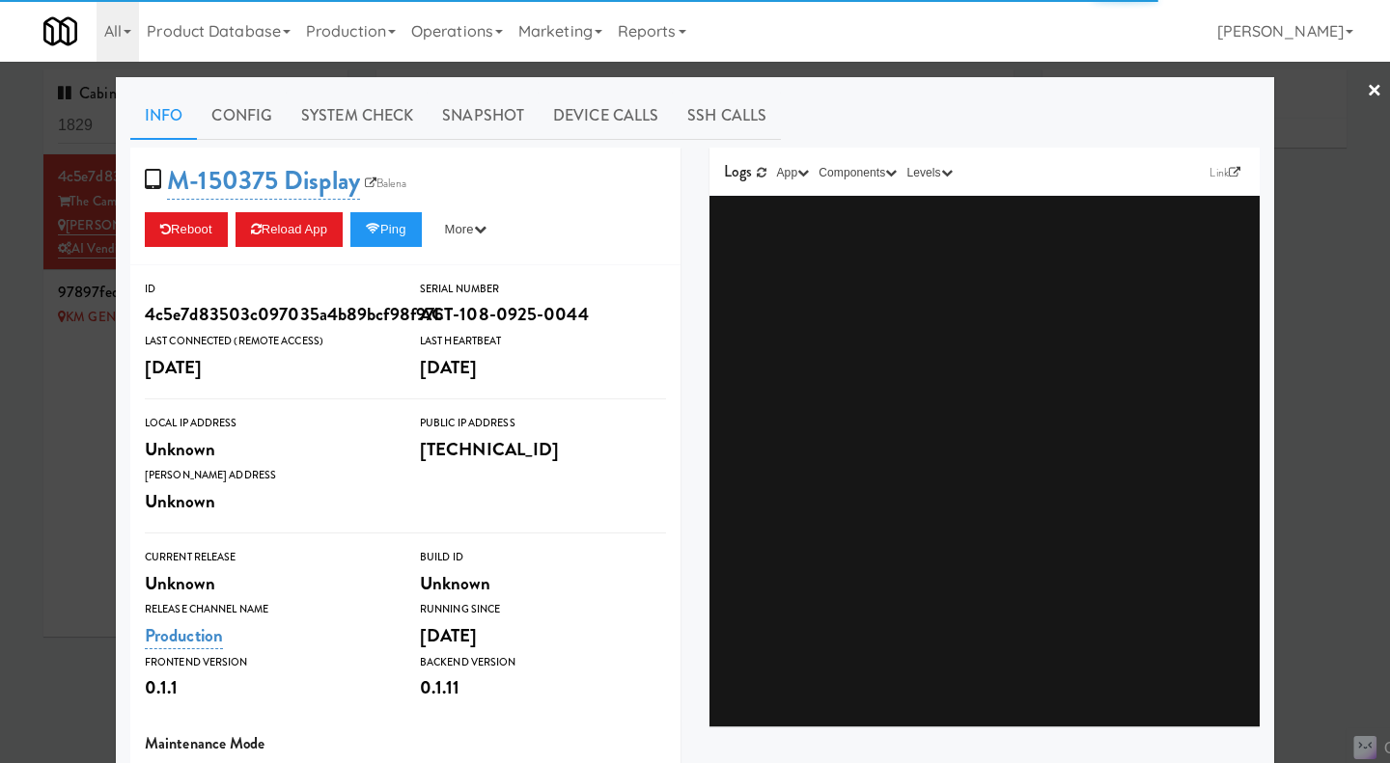
type input "3"
click at [76, 417] on div at bounding box center [695, 381] width 1390 height 763
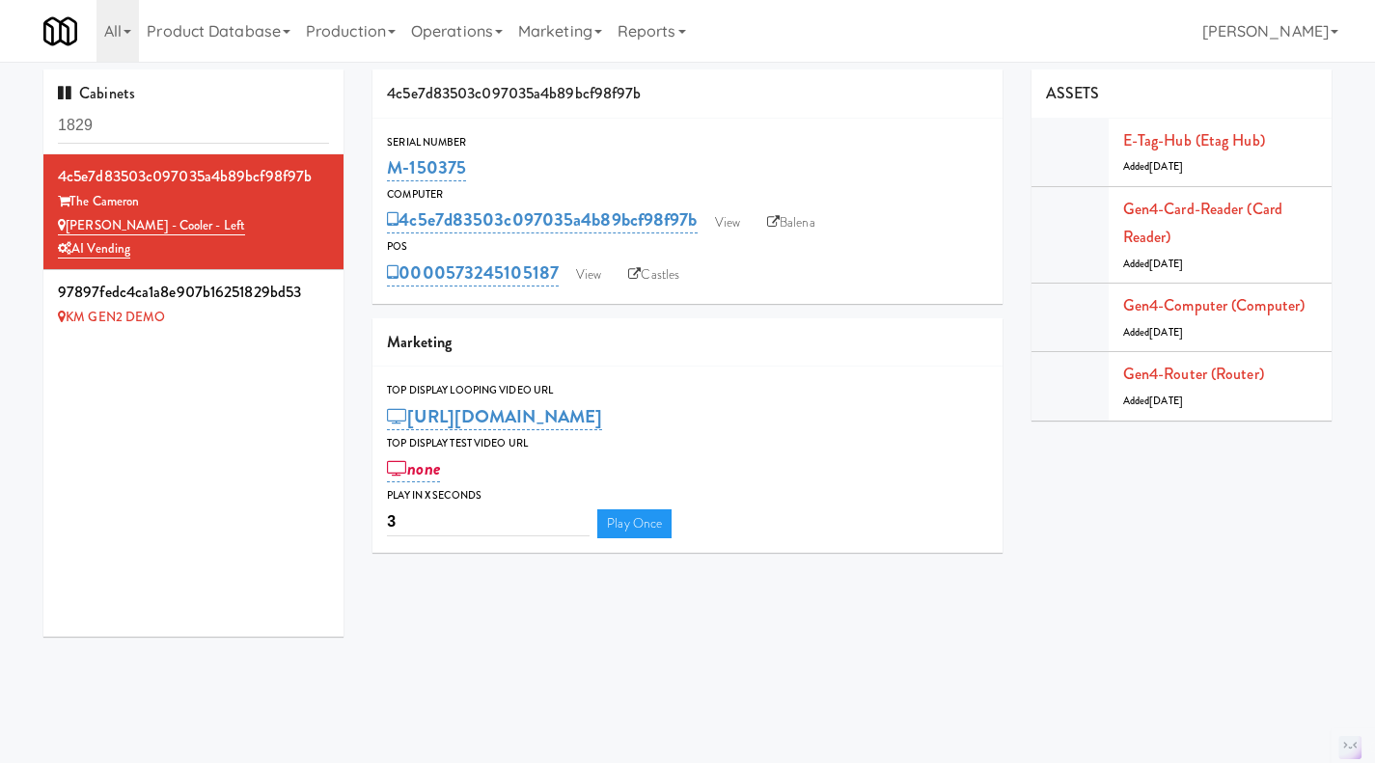
click at [1194, 152] on div "E-tag-hub (Etag Hub) Added 2 months ago" at bounding box center [1220, 152] width 194 height 52
click at [1189, 140] on link "E-tag-hub (Etag Hub)" at bounding box center [1194, 140] width 142 height 22
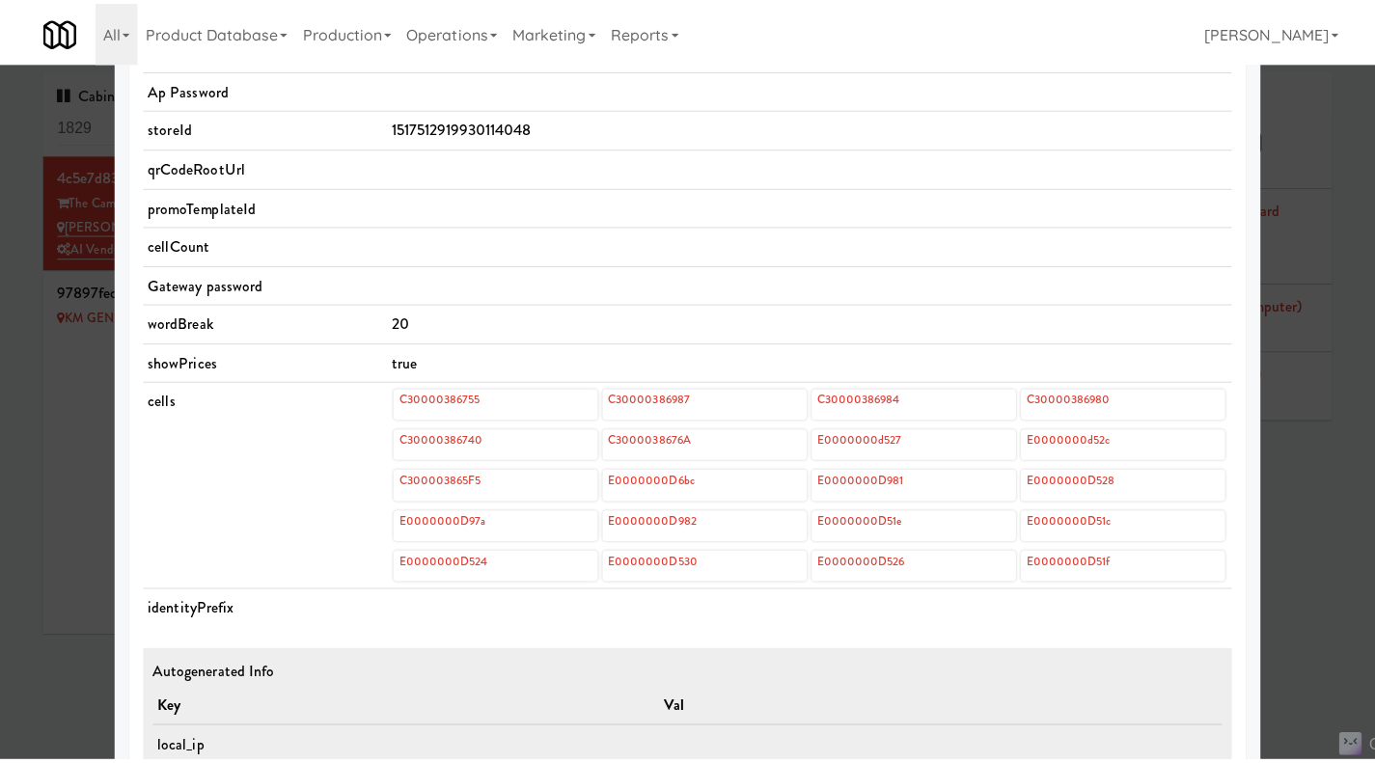
scroll to position [579, 0]
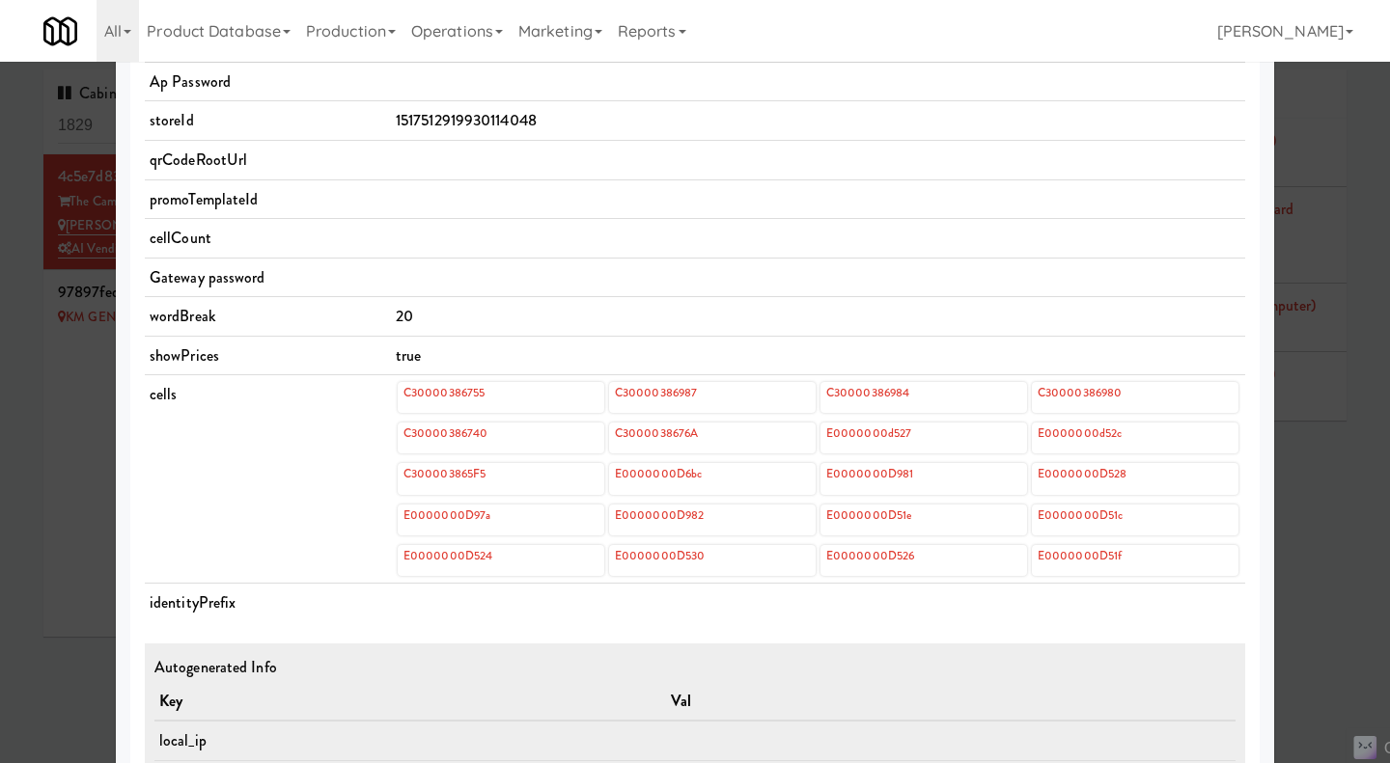
click at [1314, 559] on div at bounding box center [695, 381] width 1390 height 763
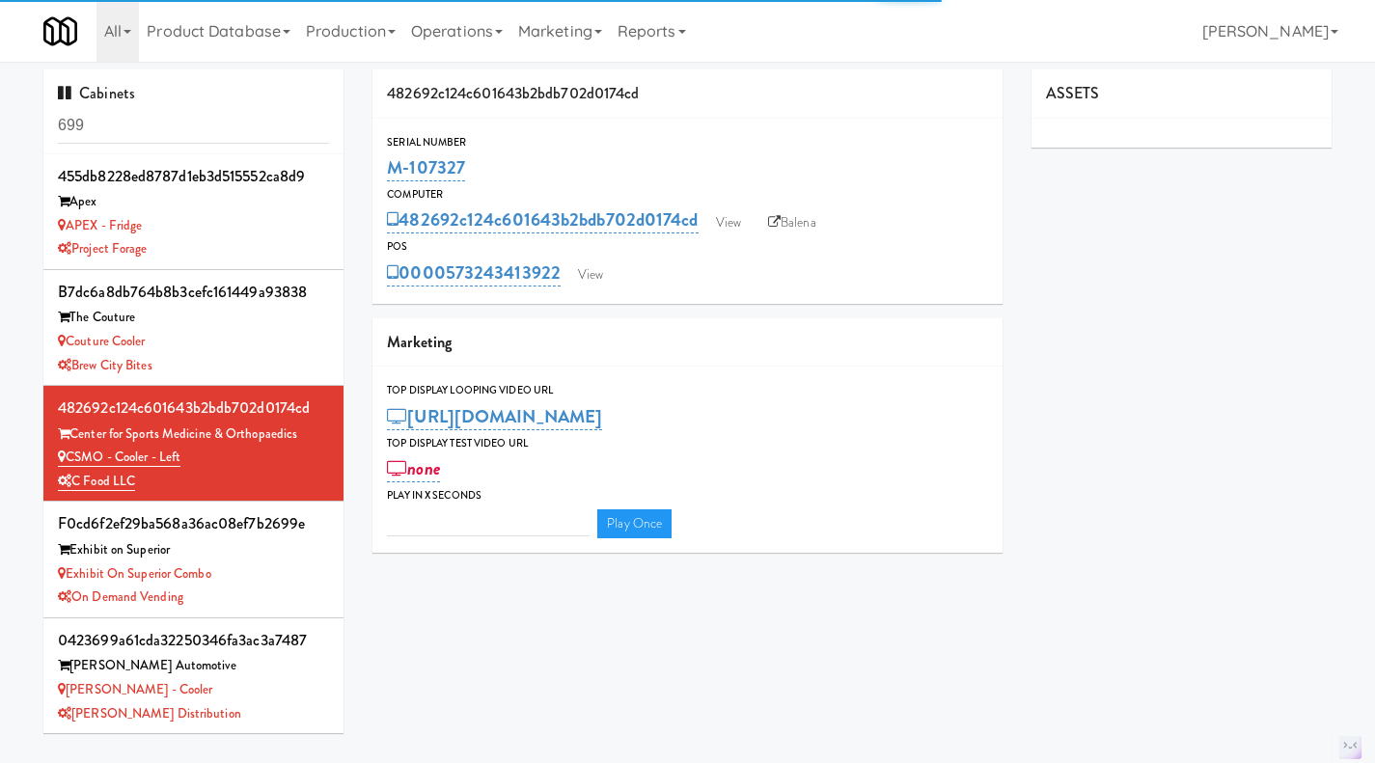
type input "3"
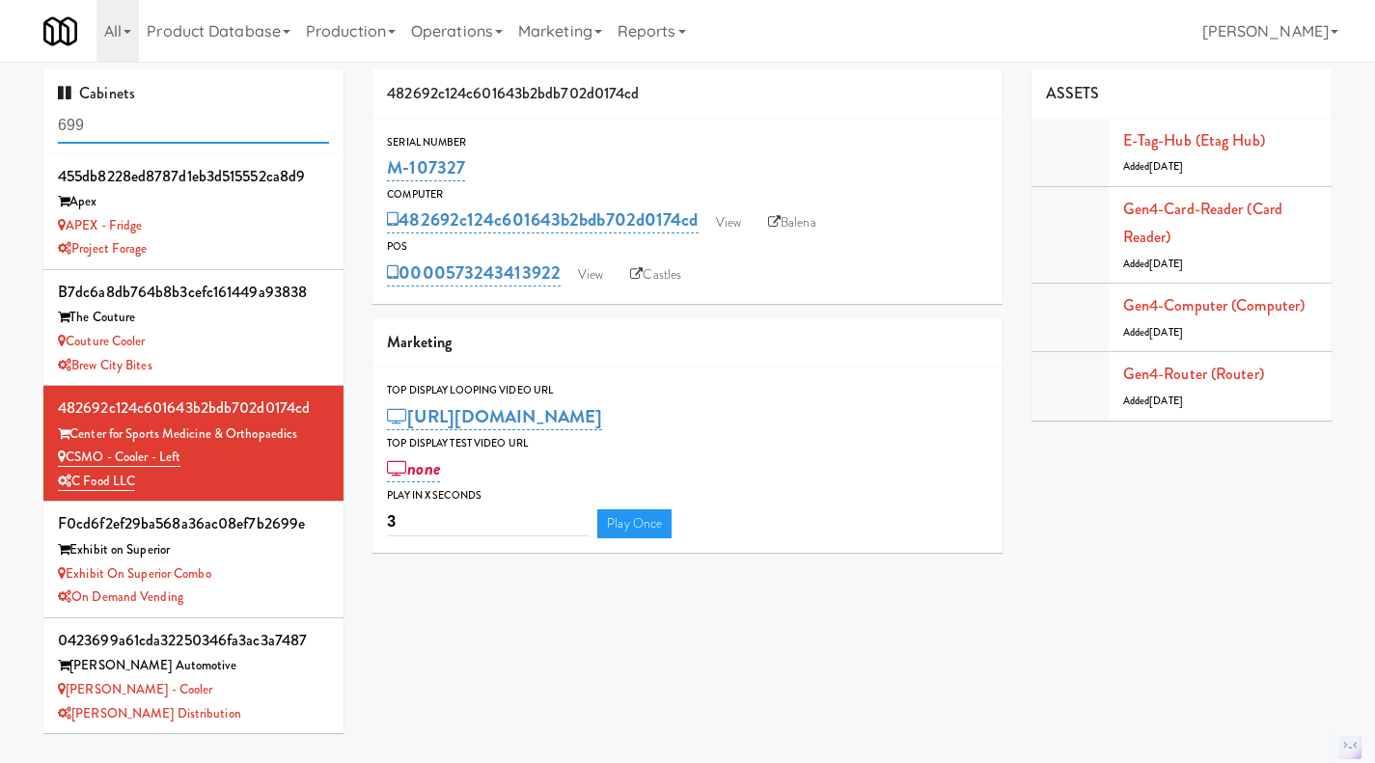
click at [94, 120] on input "699" at bounding box center [193, 126] width 271 height 36
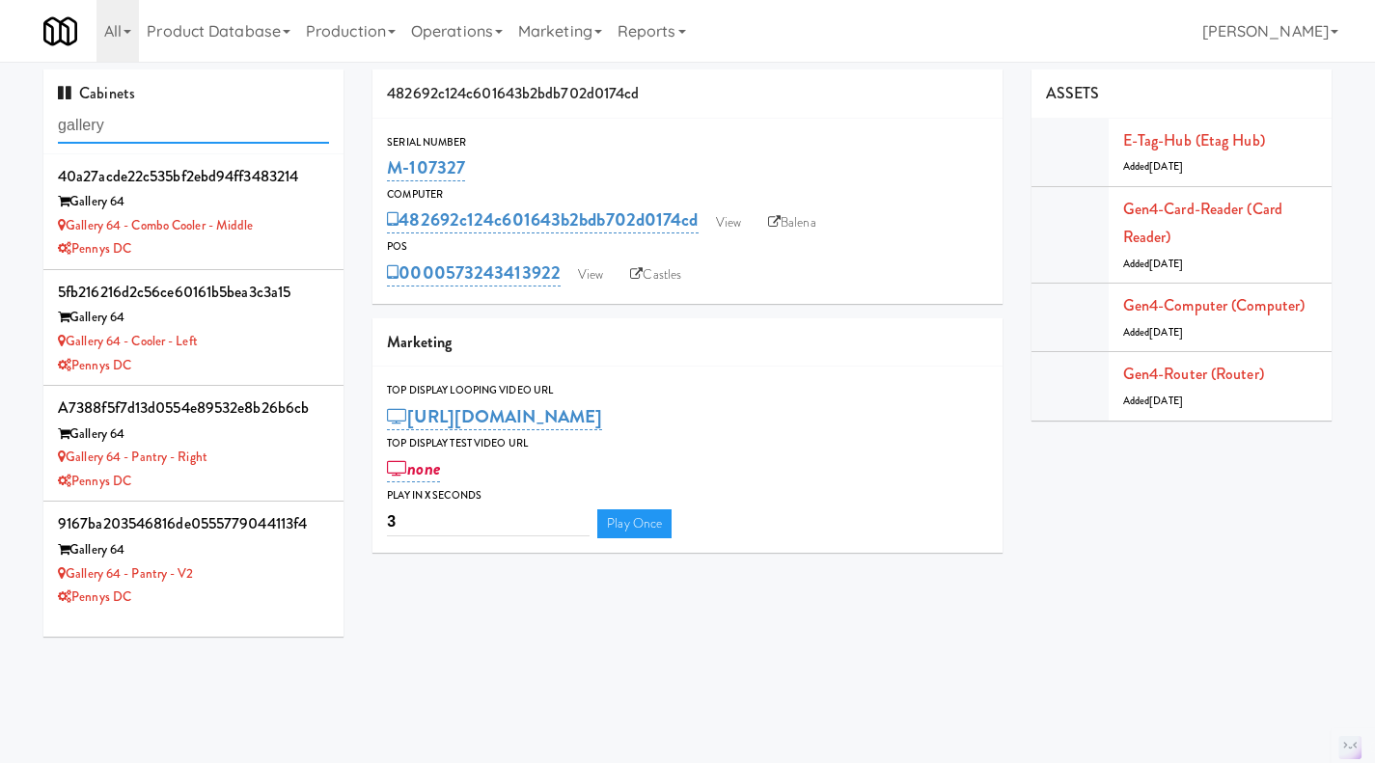
type input "gallery"
click at [119, 134] on input "gallery" at bounding box center [193, 126] width 271 height 36
click at [258, 357] on div "Pennys DC" at bounding box center [193, 366] width 271 height 24
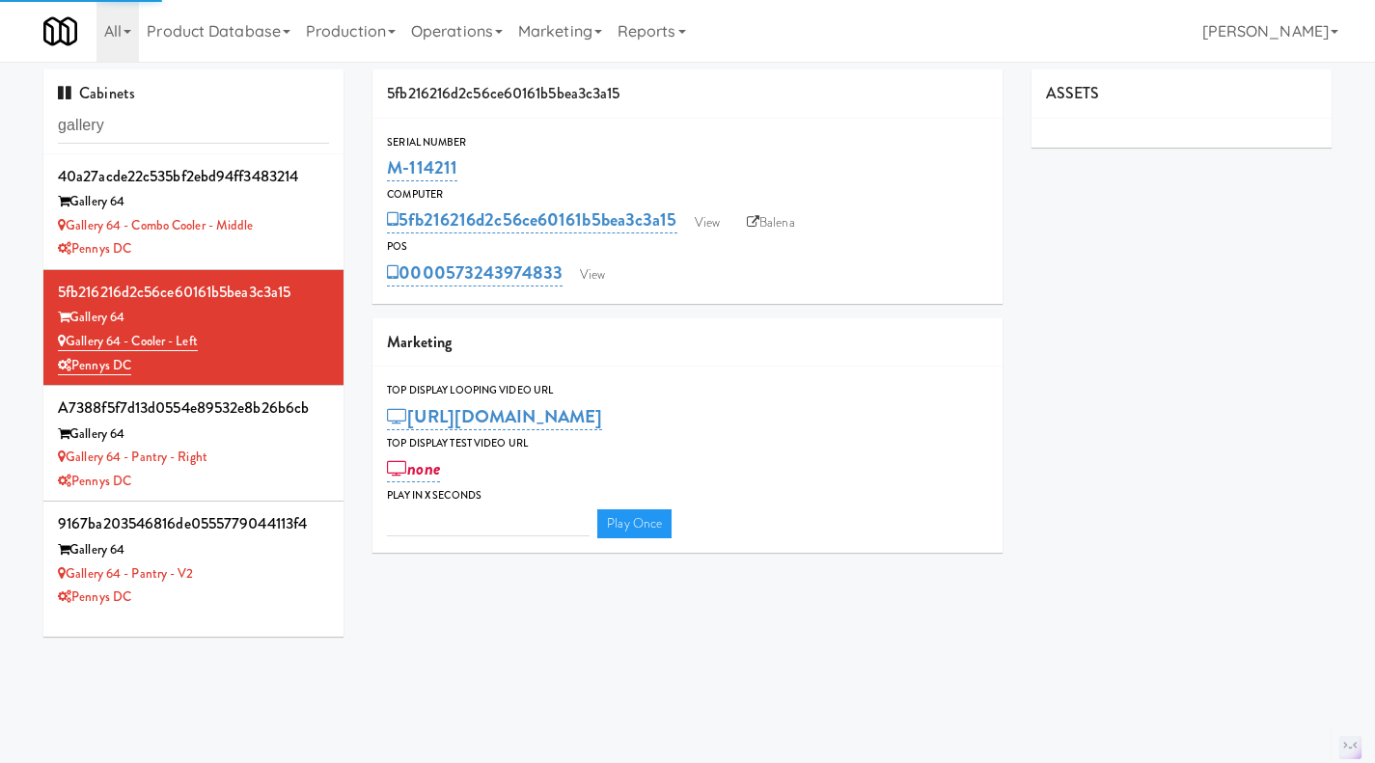
type input "3"
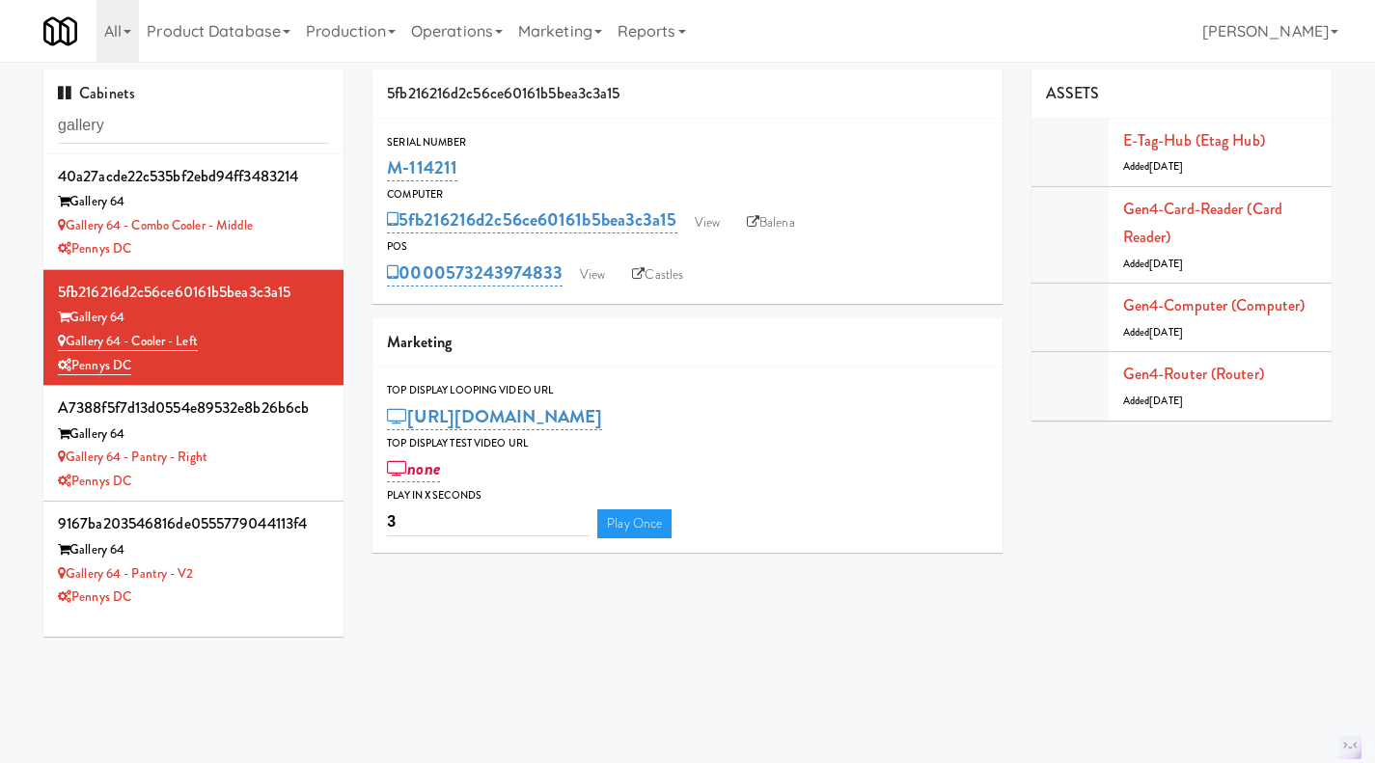
click at [764, 224] on link "Balena" at bounding box center [771, 222] width 68 height 29
click at [713, 220] on link "View" at bounding box center [707, 222] width 44 height 29
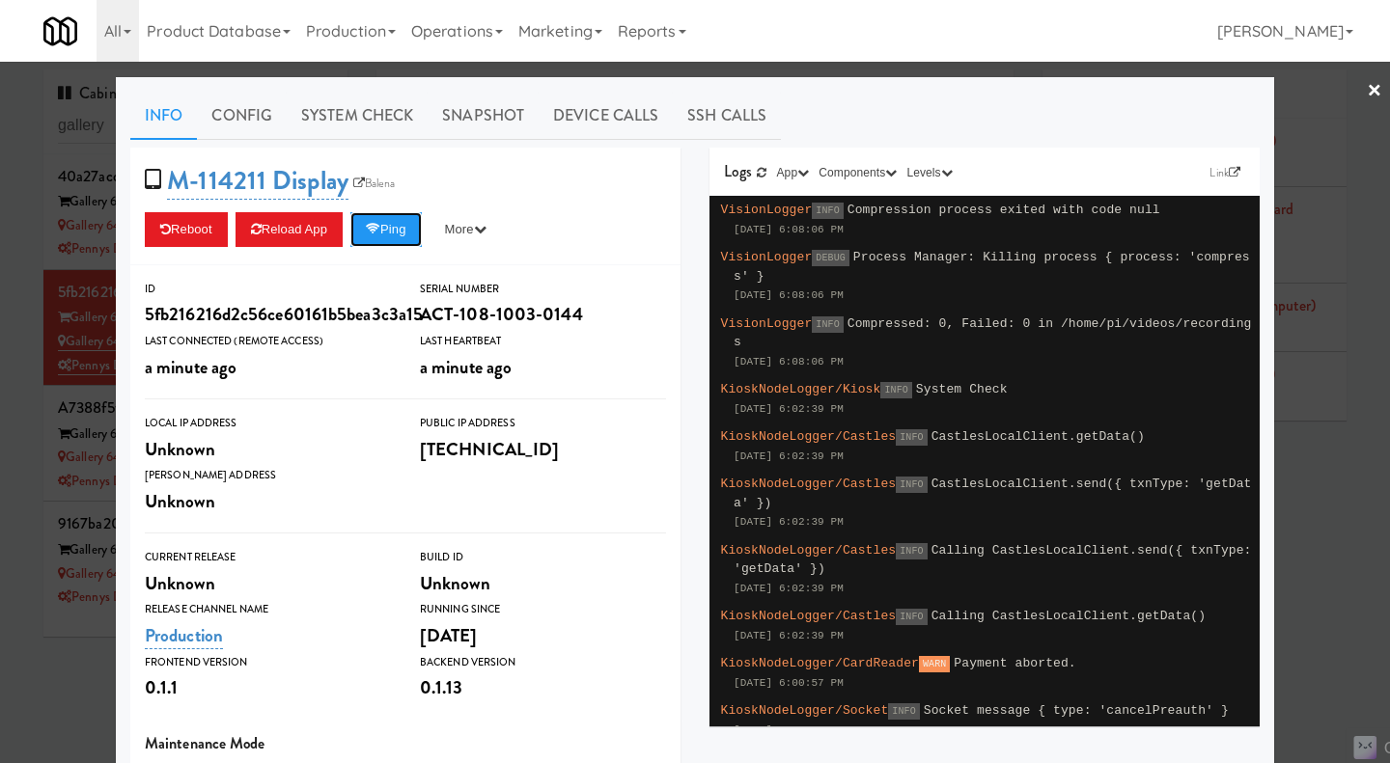
click at [402, 237] on button "Ping" at bounding box center [385, 229] width 71 height 35
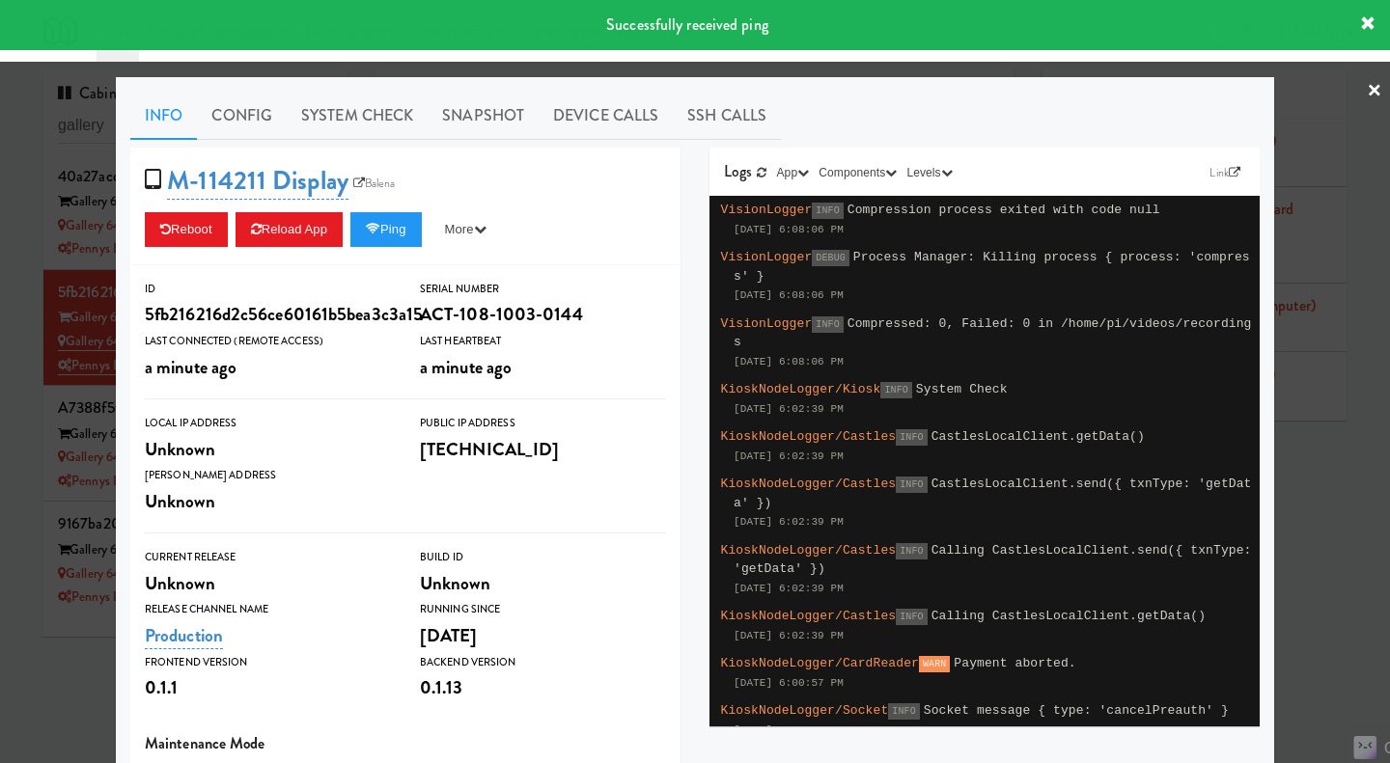
click at [378, 123] on link "System Check" at bounding box center [357, 116] width 141 height 48
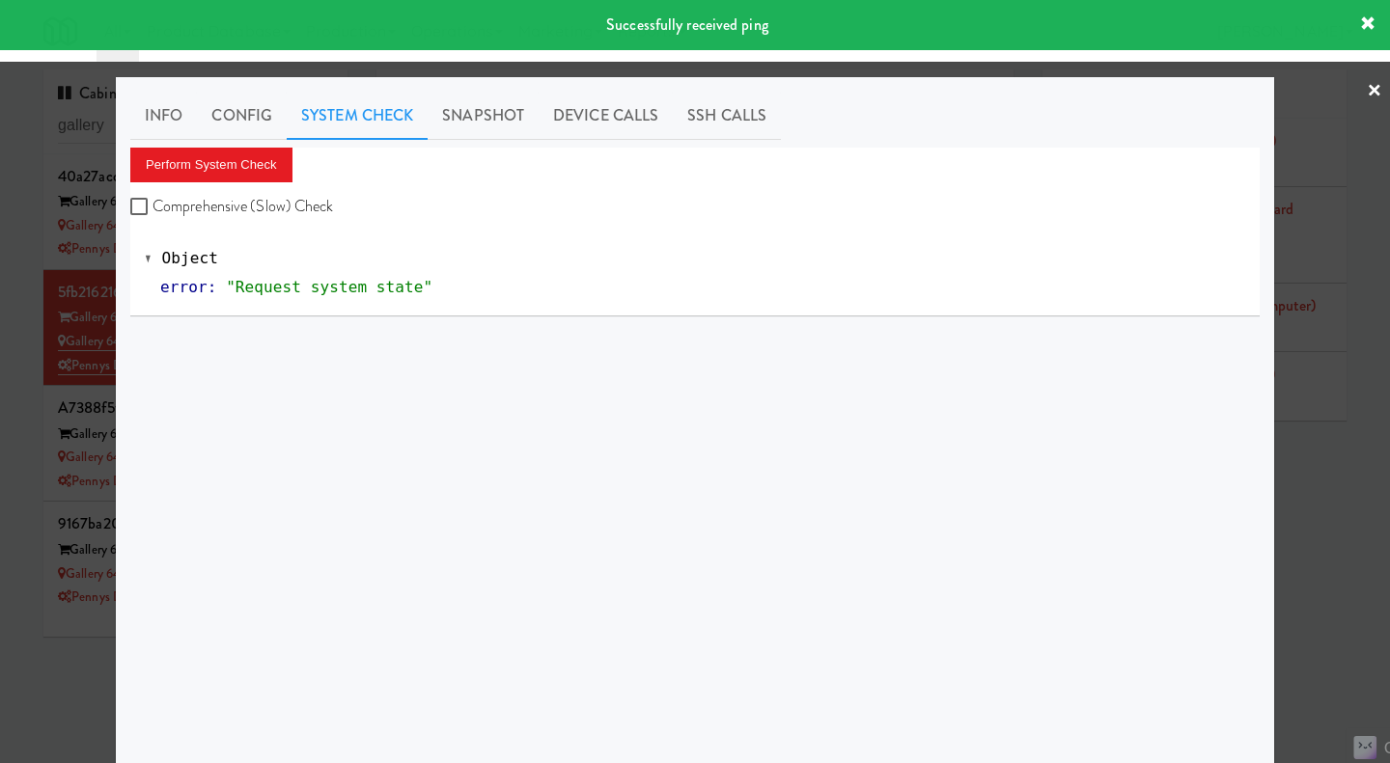
click at [271, 206] on label "Comprehensive (Slow) Check" at bounding box center [232, 206] width 204 height 29
click at [152, 206] on input "Comprehensive (Slow) Check" at bounding box center [141, 207] width 22 height 15
checkbox input "true"
click at [243, 168] on button "Perform System Check" at bounding box center [211, 165] width 162 height 35
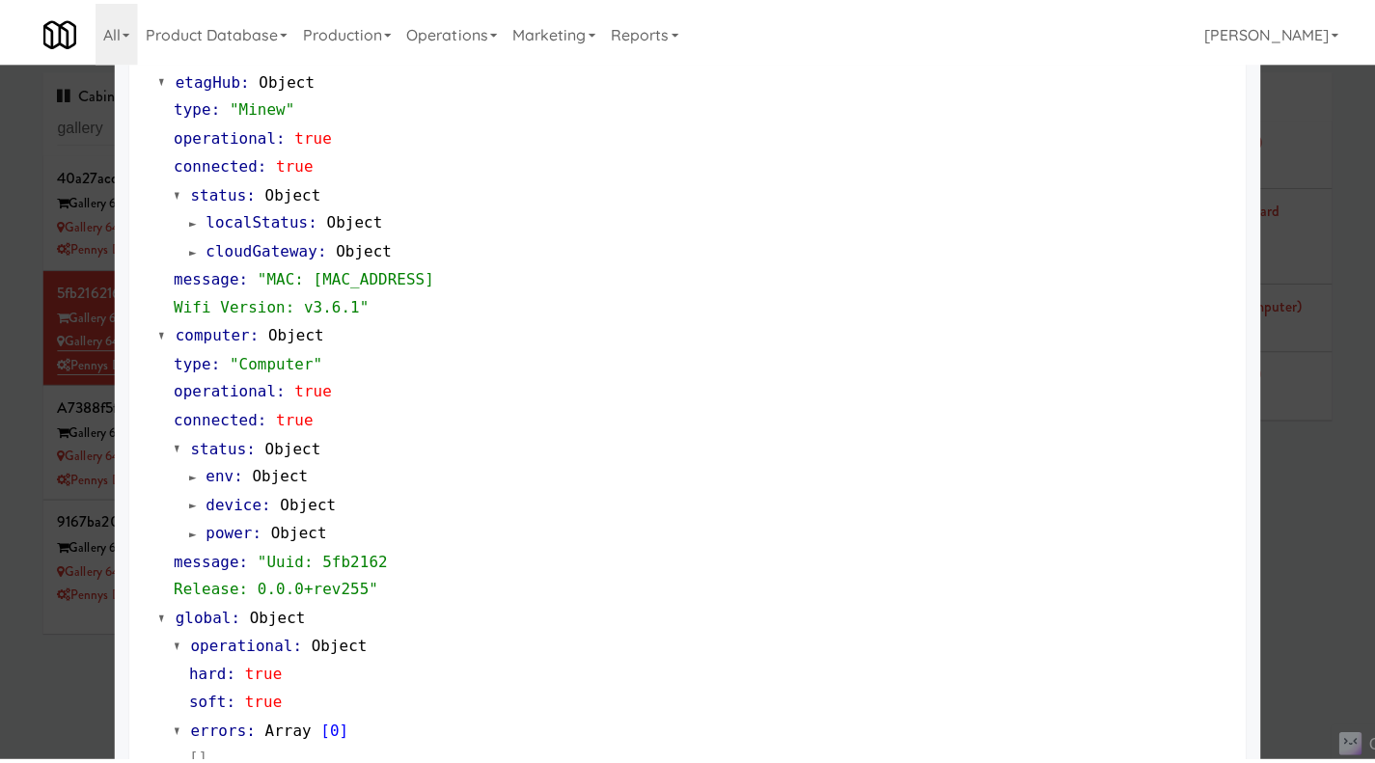
scroll to position [1648, 0]
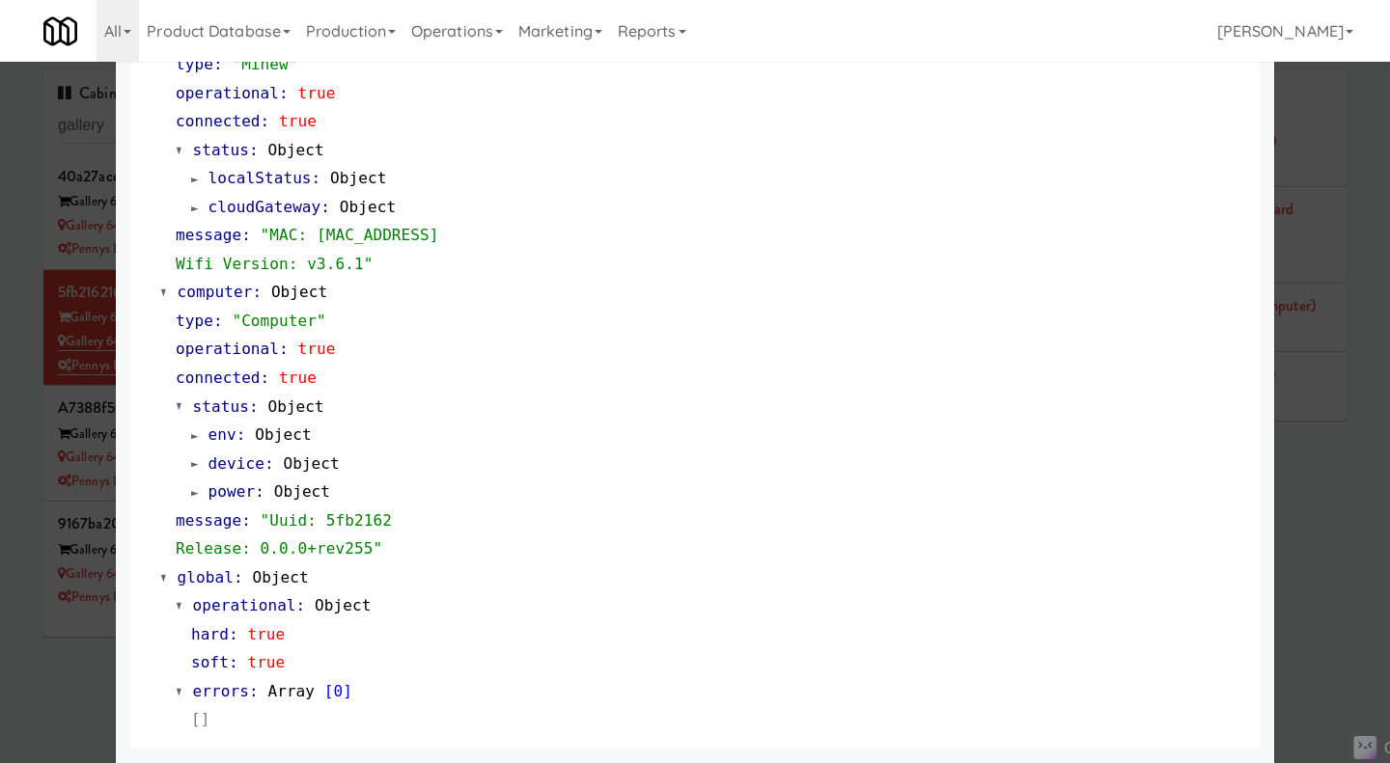
click at [1335, 541] on div at bounding box center [695, 381] width 1390 height 763
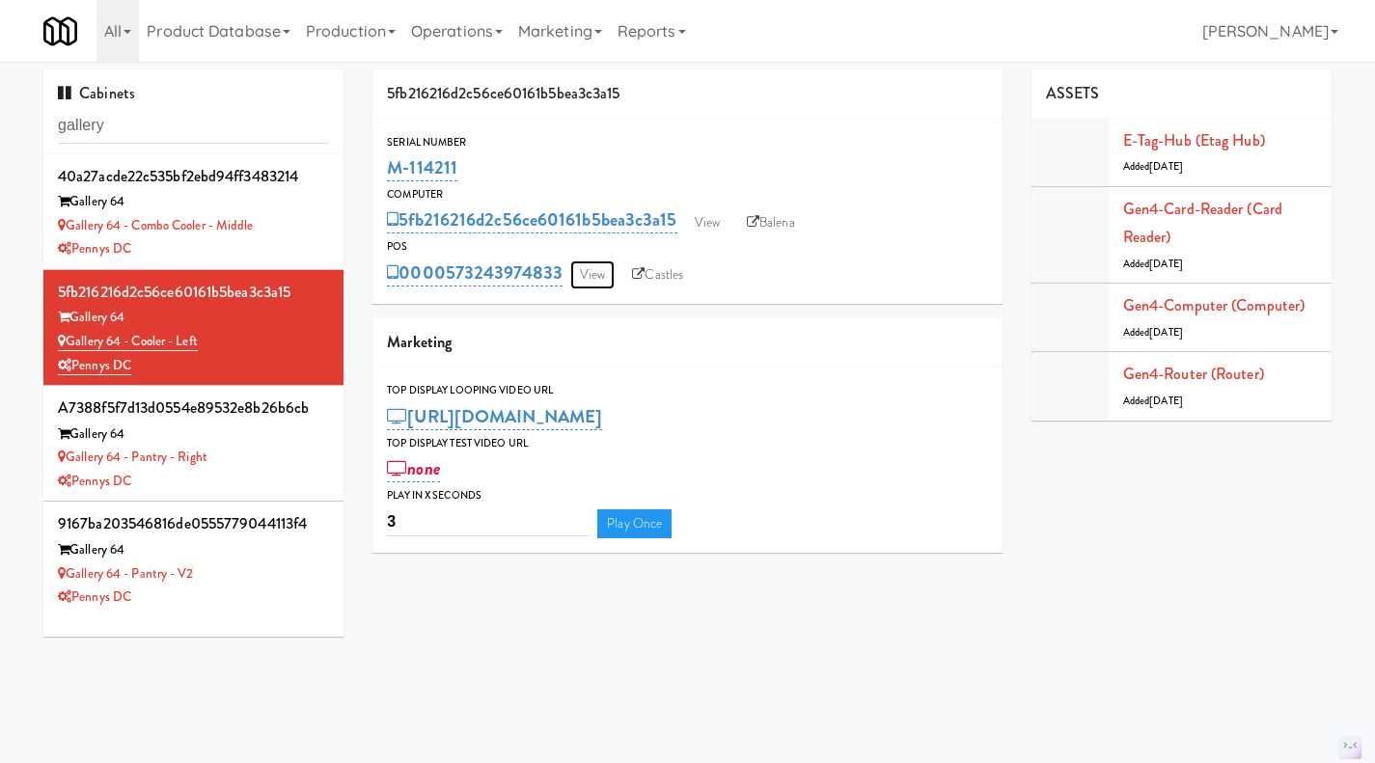
click at [587, 274] on link "View" at bounding box center [592, 275] width 44 height 29
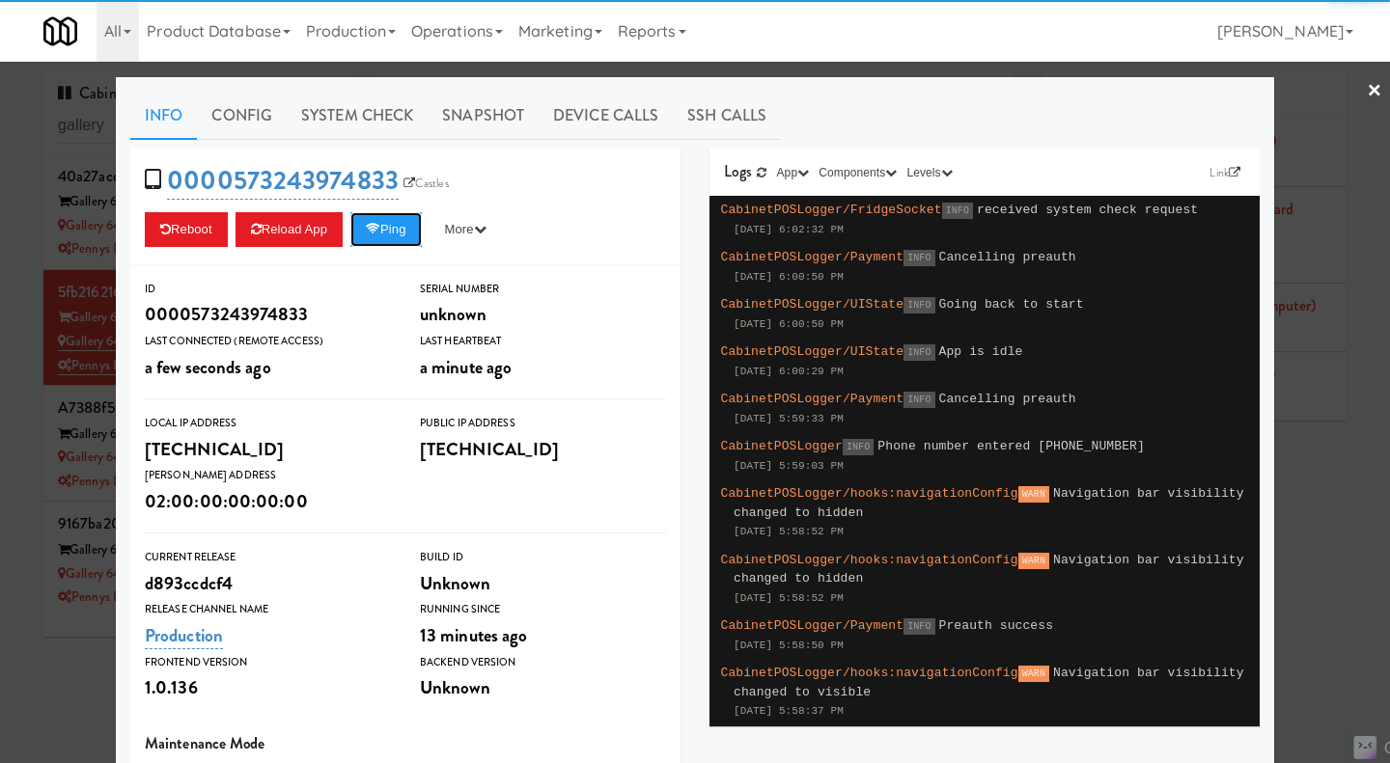
click at [395, 237] on button "Ping" at bounding box center [385, 229] width 71 height 35
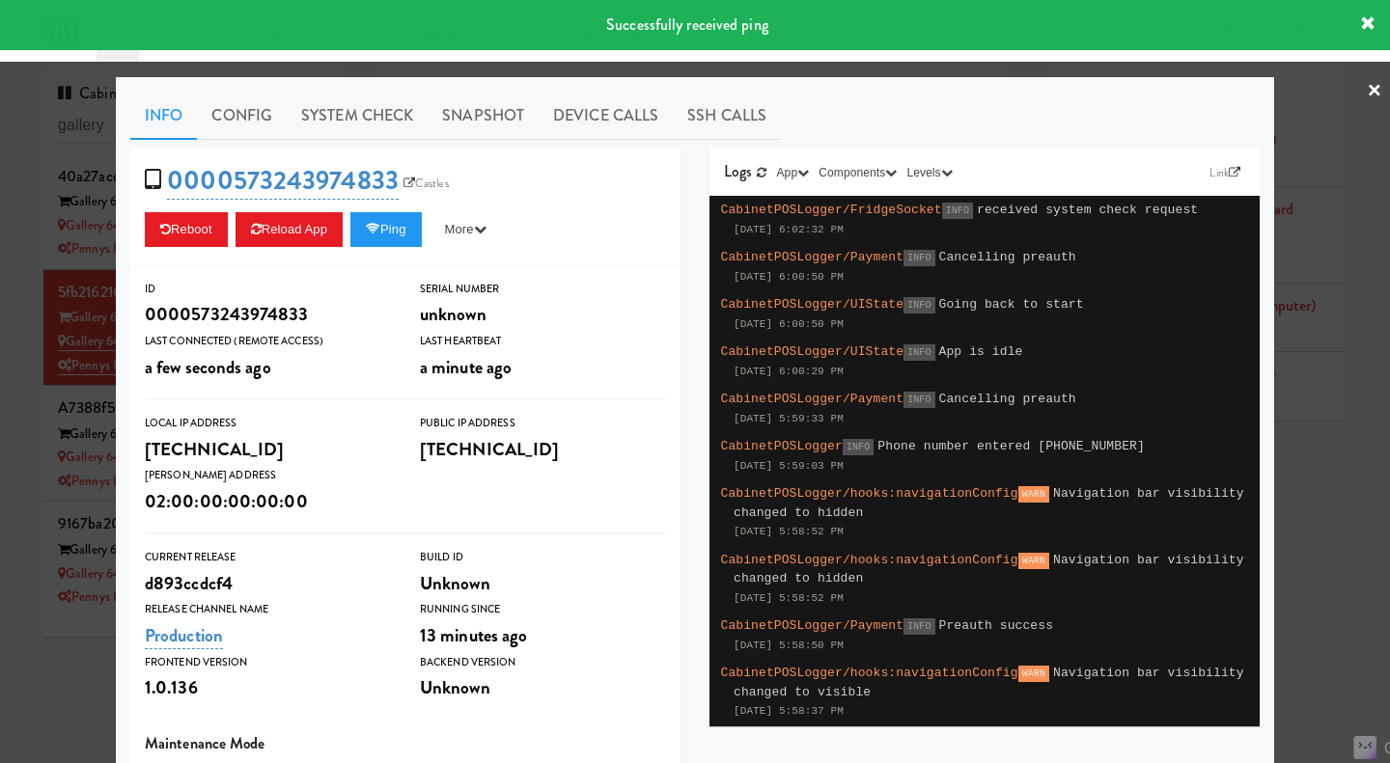
click at [345, 130] on link "System Check" at bounding box center [357, 116] width 141 height 48
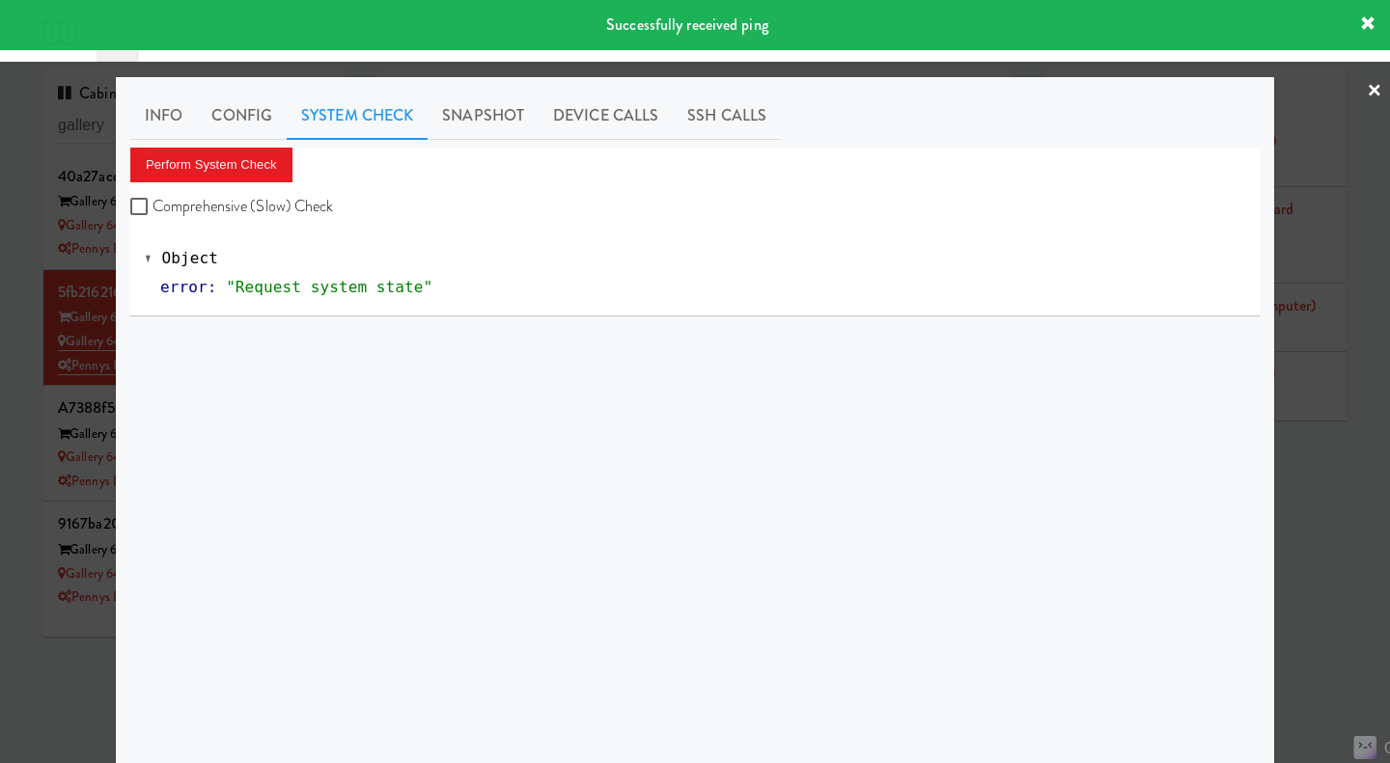
click at [515, 123] on link "Snapshot" at bounding box center [483, 116] width 111 height 48
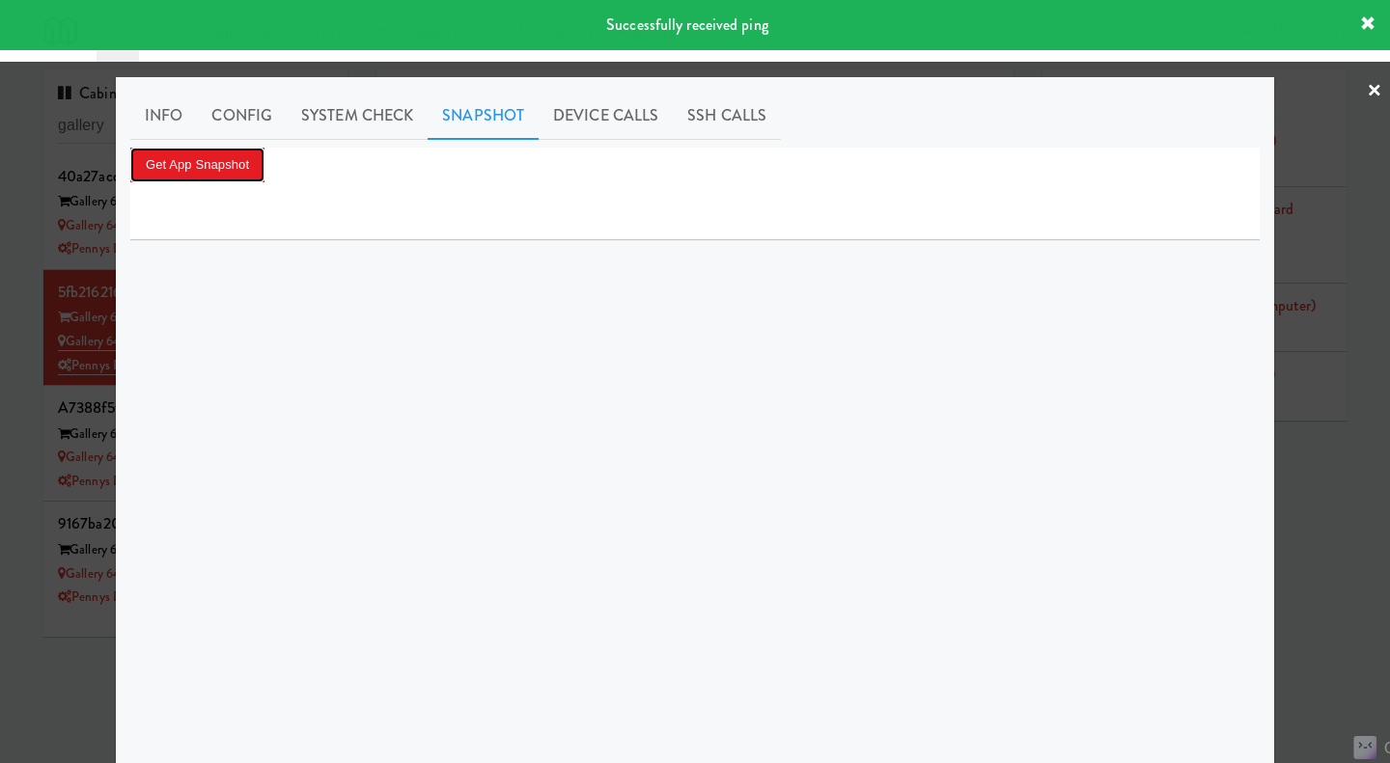
click at [235, 172] on button "Get App Snapshot" at bounding box center [197, 165] width 134 height 35
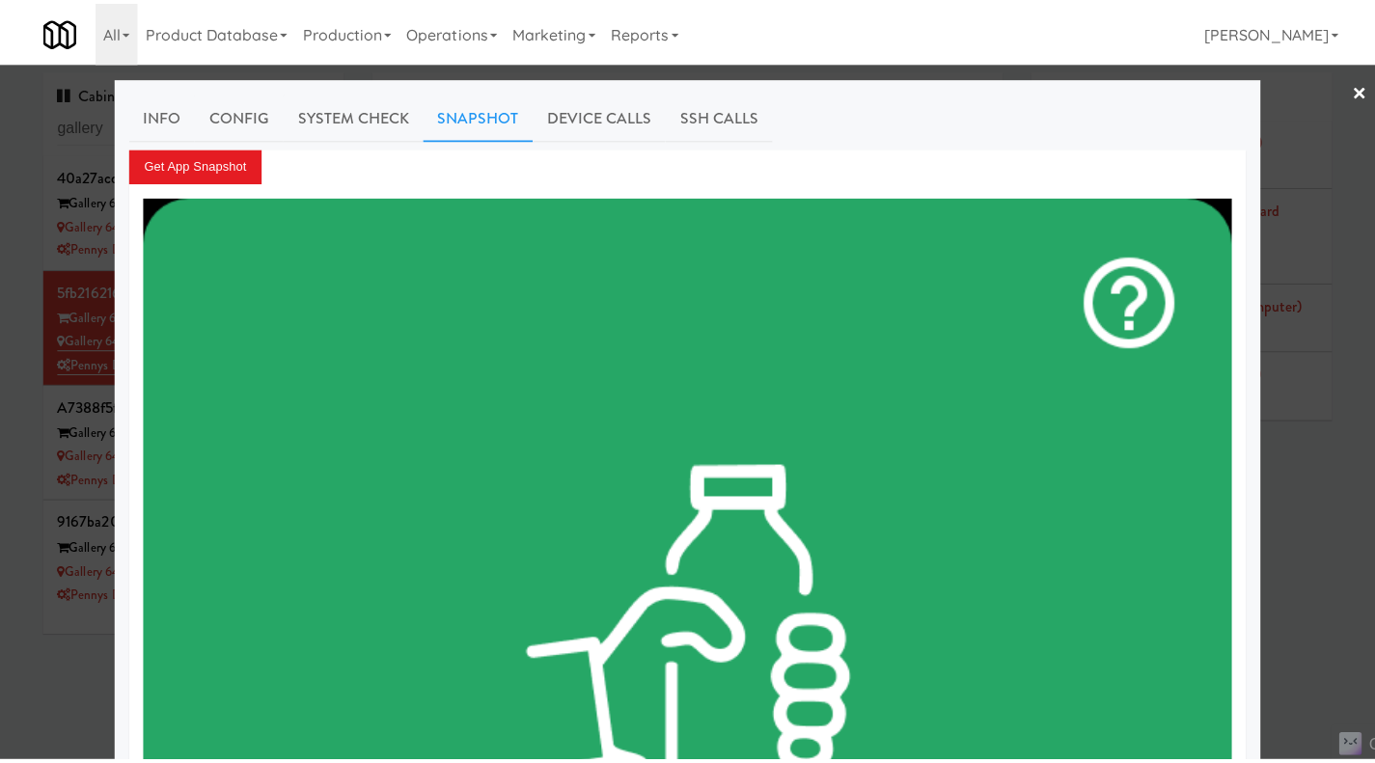
scroll to position [668, 0]
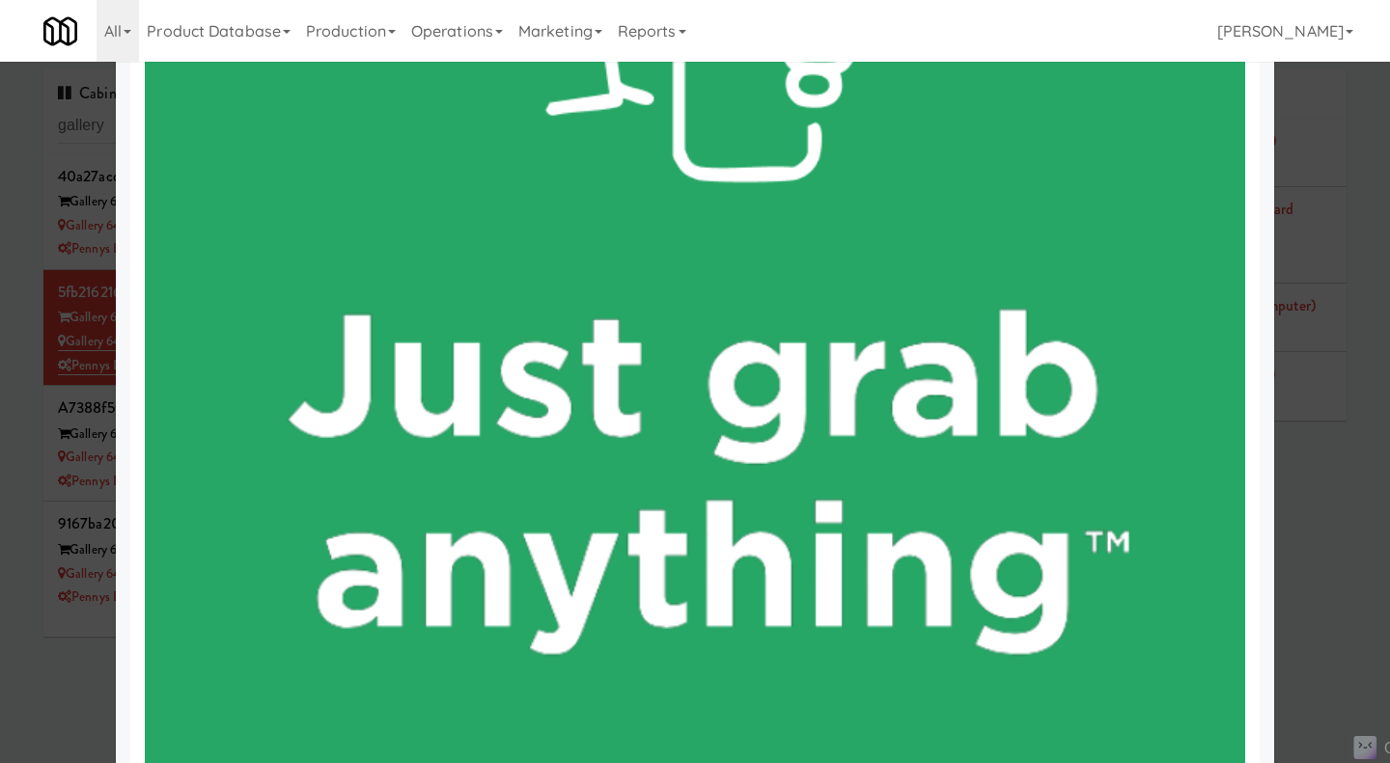
click at [1342, 436] on div at bounding box center [695, 381] width 1390 height 763
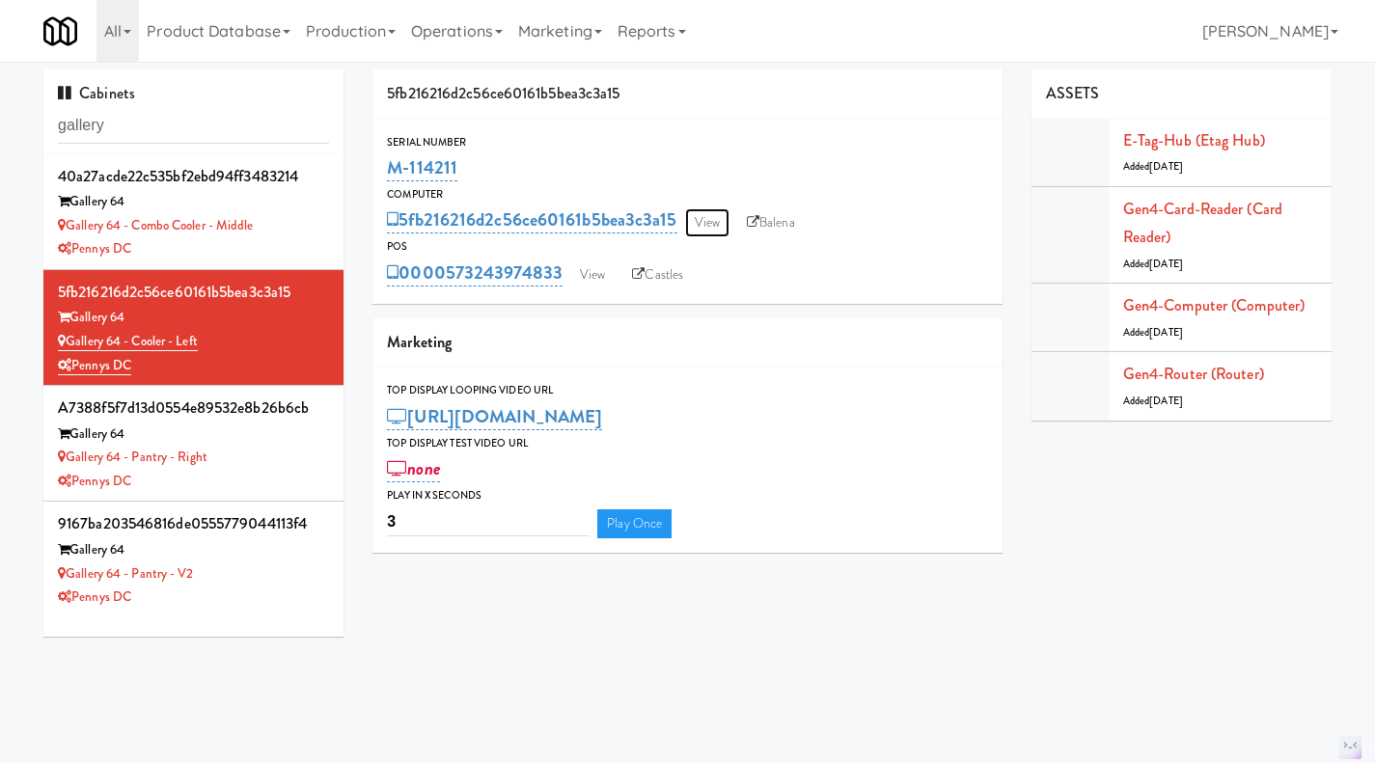
click at [727, 212] on link "View" at bounding box center [707, 222] width 44 height 29
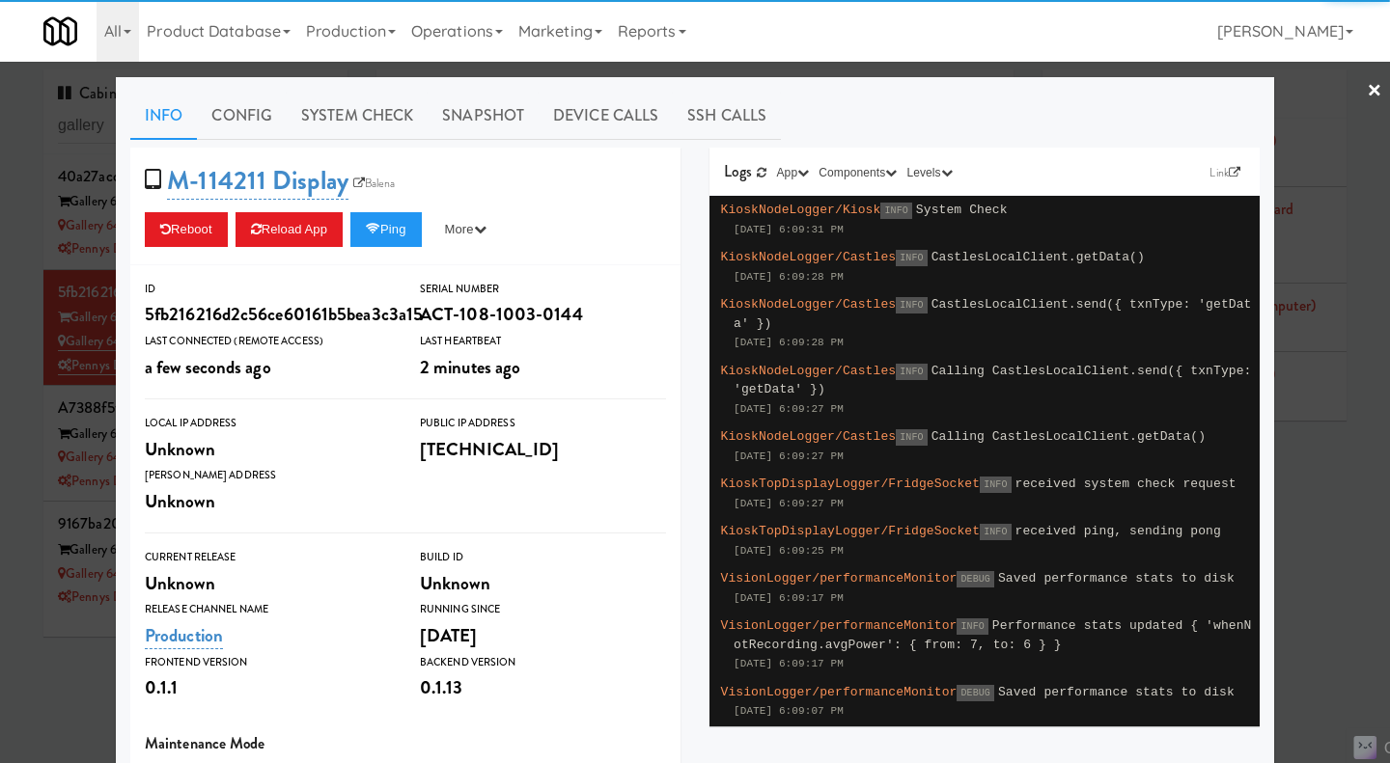
click at [495, 114] on link "Snapshot" at bounding box center [483, 116] width 111 height 48
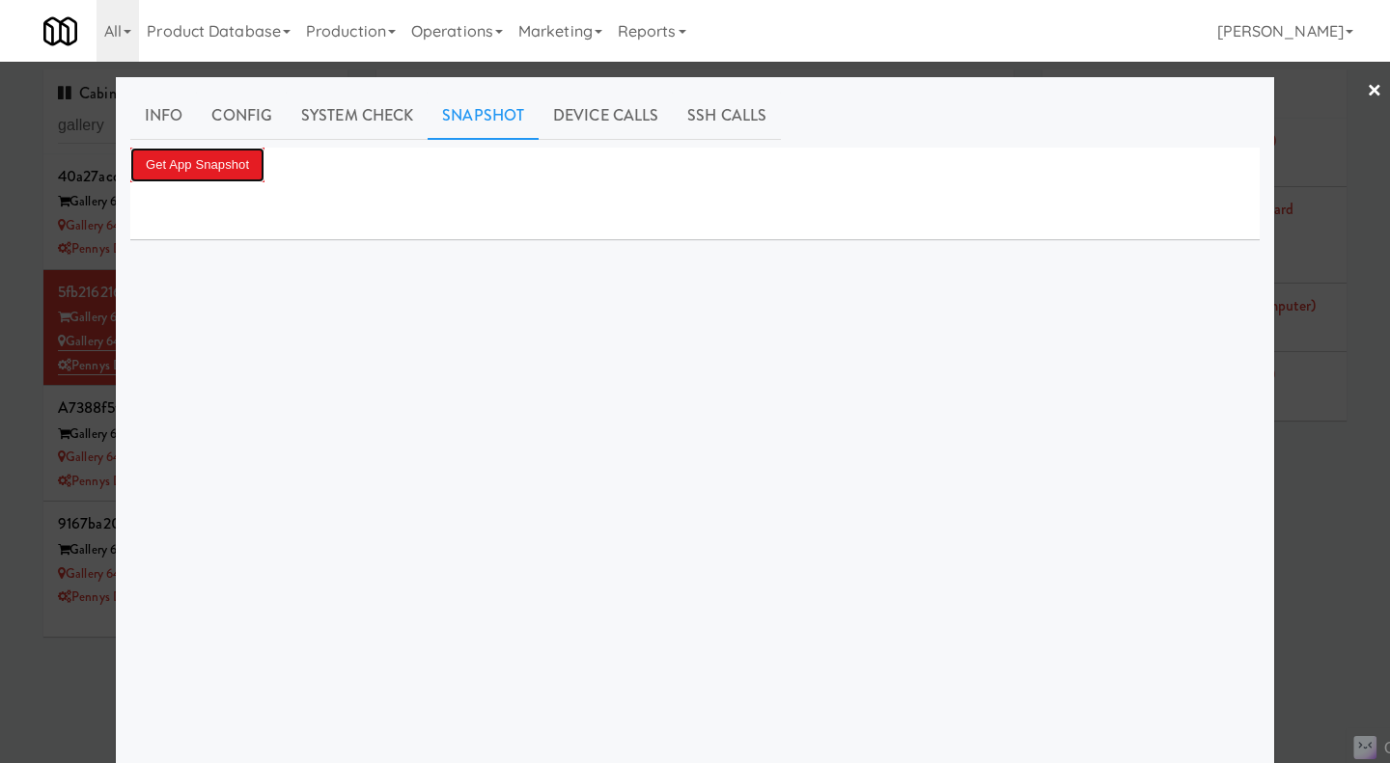
click at [233, 170] on button "Get App Snapshot" at bounding box center [197, 165] width 134 height 35
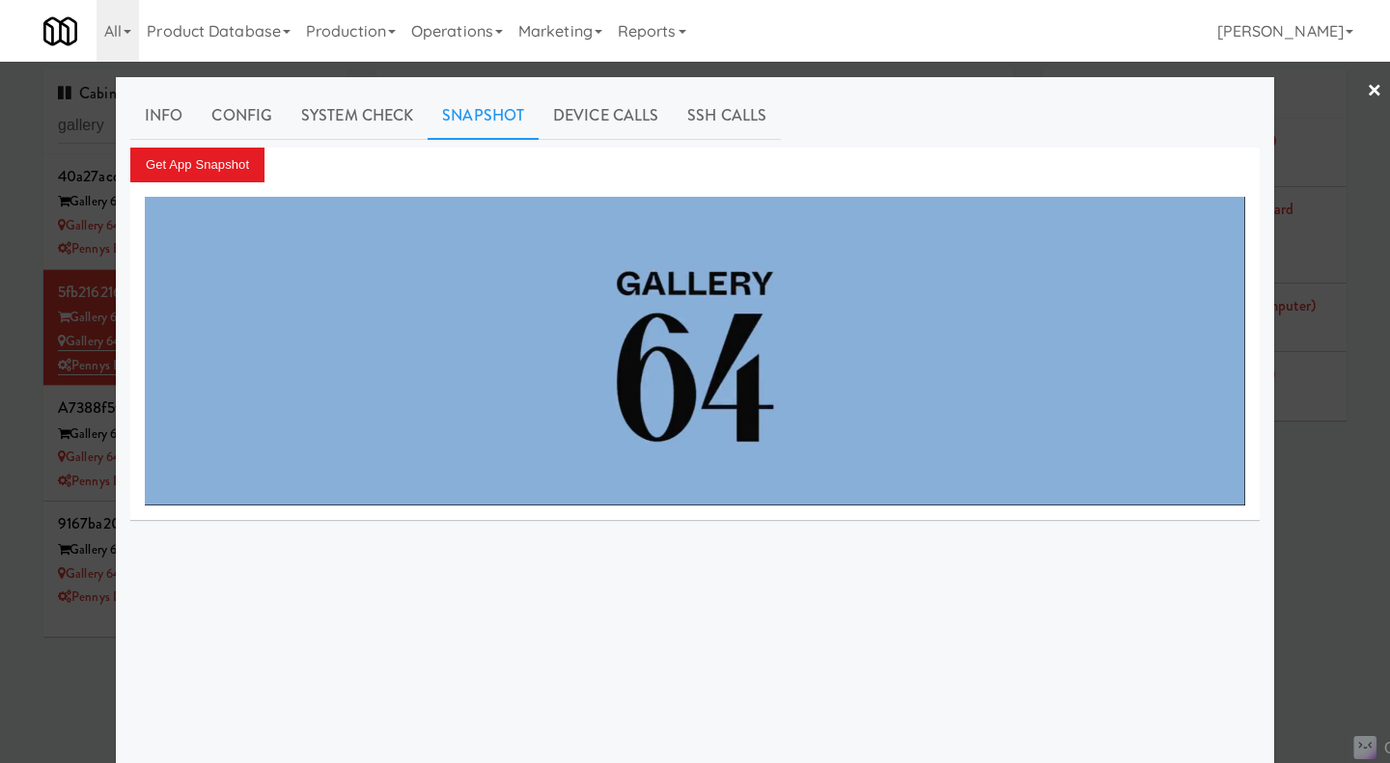
click at [1330, 593] on div at bounding box center [695, 381] width 1390 height 763
